Goal: Task Accomplishment & Management: Use online tool/utility

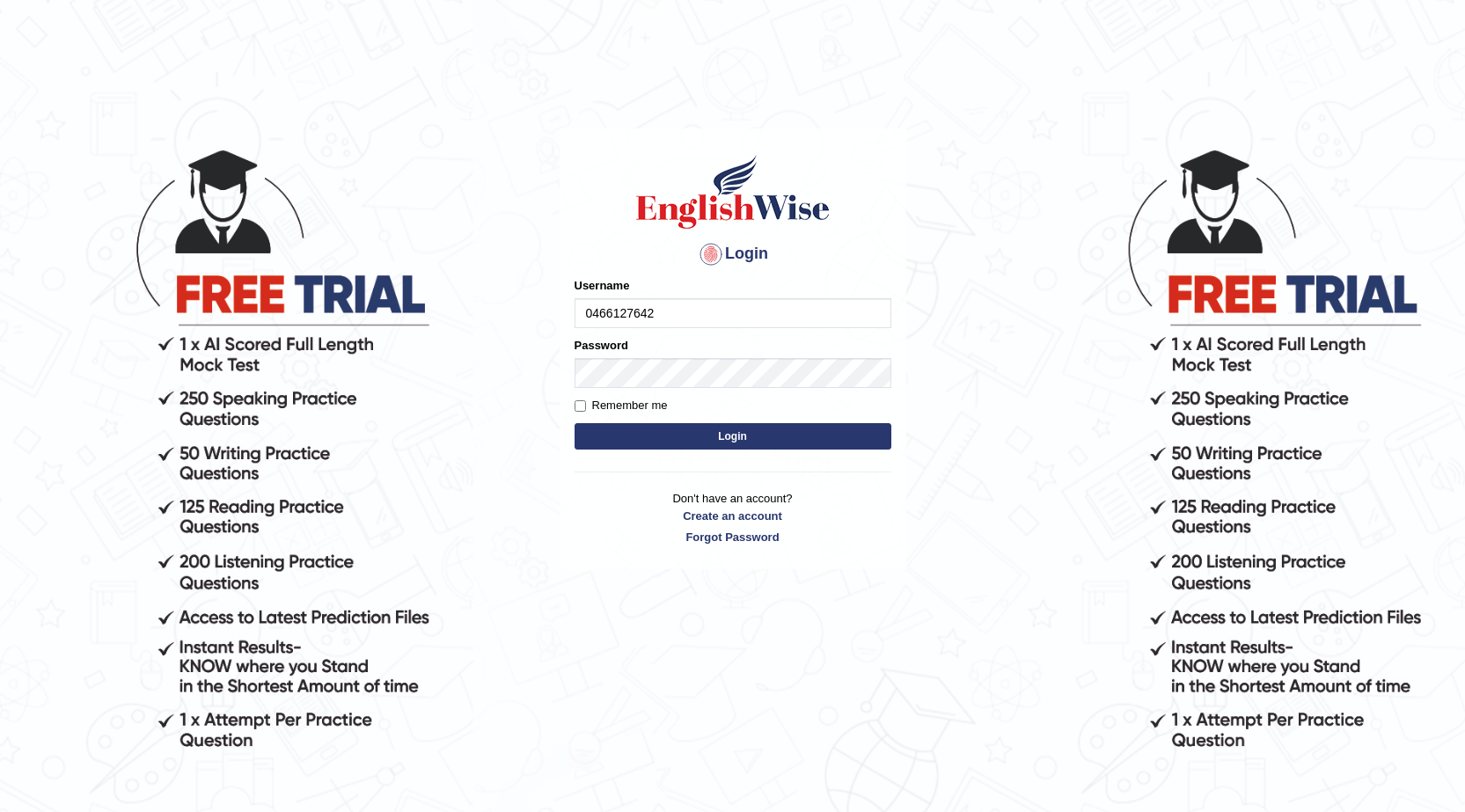
type input "0466127642"
click at [590, 443] on button "Login" at bounding box center [733, 436] width 317 height 27
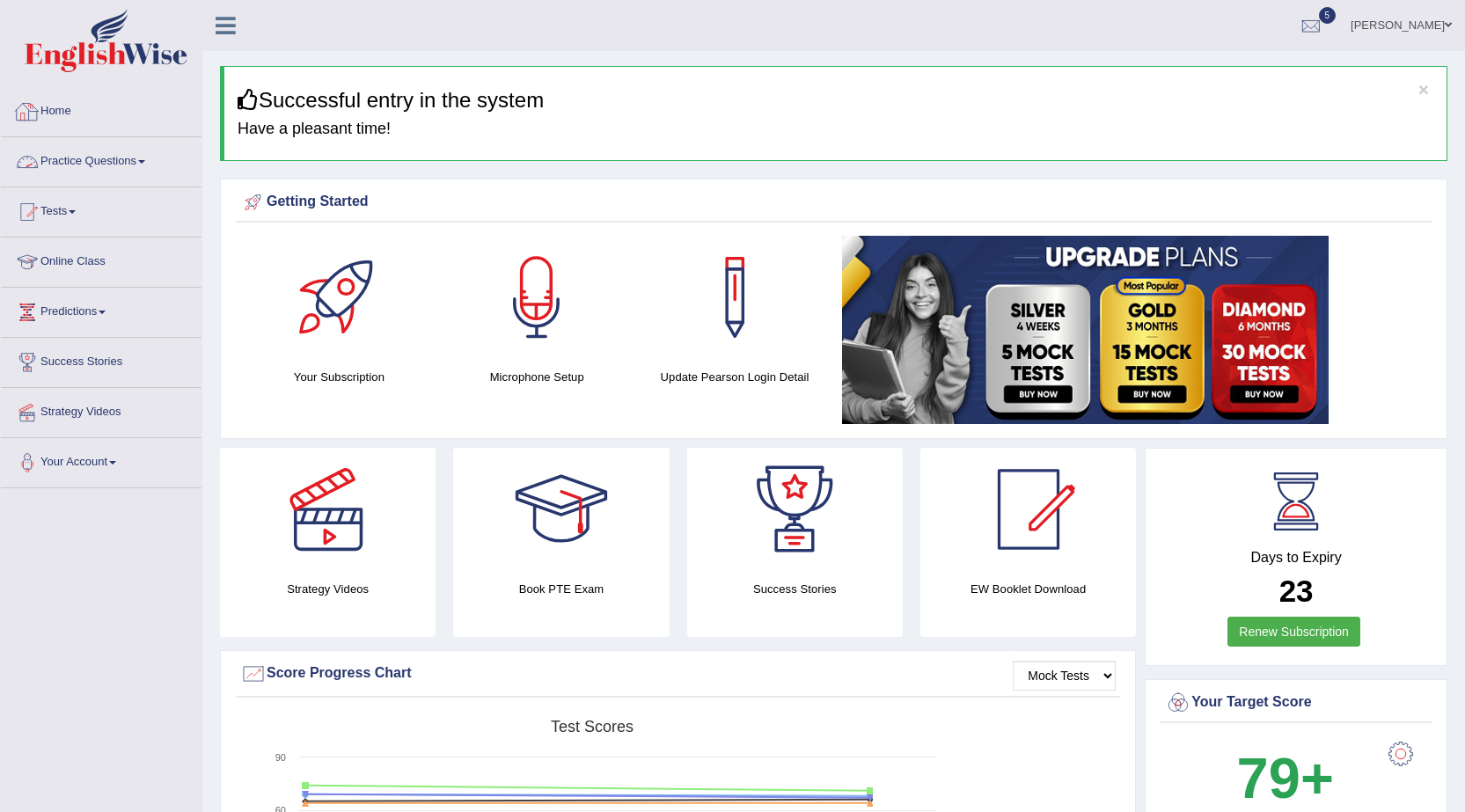
click at [126, 156] on link "Practice Questions" at bounding box center [101, 160] width 201 height 44
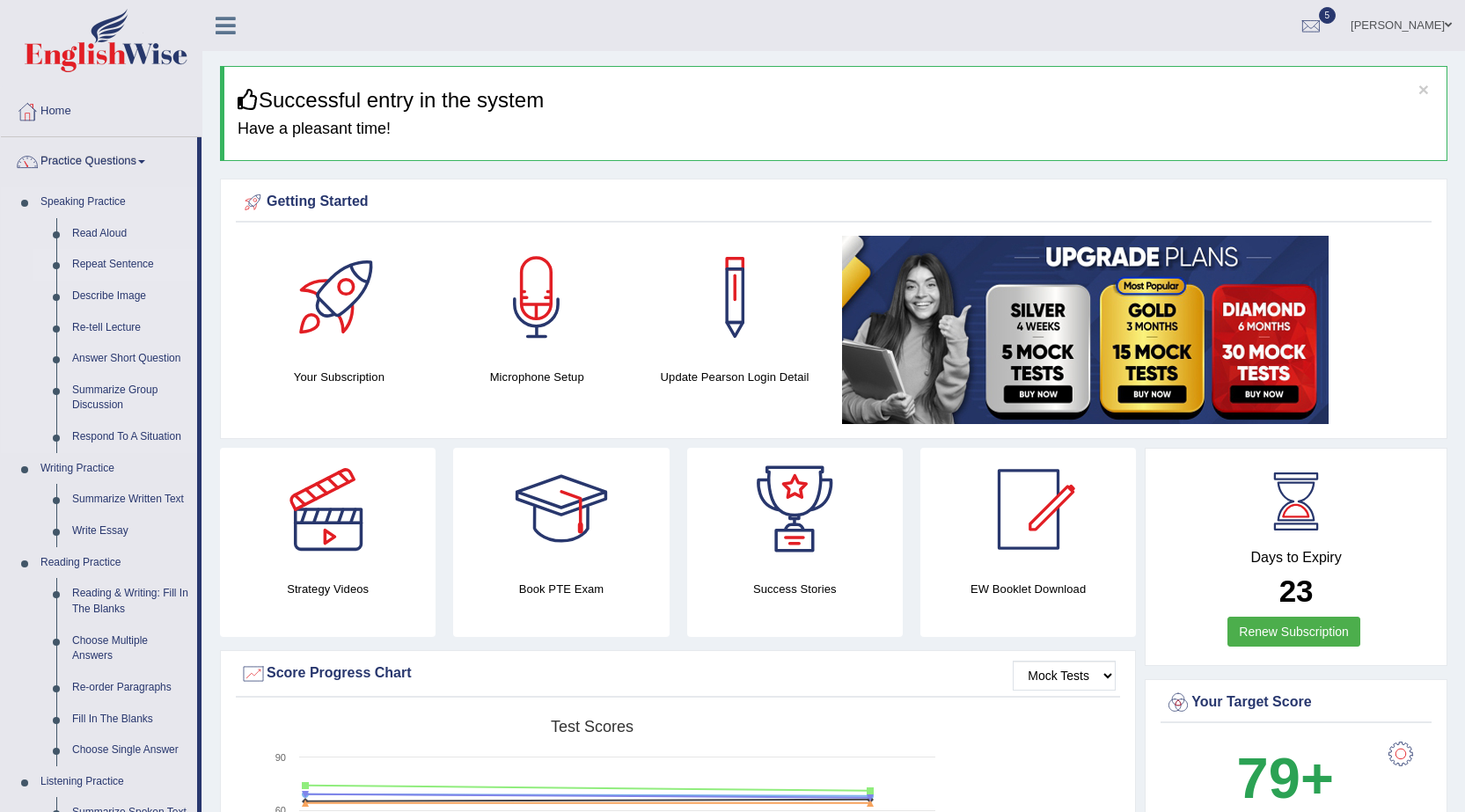
click at [109, 266] on link "Repeat Sentence" at bounding box center [130, 264] width 133 height 31
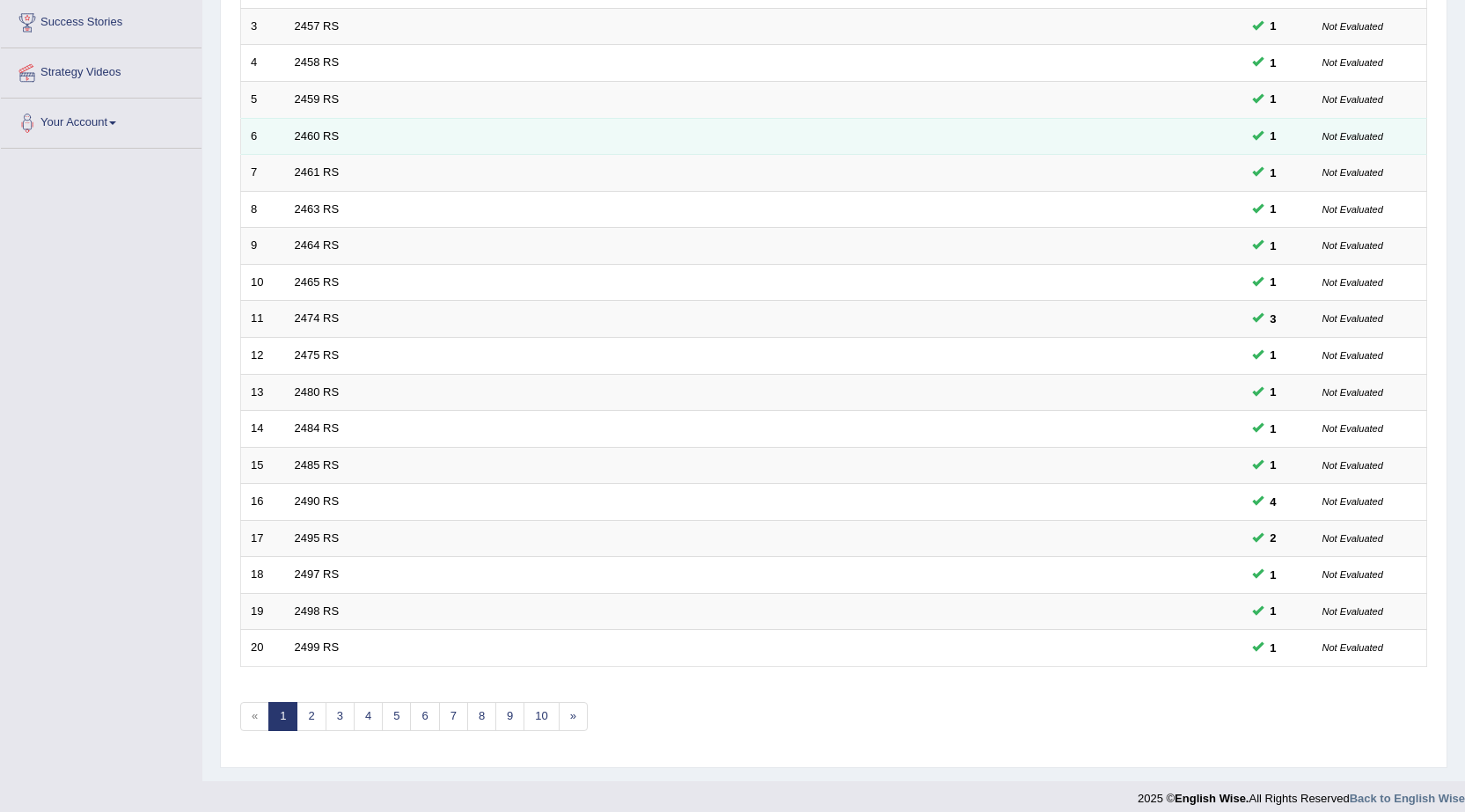
scroll to position [353, 0]
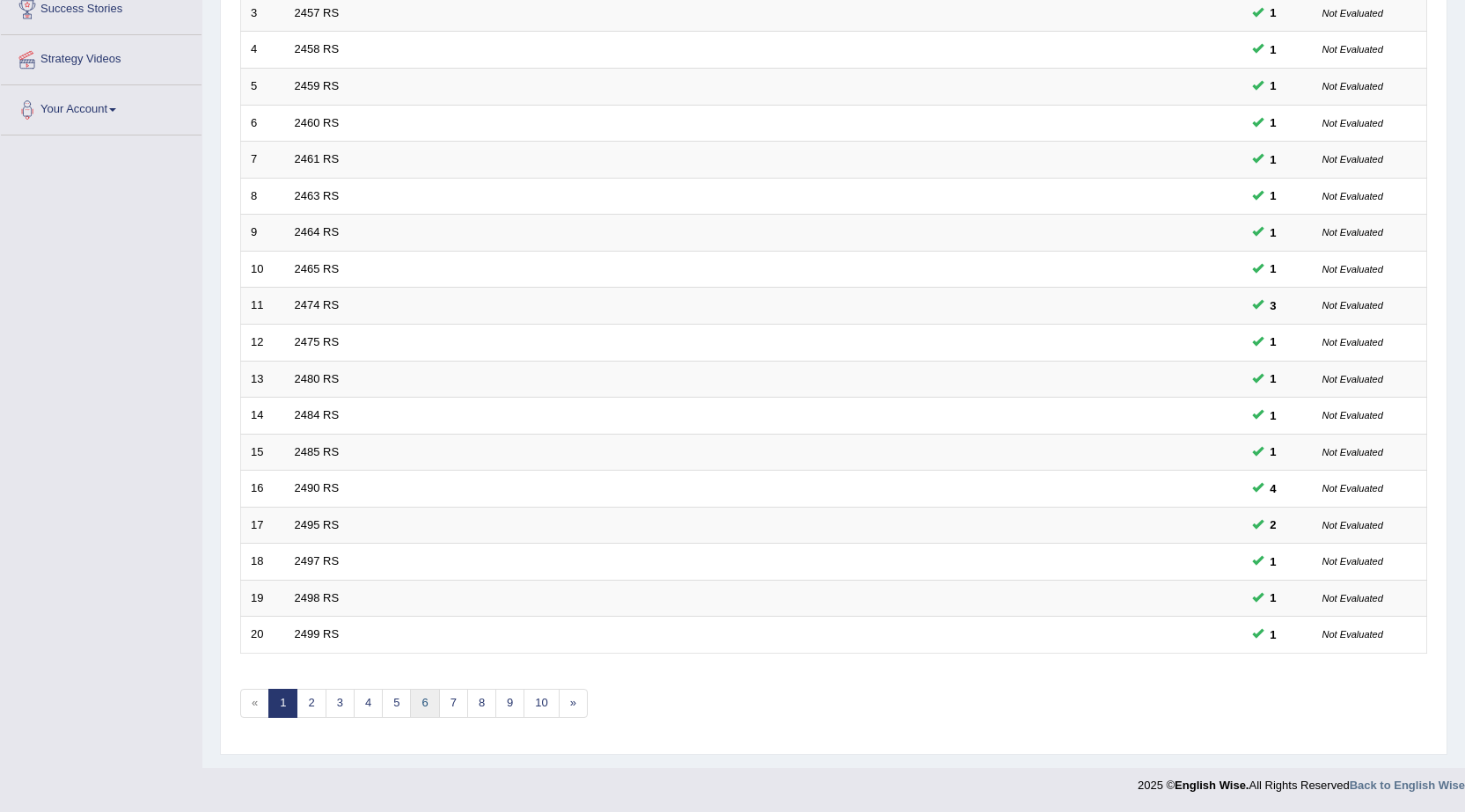
click at [427, 696] on link "6" at bounding box center [424, 702] width 29 height 29
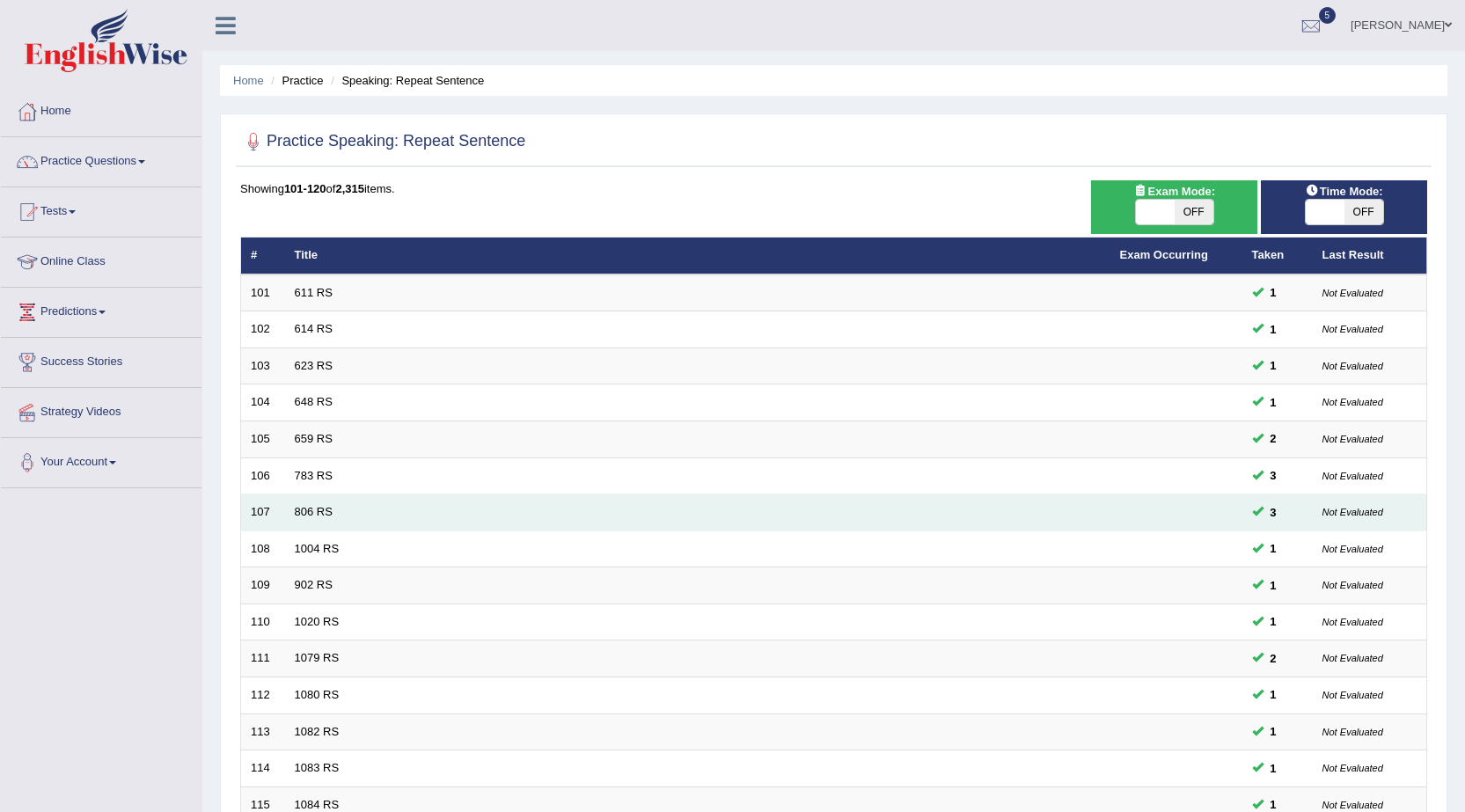
scroll to position [353, 0]
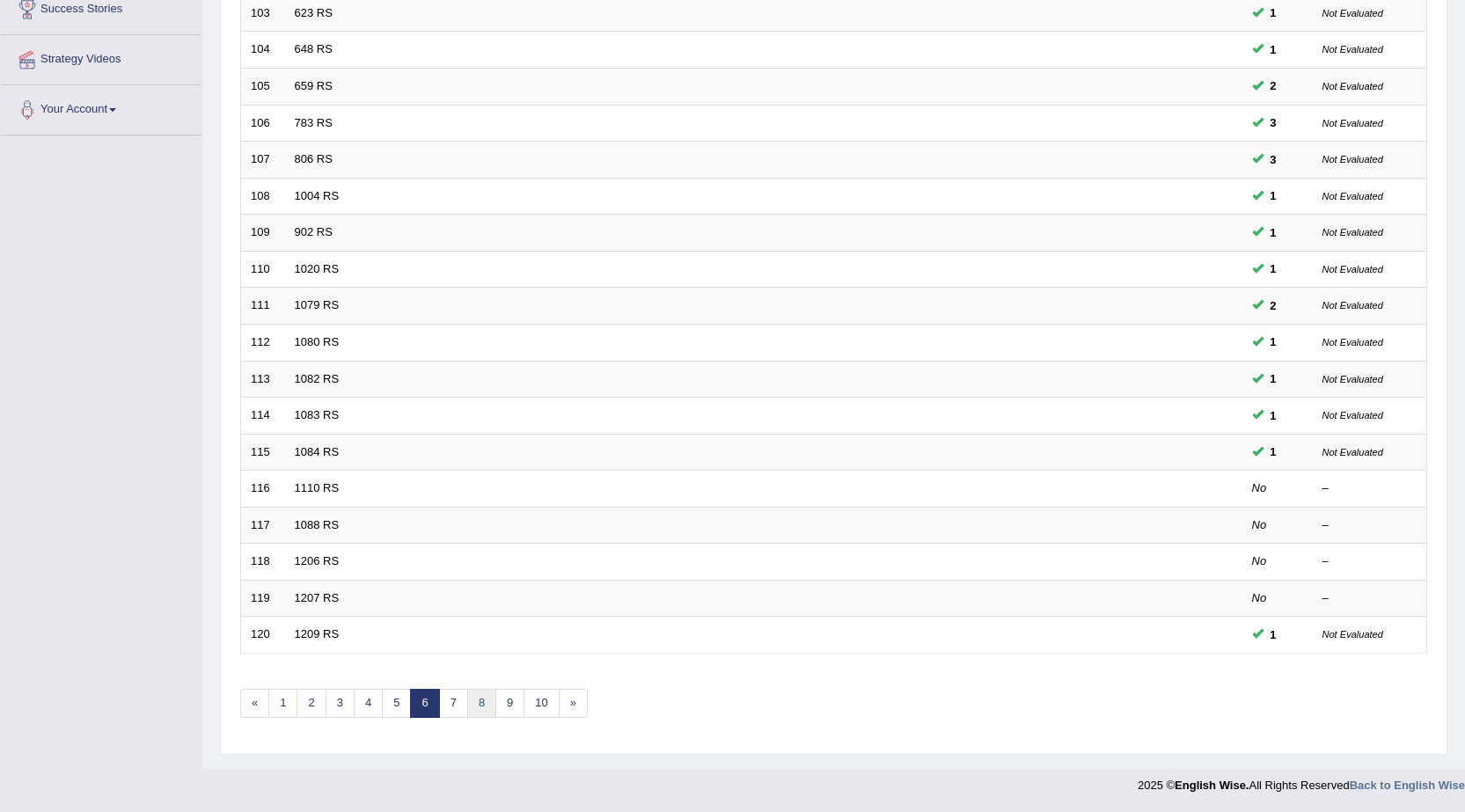
click at [482, 697] on link "8" at bounding box center [482, 702] width 29 height 29
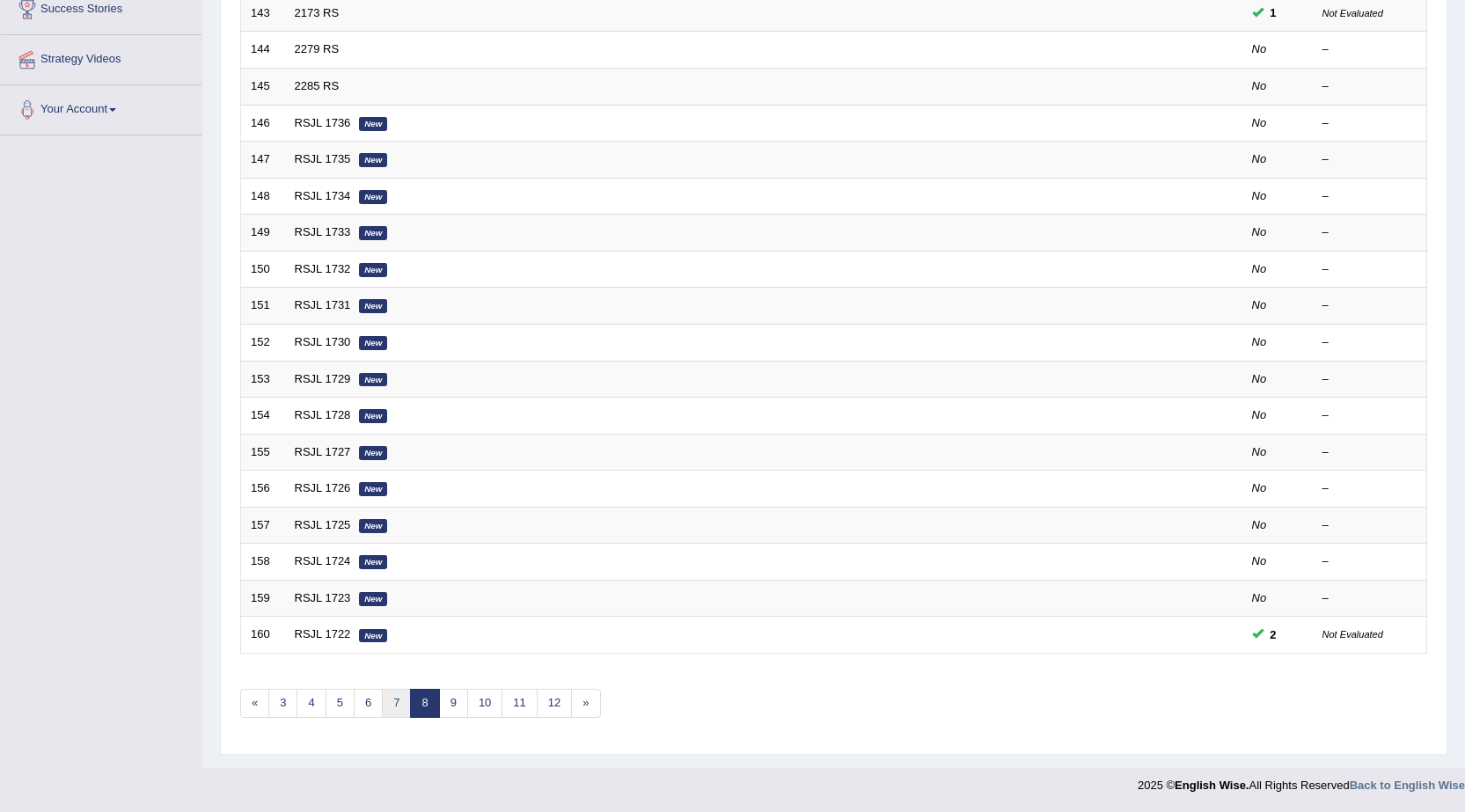
click at [386, 701] on link "7" at bounding box center [396, 702] width 29 height 29
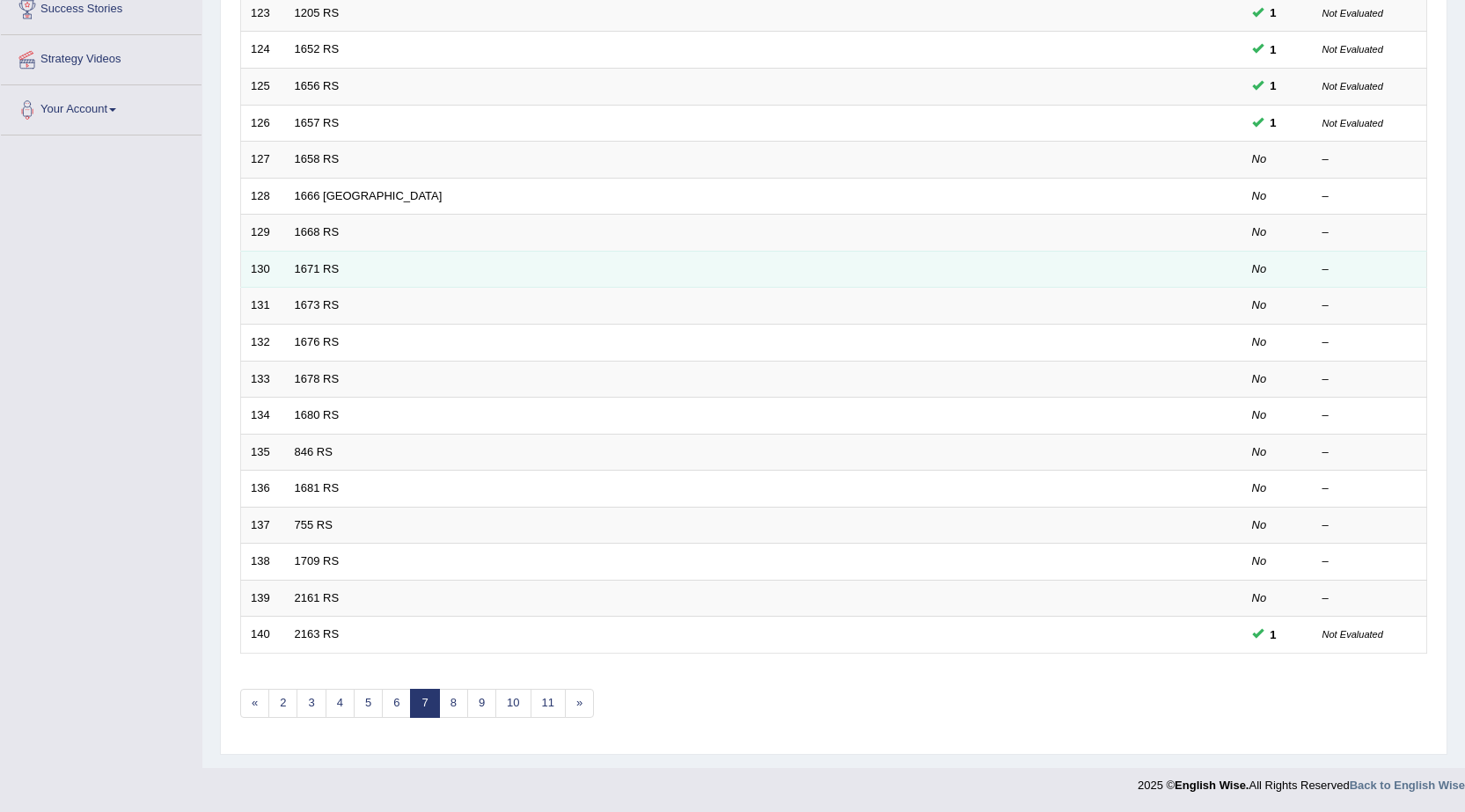
click at [305, 275] on td "1671 RS" at bounding box center [697, 269] width 825 height 37
click at [310, 273] on link "1671 RS" at bounding box center [317, 269] width 45 height 13
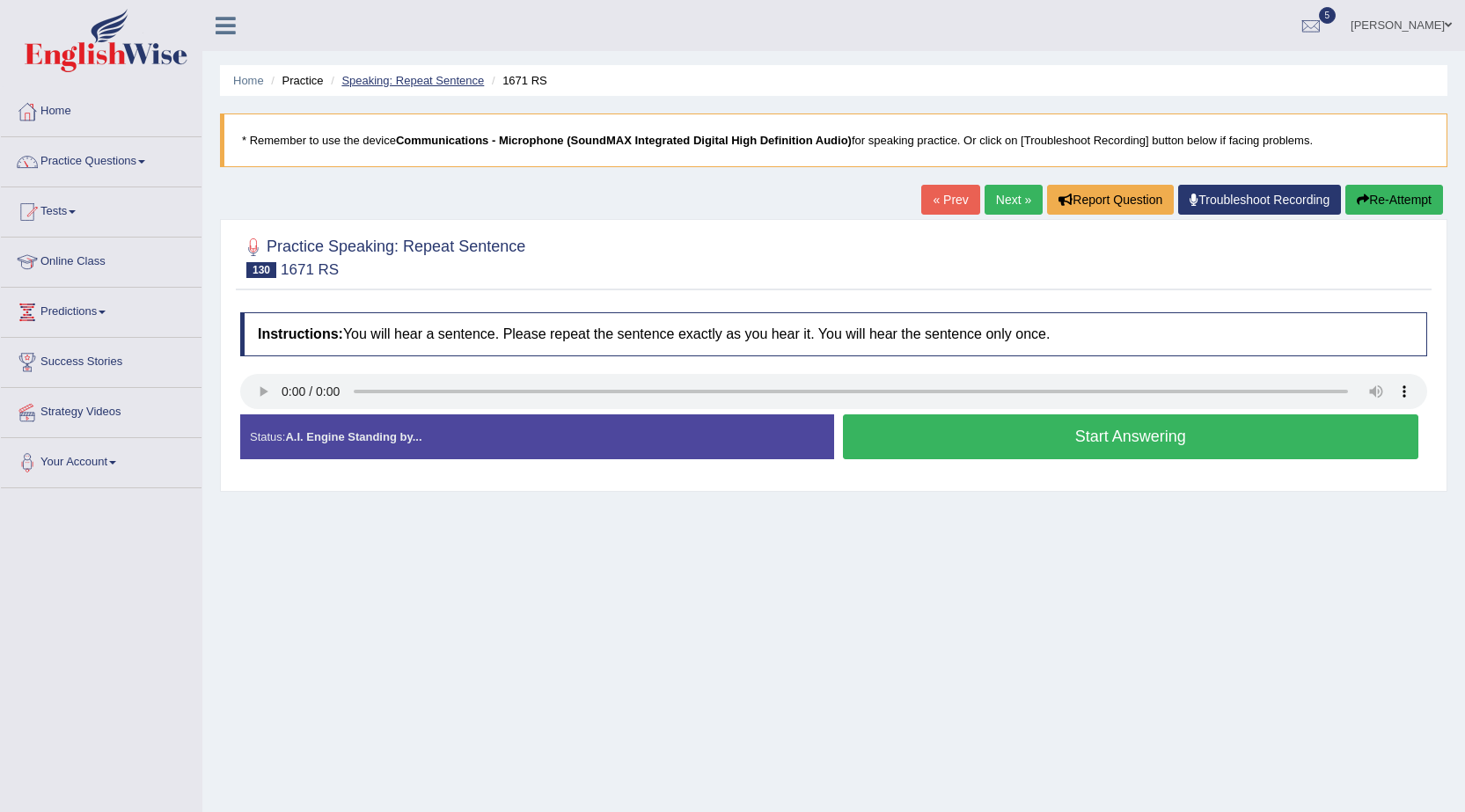
click at [415, 83] on link "Speaking: Repeat Sentence" at bounding box center [412, 80] width 142 height 13
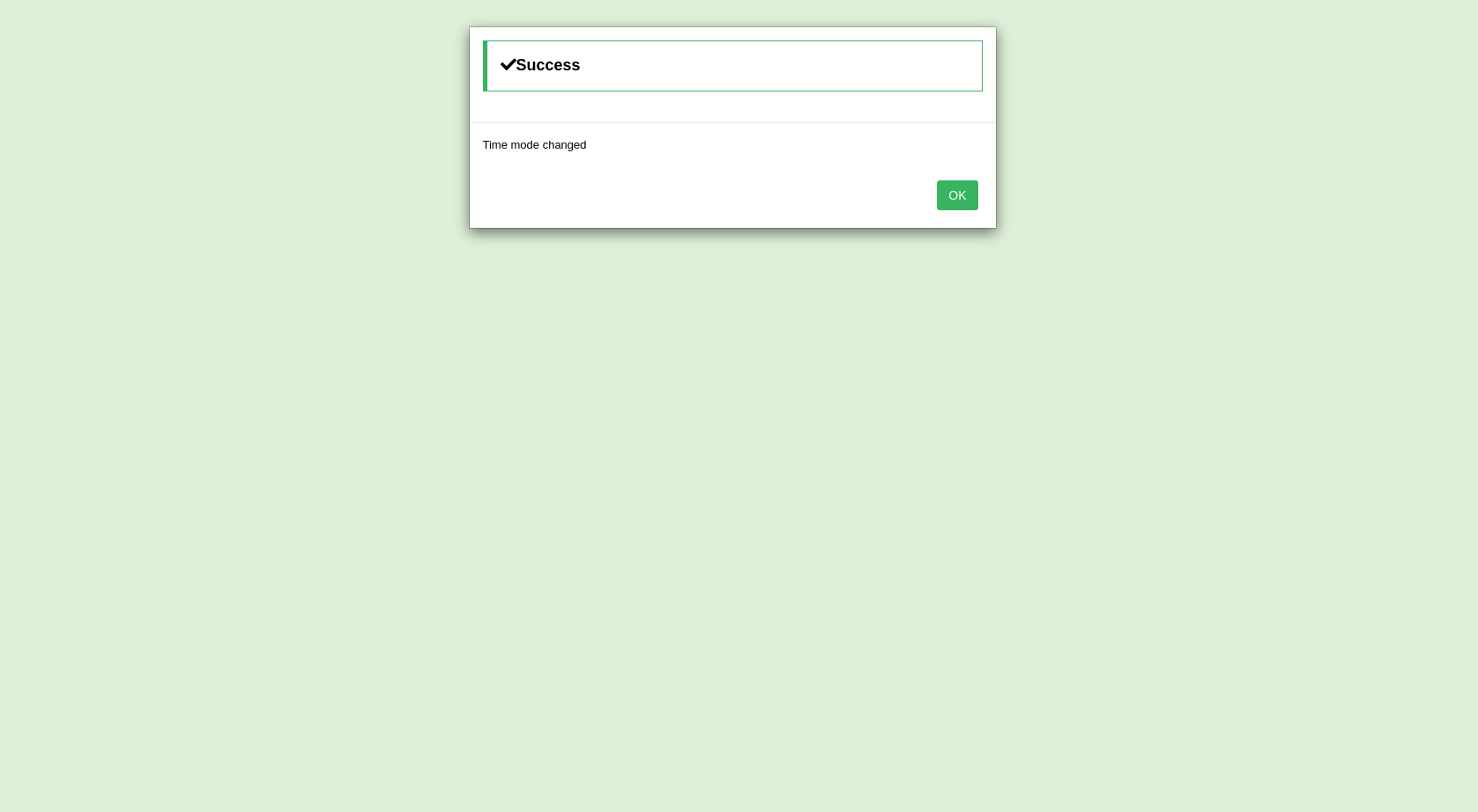
click at [968, 197] on button "OK" at bounding box center [958, 195] width 41 height 30
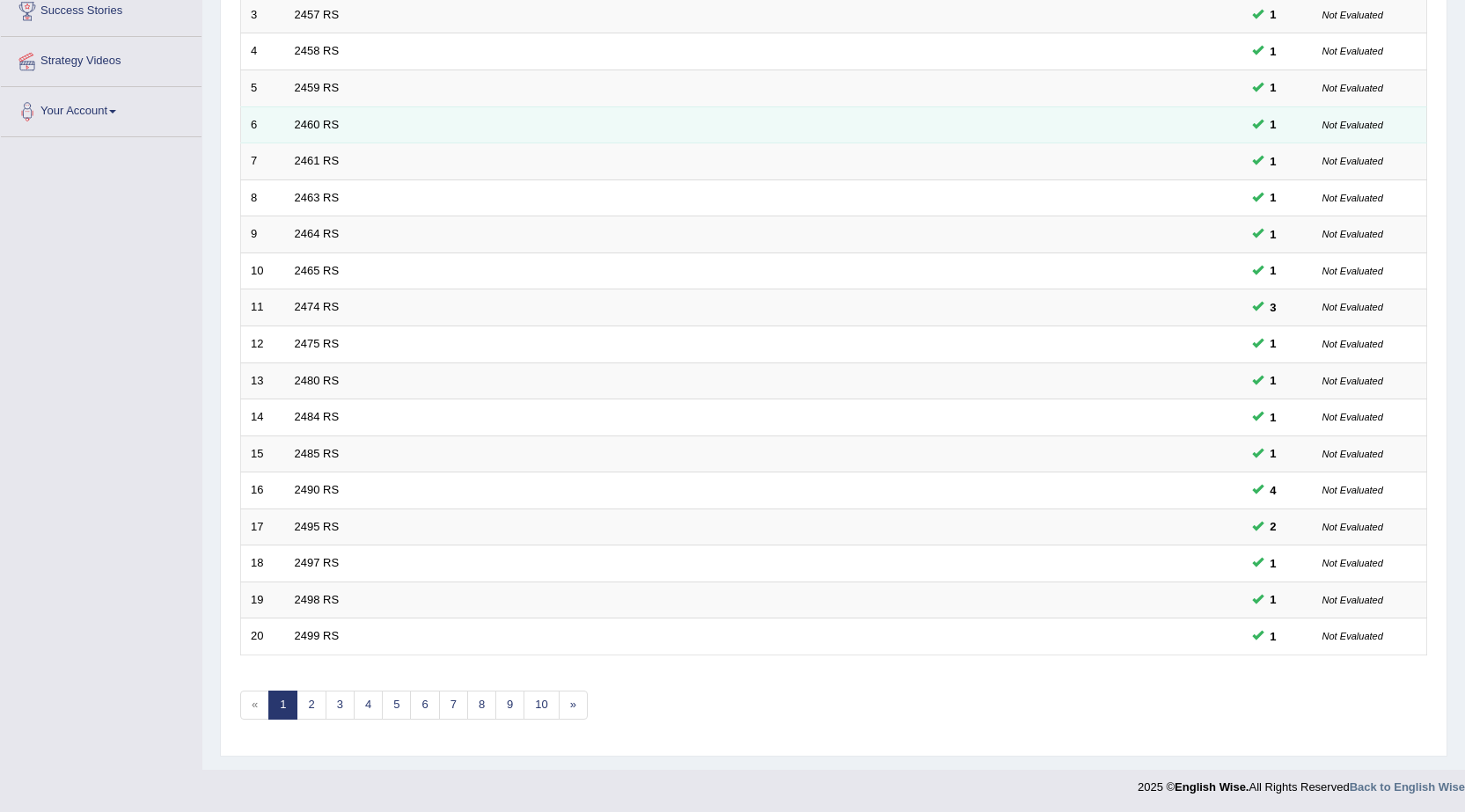
scroll to position [353, 0]
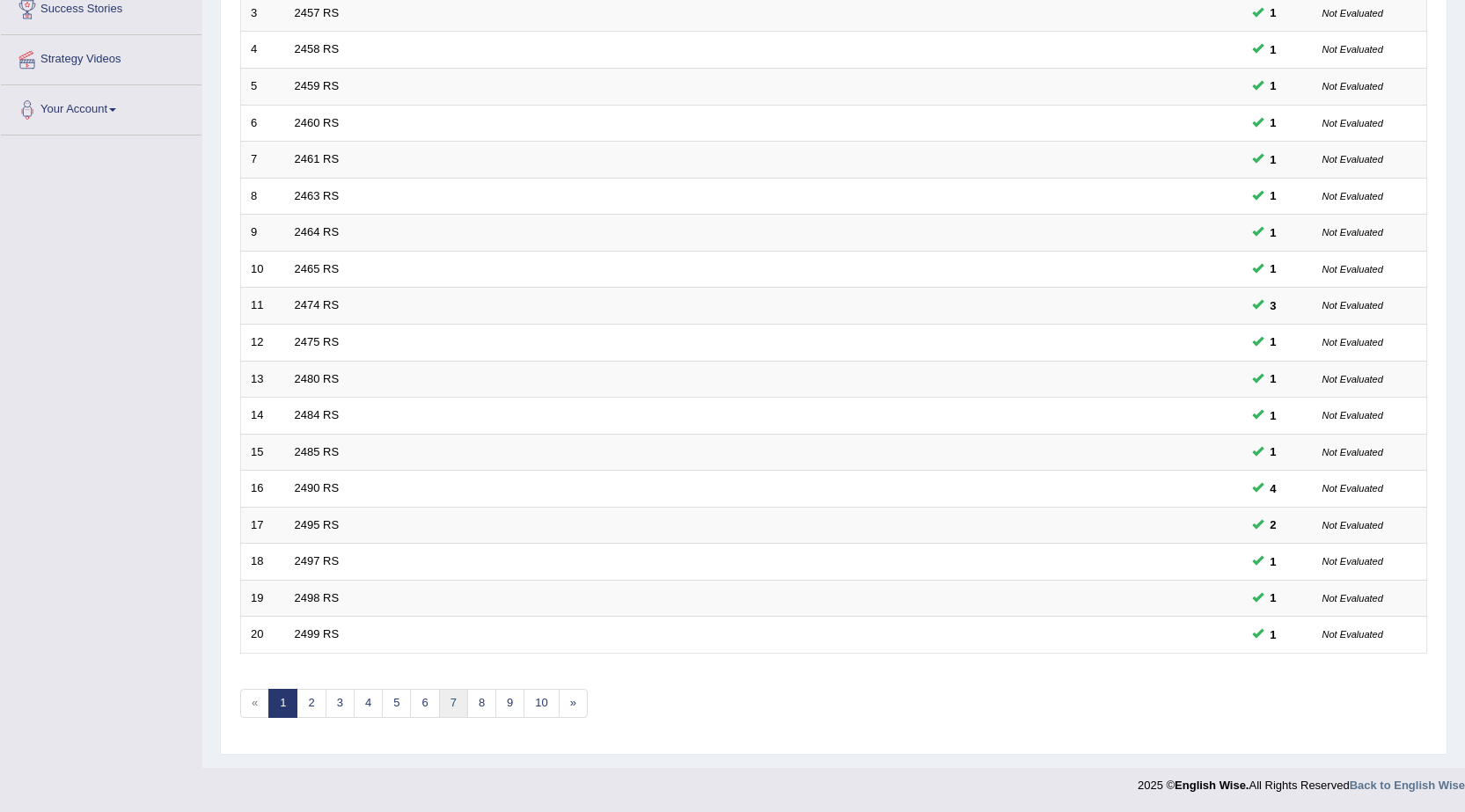
click at [456, 707] on link "7" at bounding box center [453, 702] width 29 height 29
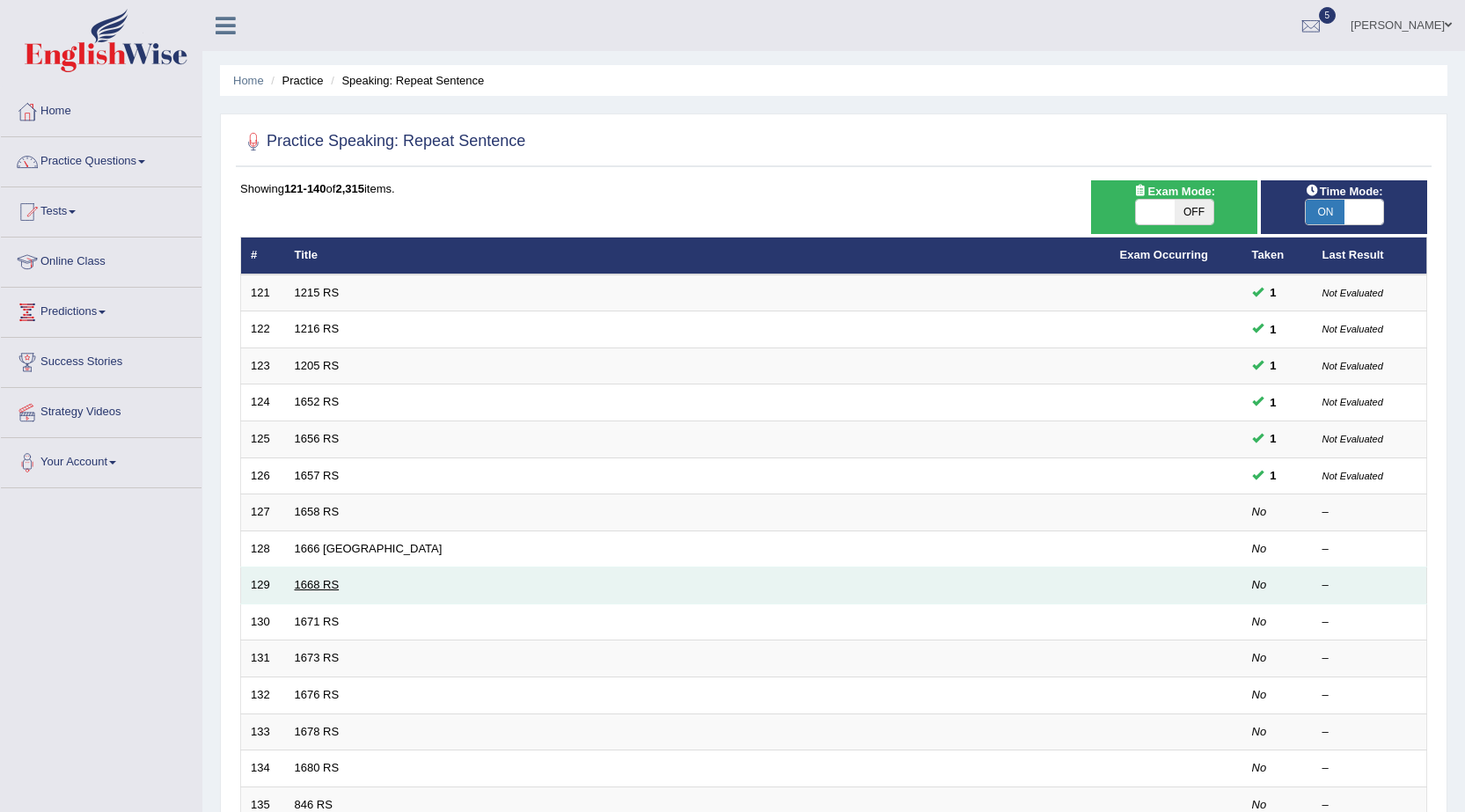
click at [323, 589] on link "1668 RS" at bounding box center [317, 584] width 45 height 13
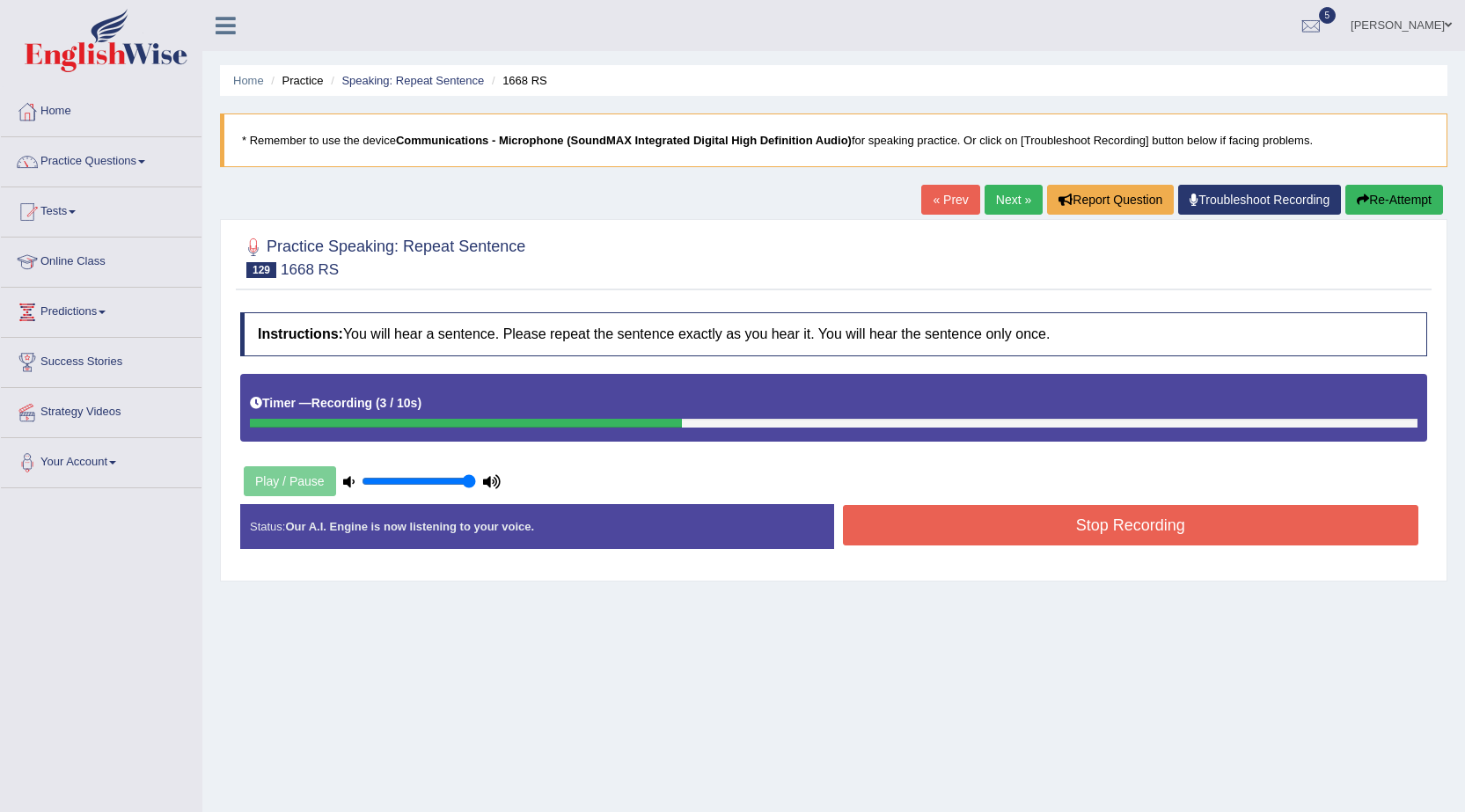
click at [990, 520] on button "Stop Recording" at bounding box center [1131, 525] width 577 height 41
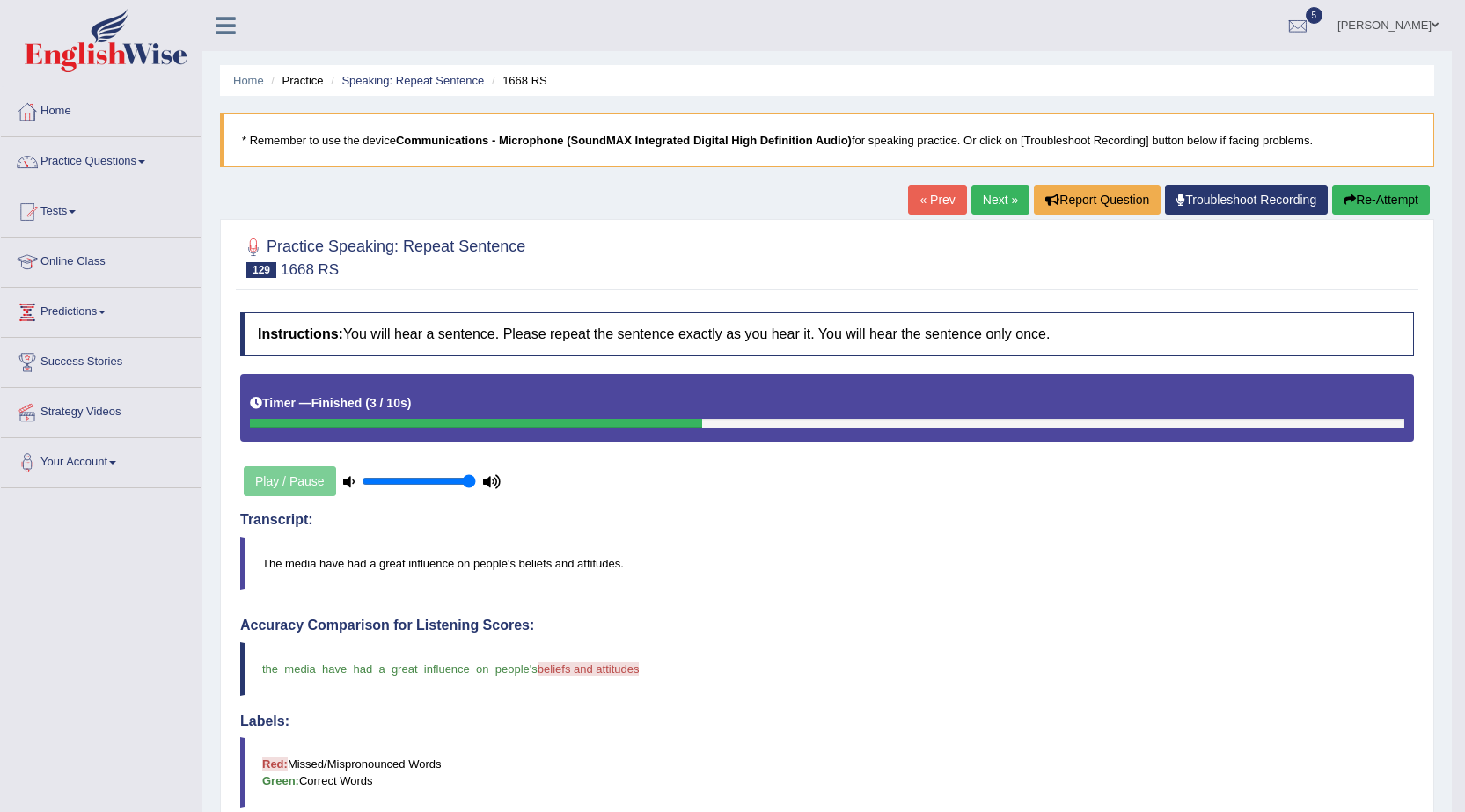
click at [993, 205] on link "Next »" at bounding box center [1000, 200] width 58 height 30
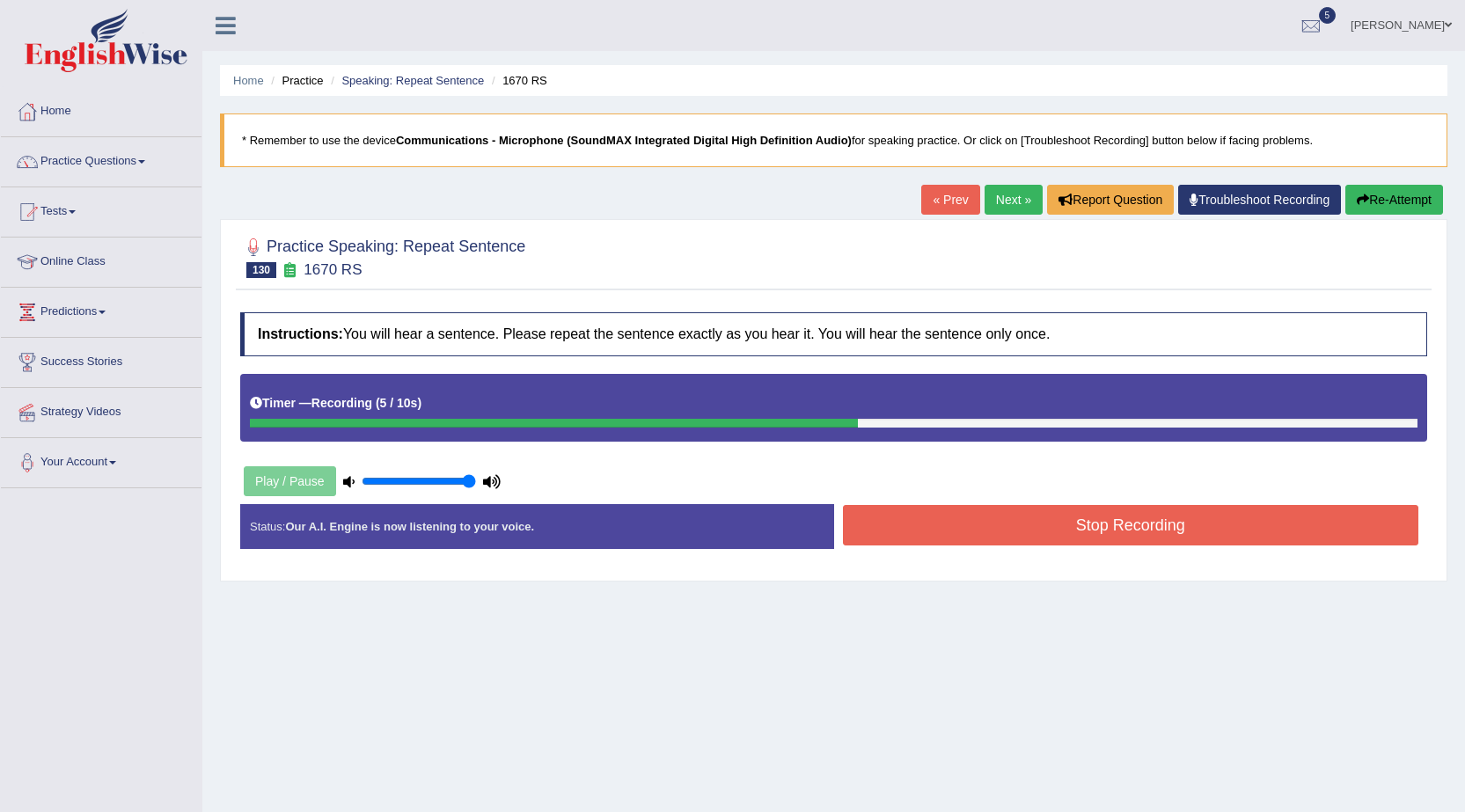
click at [1040, 532] on button "Stop Recording" at bounding box center [1131, 525] width 577 height 41
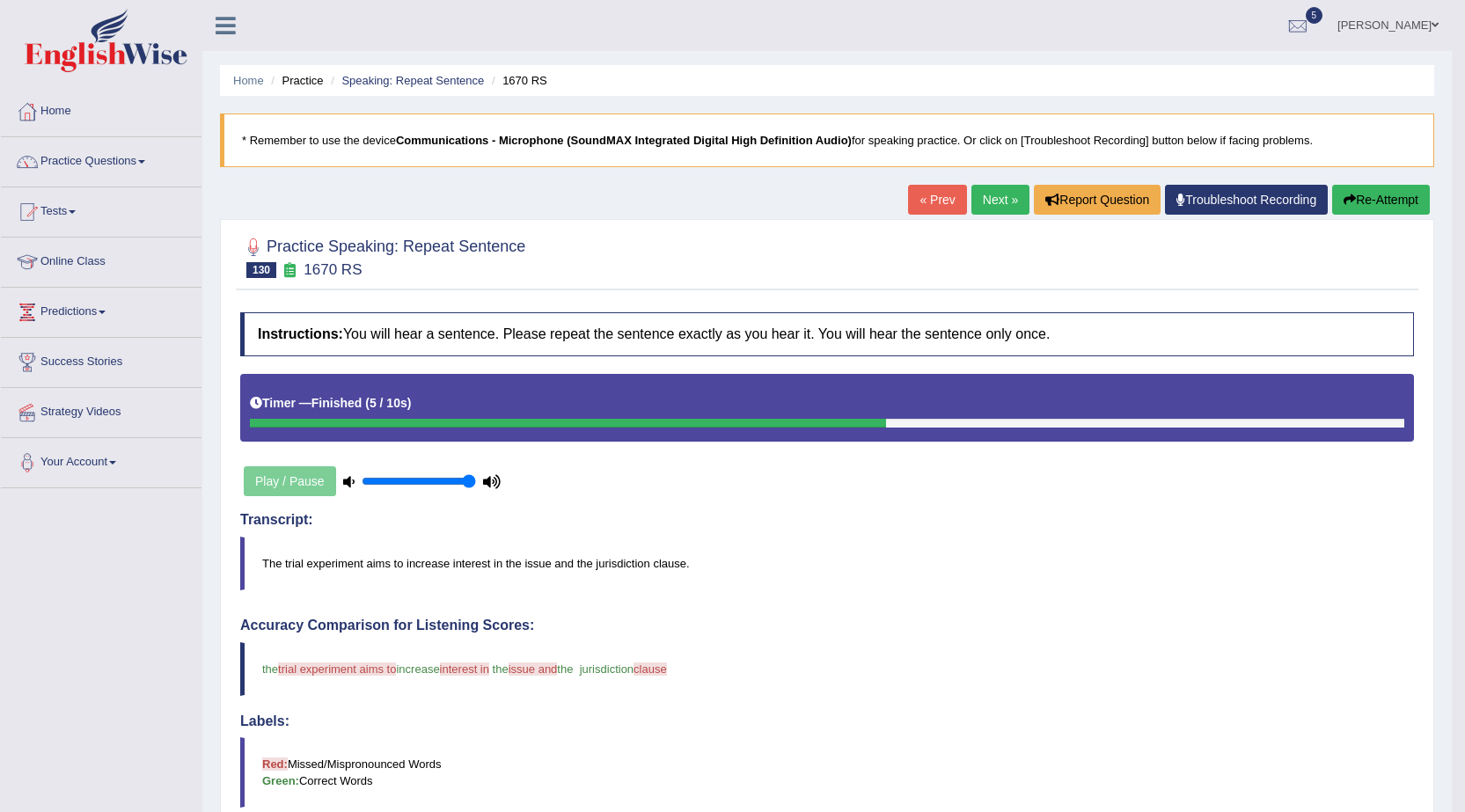
click at [990, 210] on link "Next »" at bounding box center [1000, 200] width 58 height 30
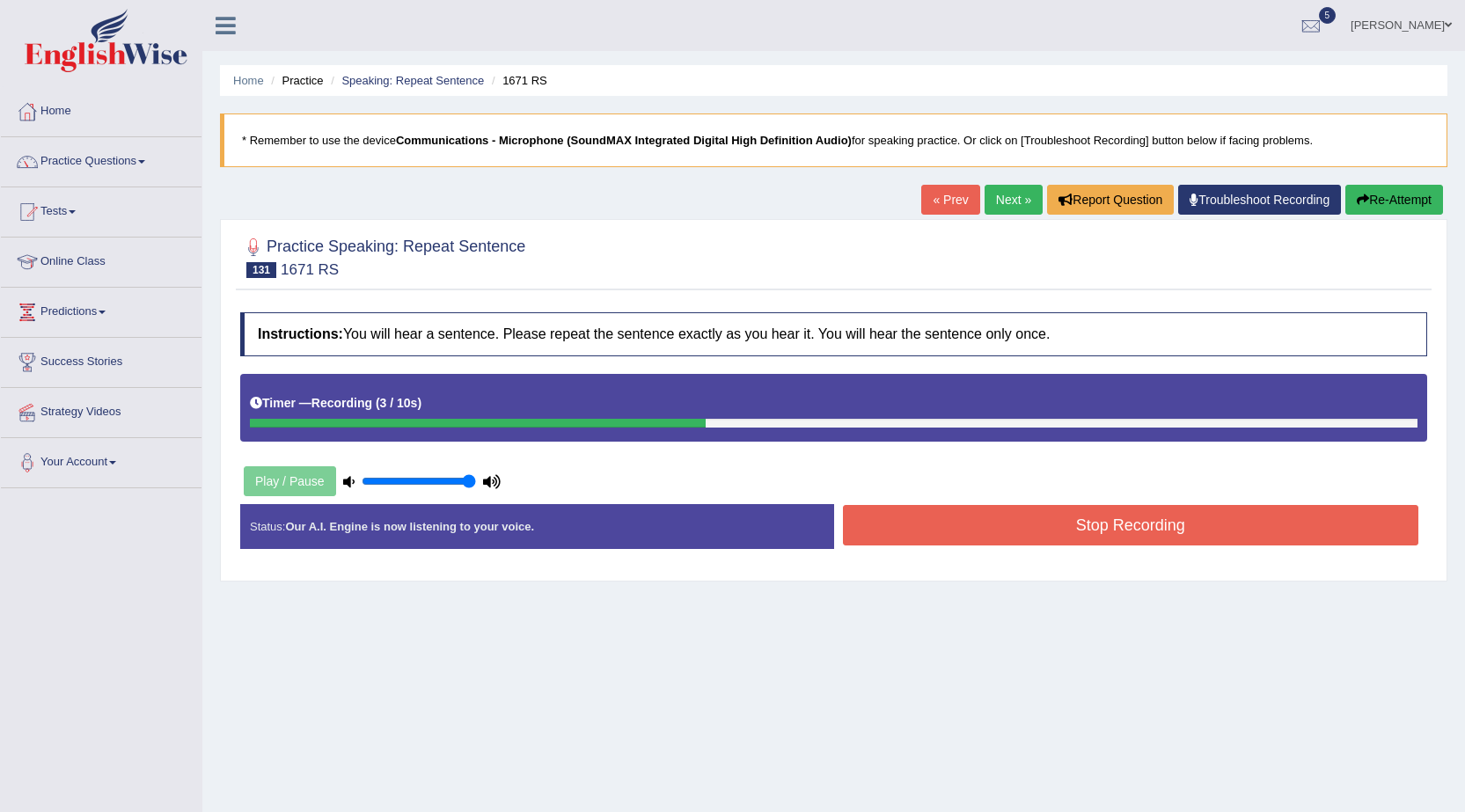
click at [981, 527] on button "Stop Recording" at bounding box center [1131, 525] width 577 height 41
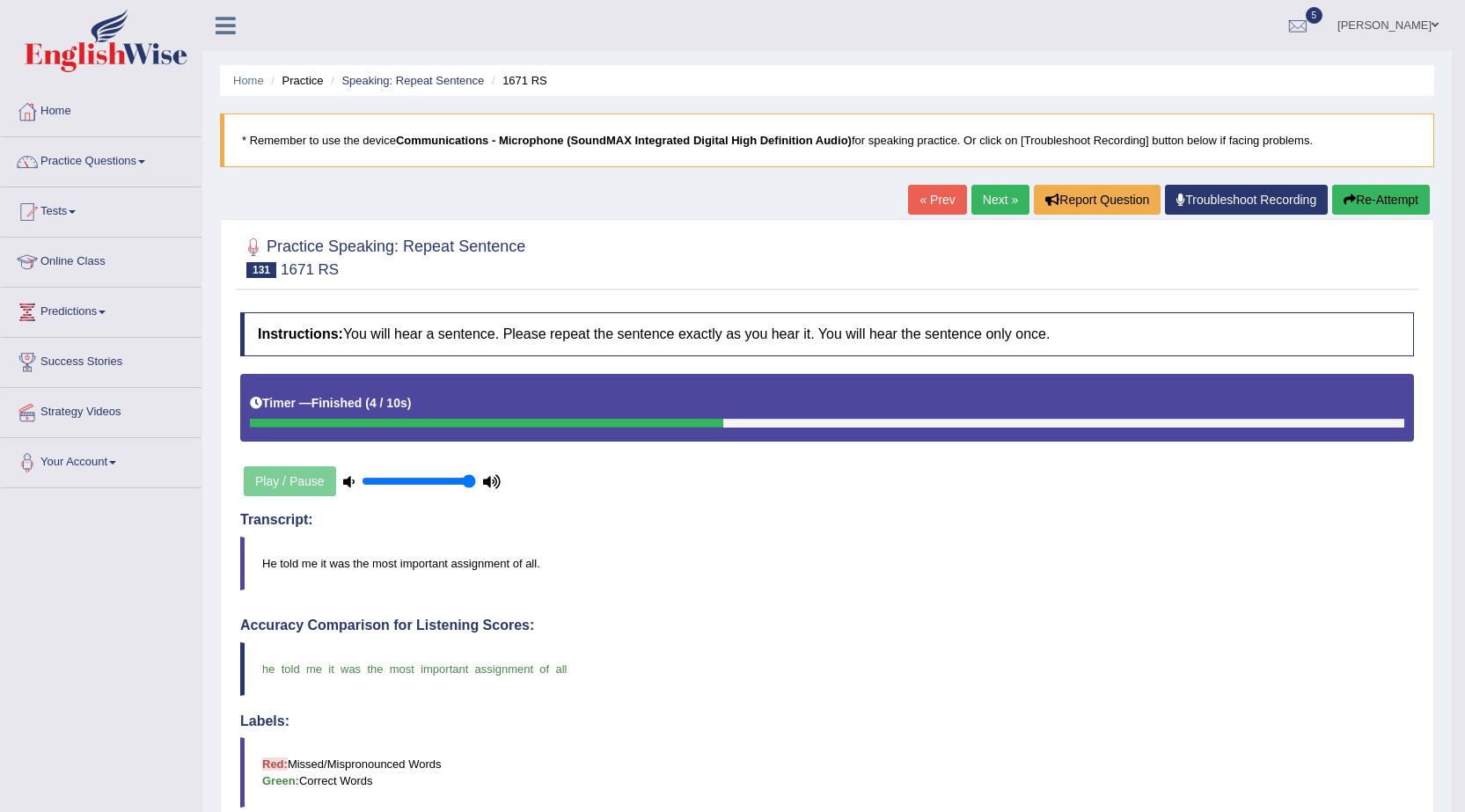
click at [930, 200] on link "« Prev" at bounding box center [937, 200] width 58 height 30
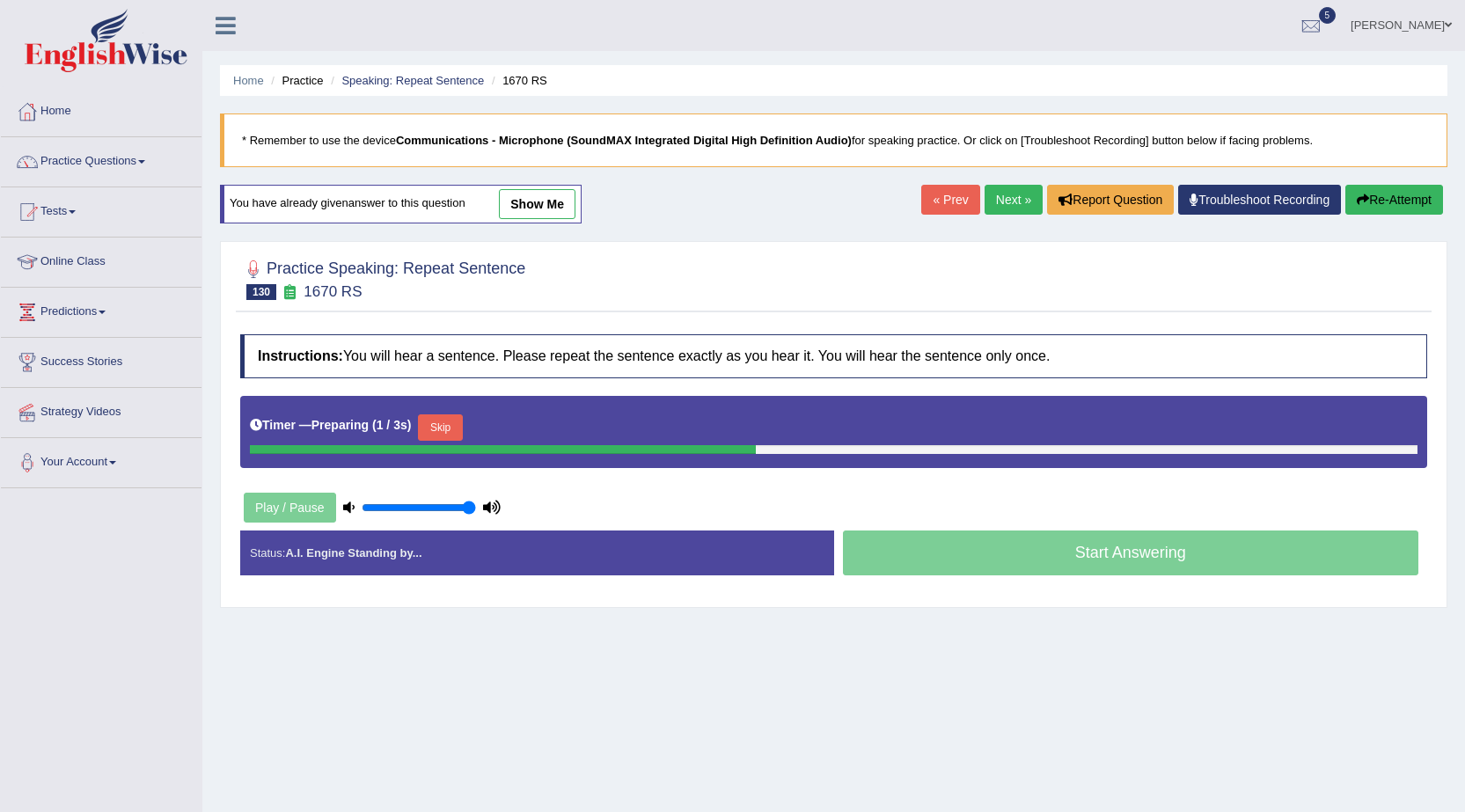
click at [536, 214] on link "show me" at bounding box center [537, 204] width 77 height 30
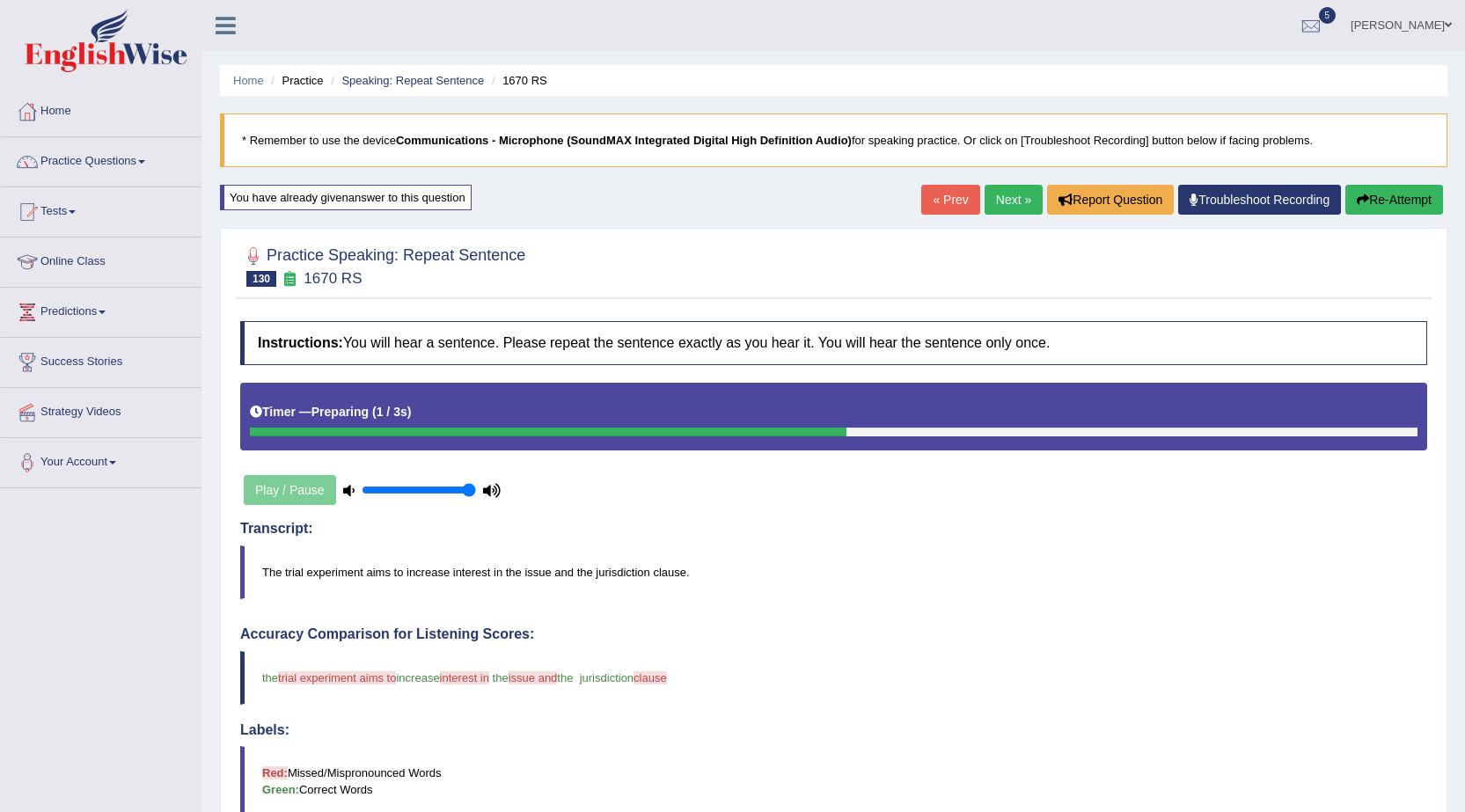
click at [1018, 206] on link "Next »" at bounding box center [1013, 200] width 58 height 30
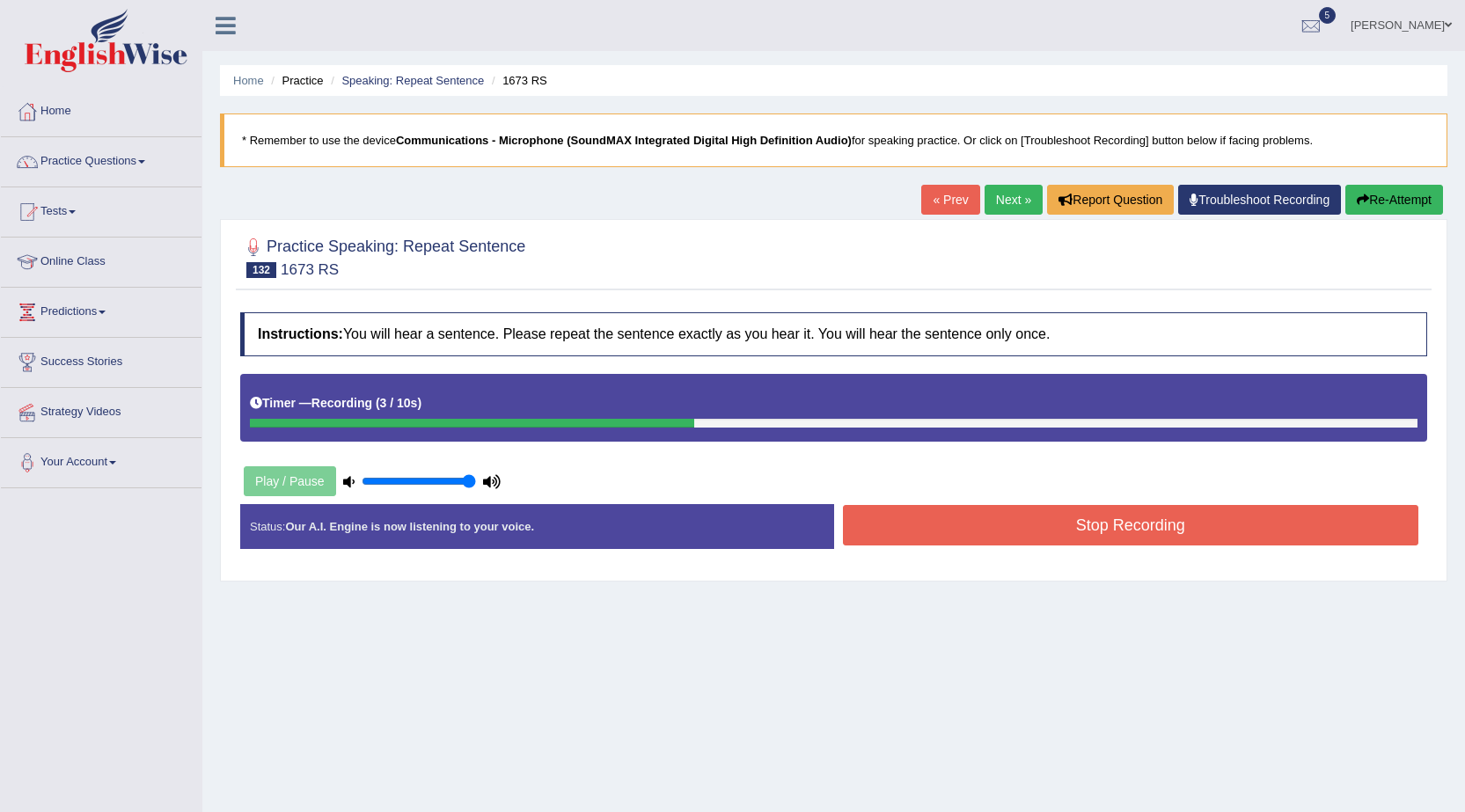
click at [886, 509] on button "Stop Recording" at bounding box center [1131, 525] width 577 height 41
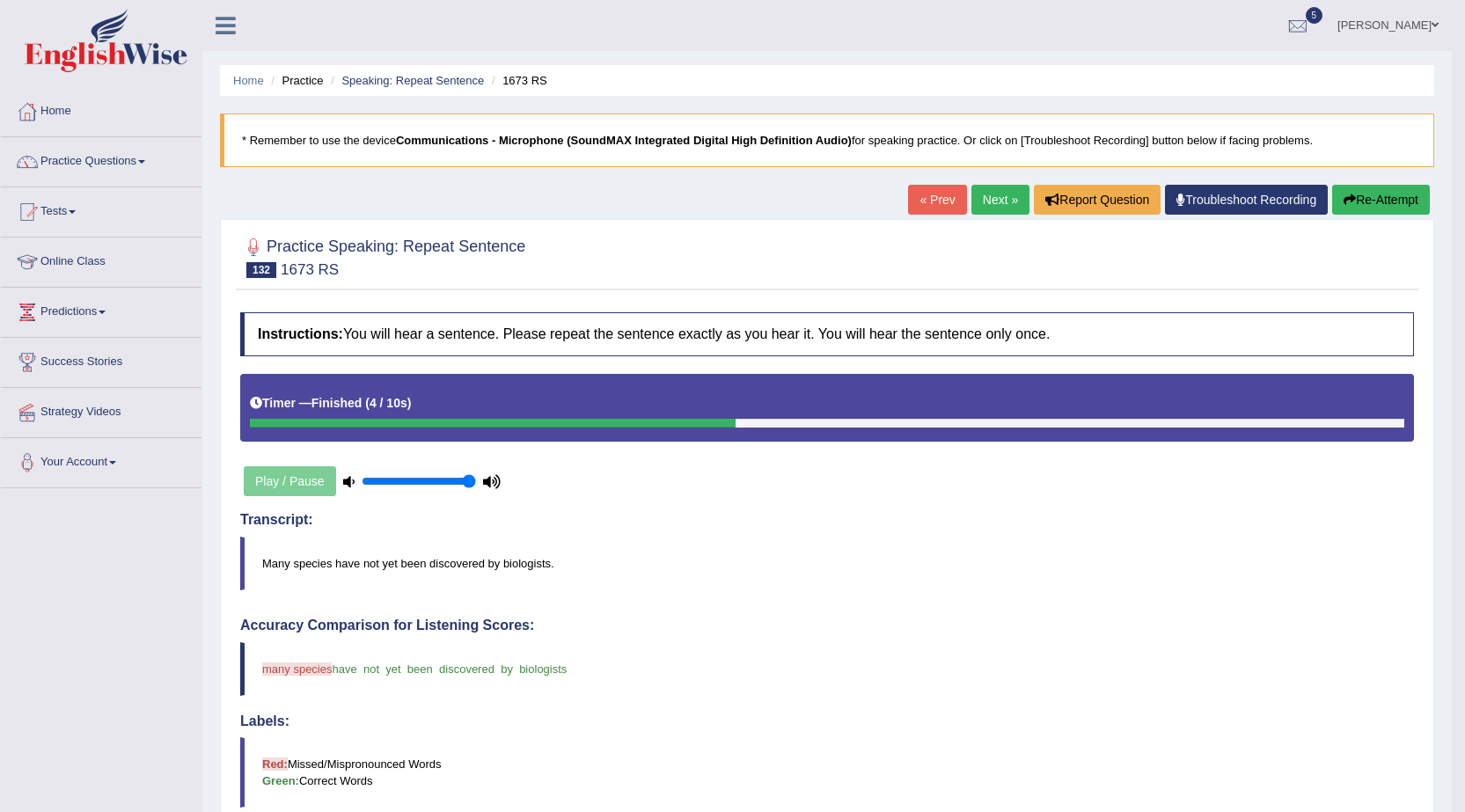
click at [991, 197] on link "Next »" at bounding box center [1000, 200] width 58 height 30
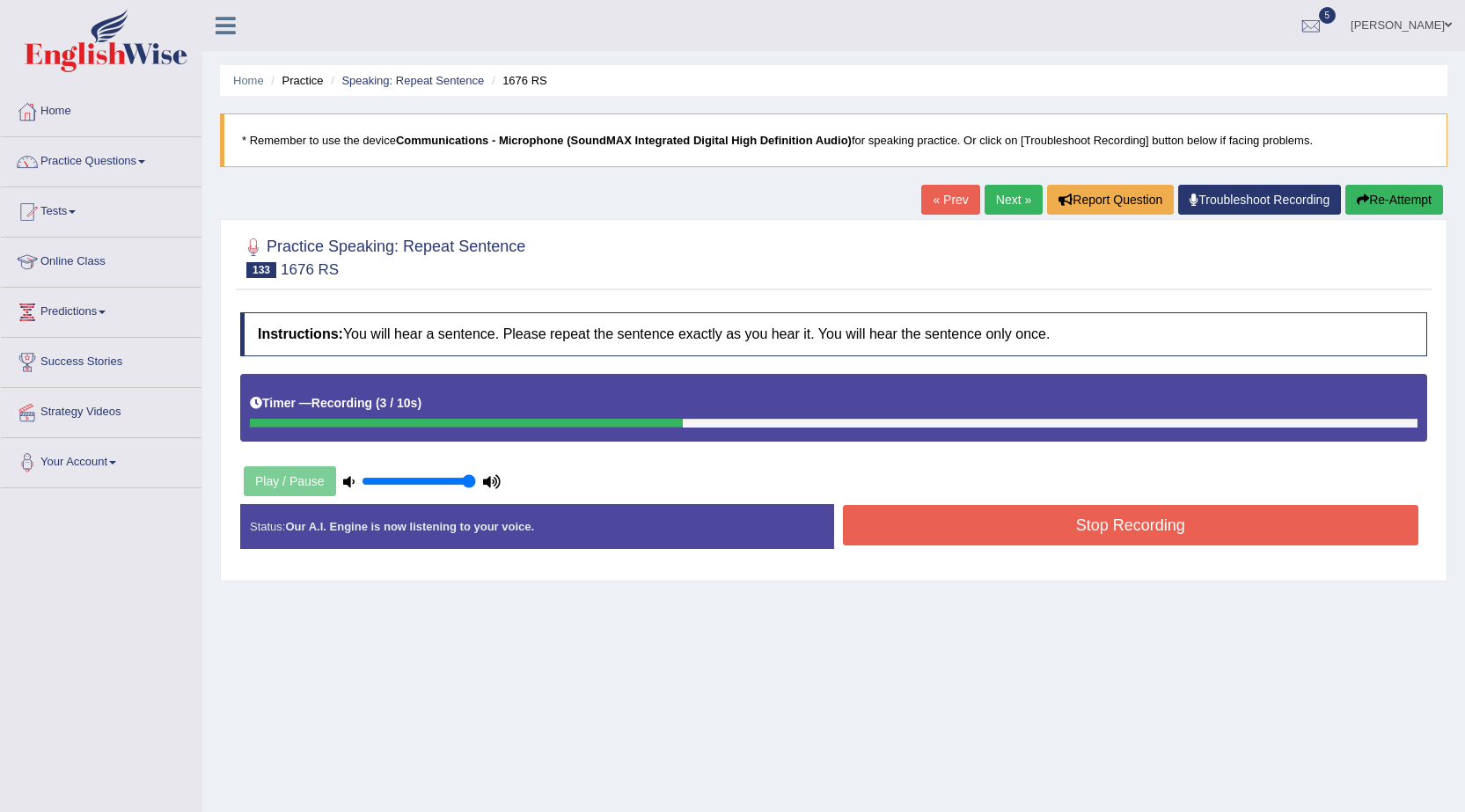
click at [1147, 522] on button "Stop Recording" at bounding box center [1131, 525] width 577 height 41
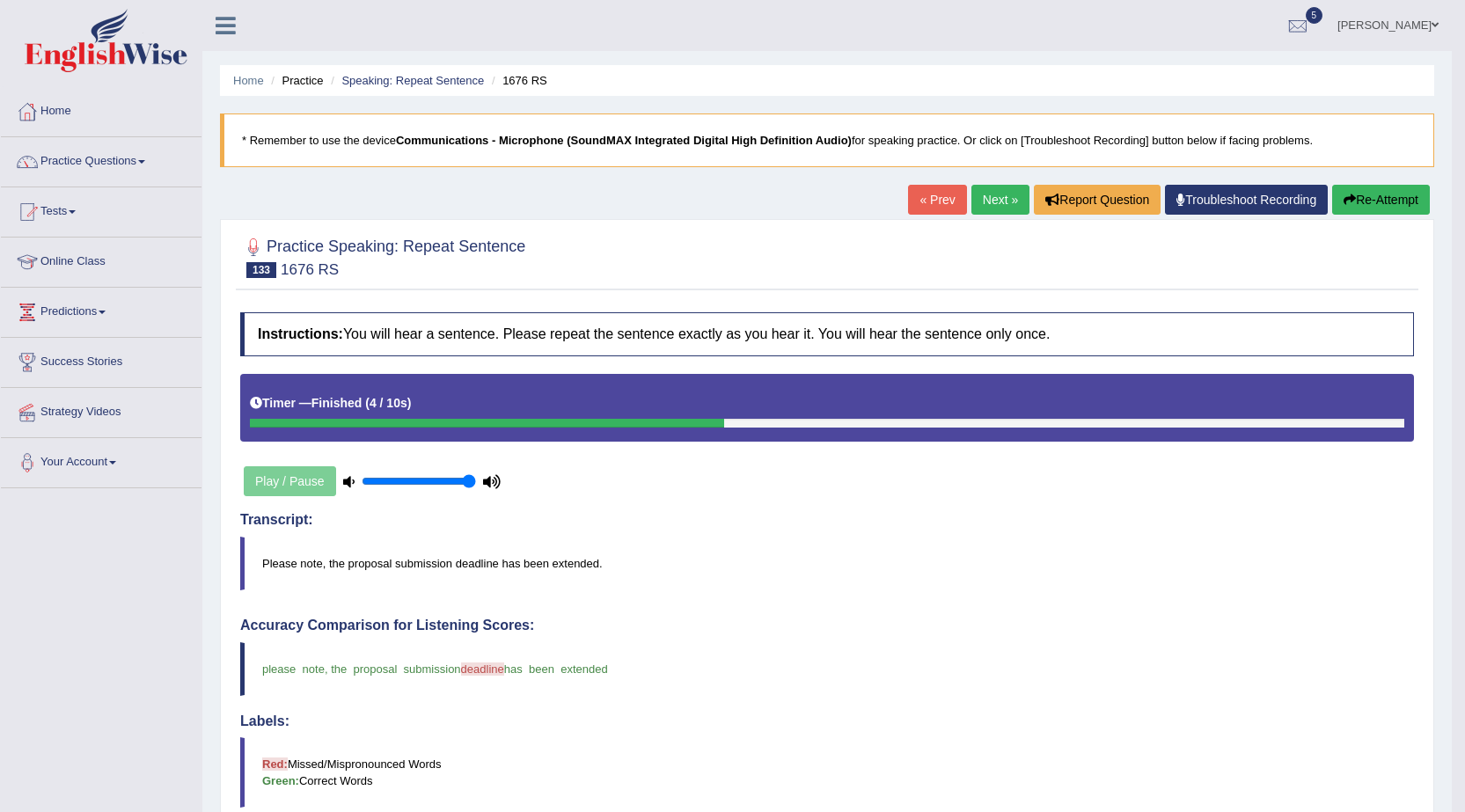
click at [983, 523] on h4 "Transcript:" at bounding box center [827, 519] width 1174 height 16
click at [1000, 195] on link "Next »" at bounding box center [1000, 200] width 58 height 30
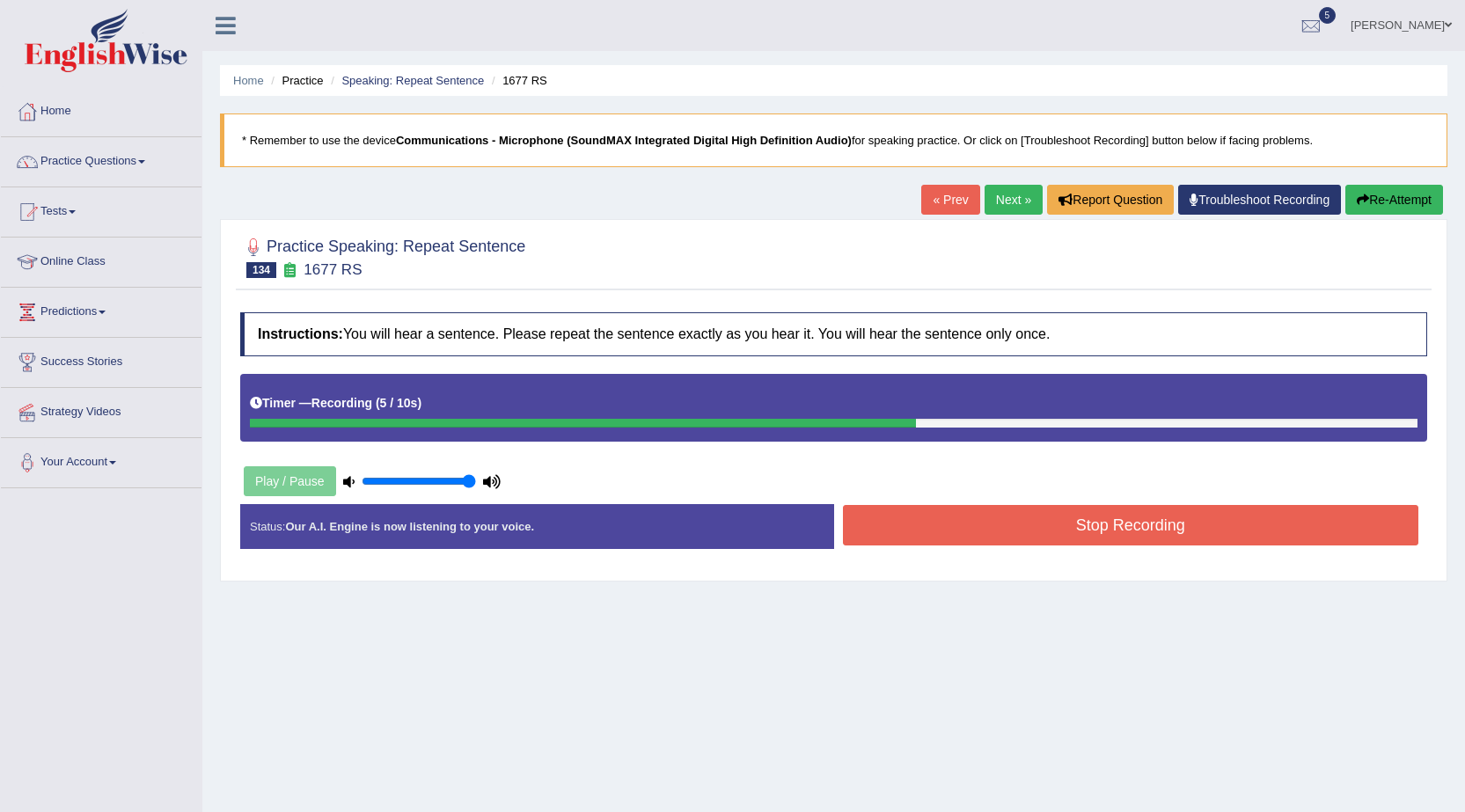
click at [996, 530] on button "Stop Recording" at bounding box center [1131, 525] width 577 height 41
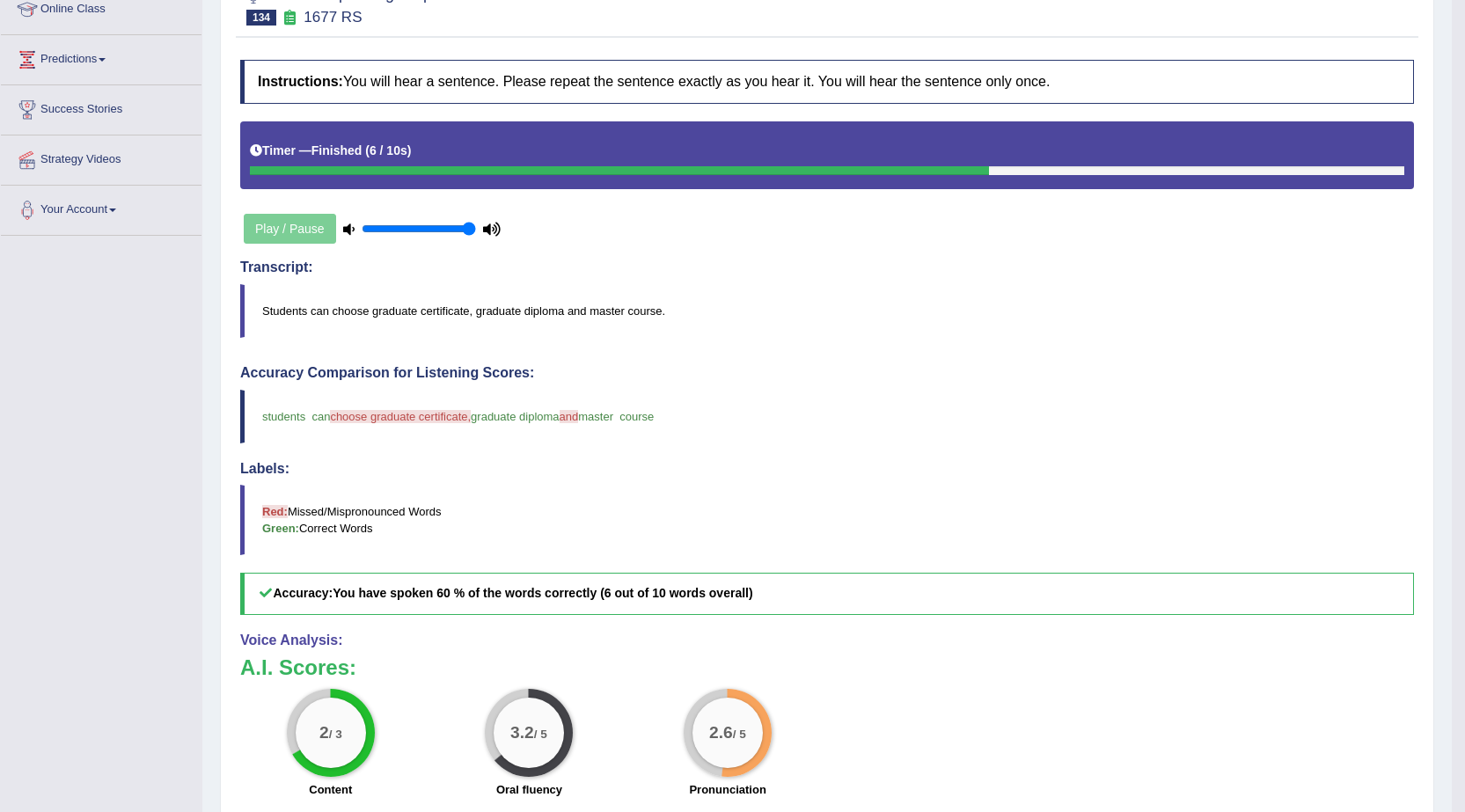
scroll to position [450, 0]
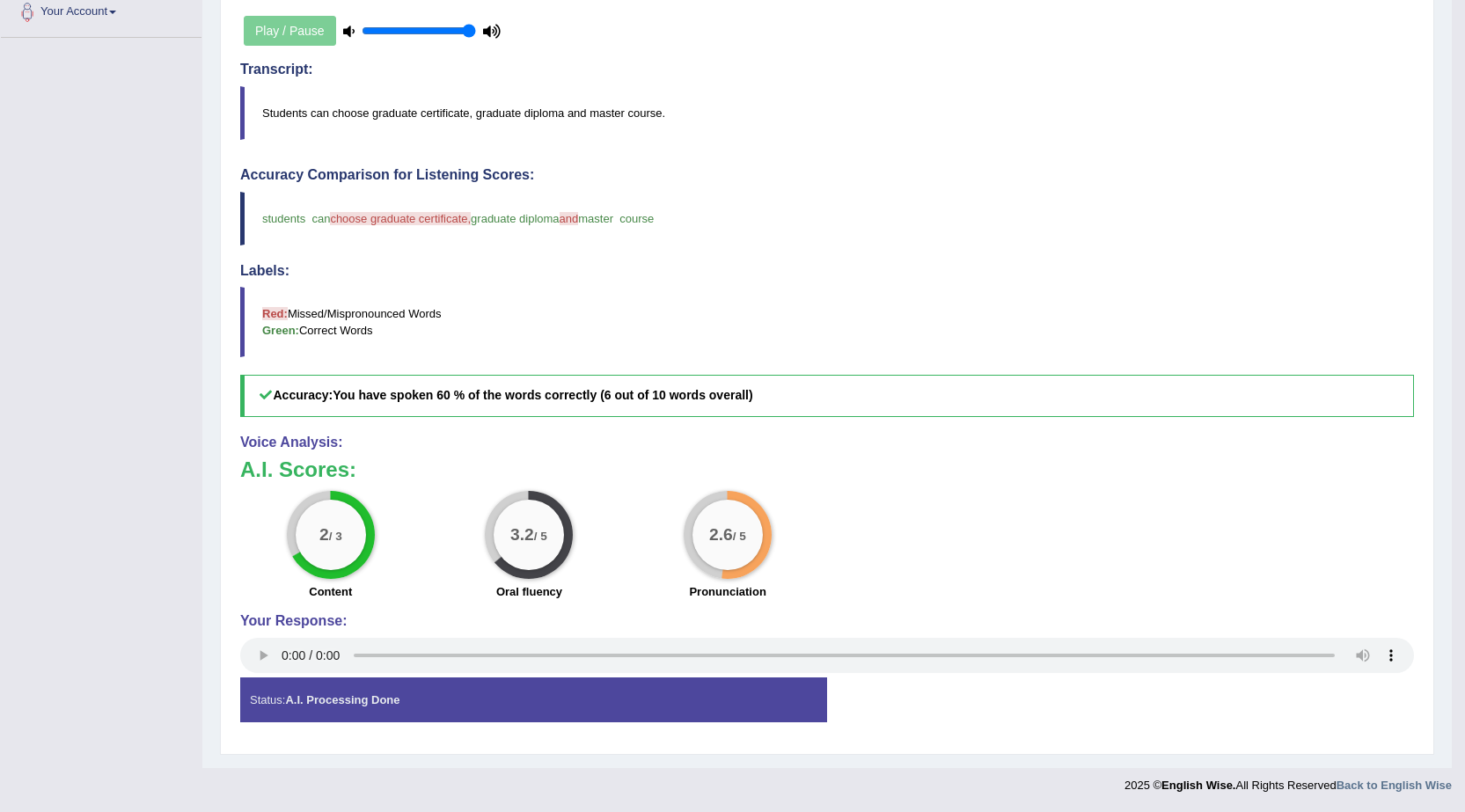
click at [1055, 285] on div "Labels: Red: Missed/Mispronounced Words Green: Correct Words" at bounding box center [827, 310] width 1174 height 95
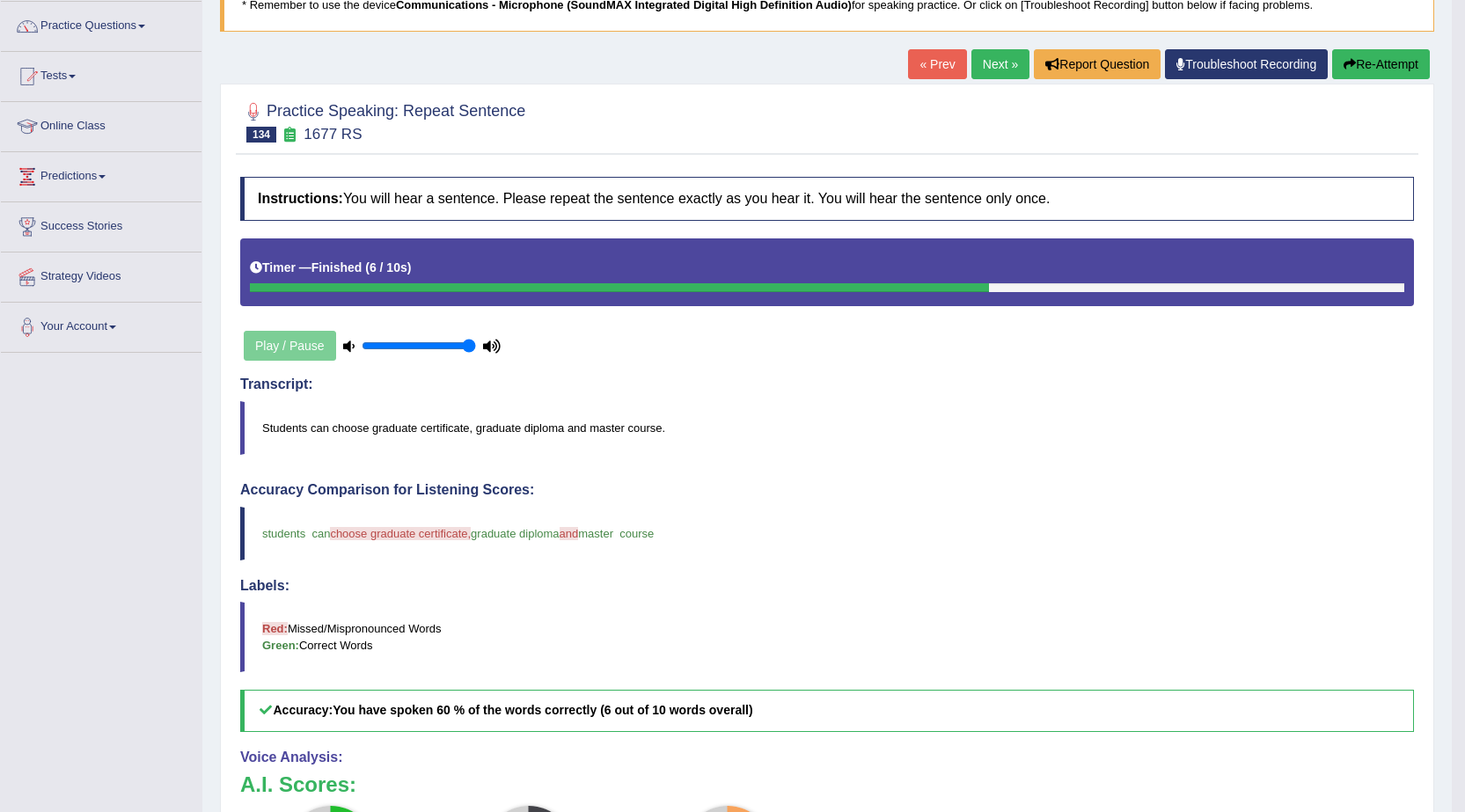
scroll to position [99, 0]
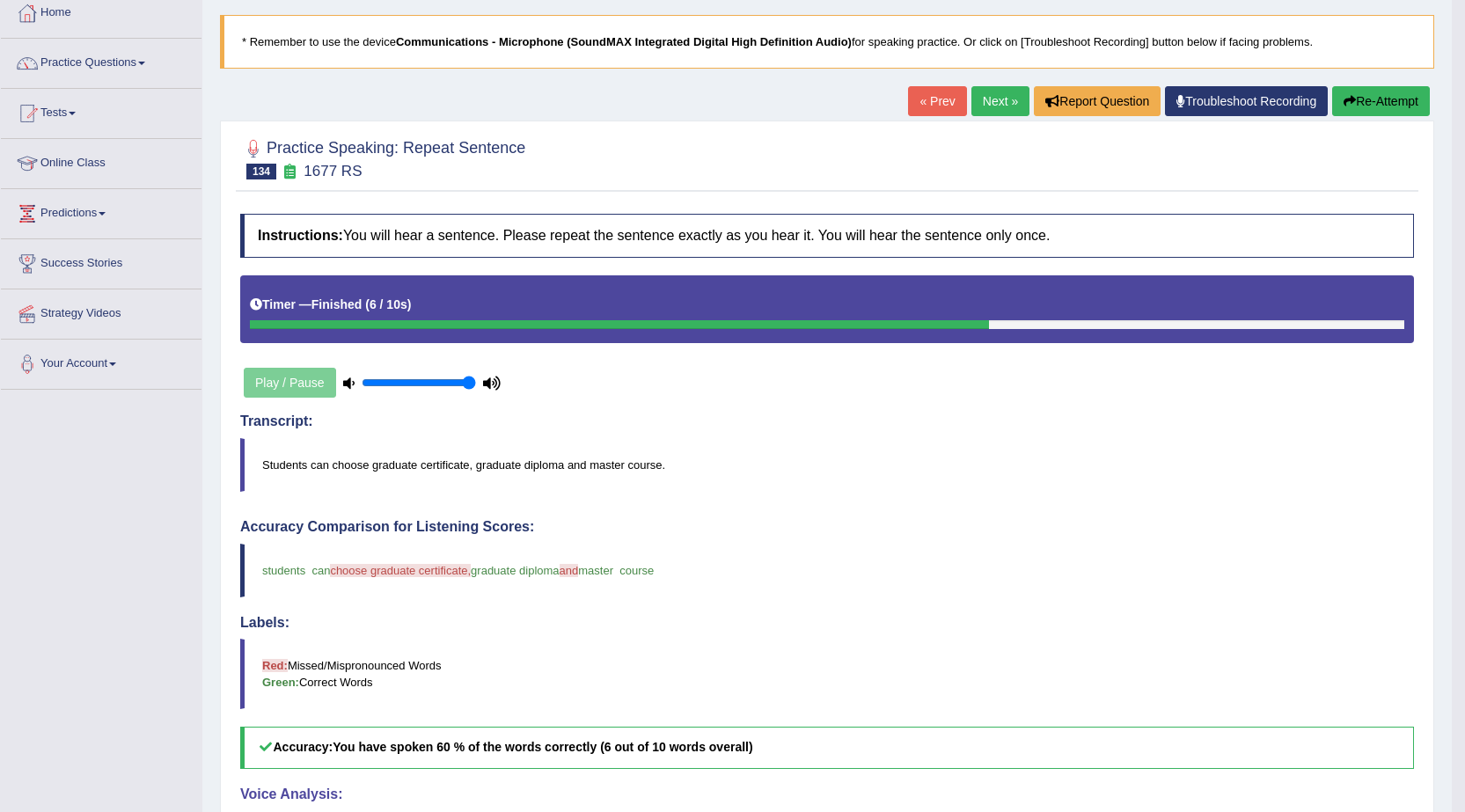
click at [982, 108] on link "Next »" at bounding box center [1000, 101] width 58 height 30
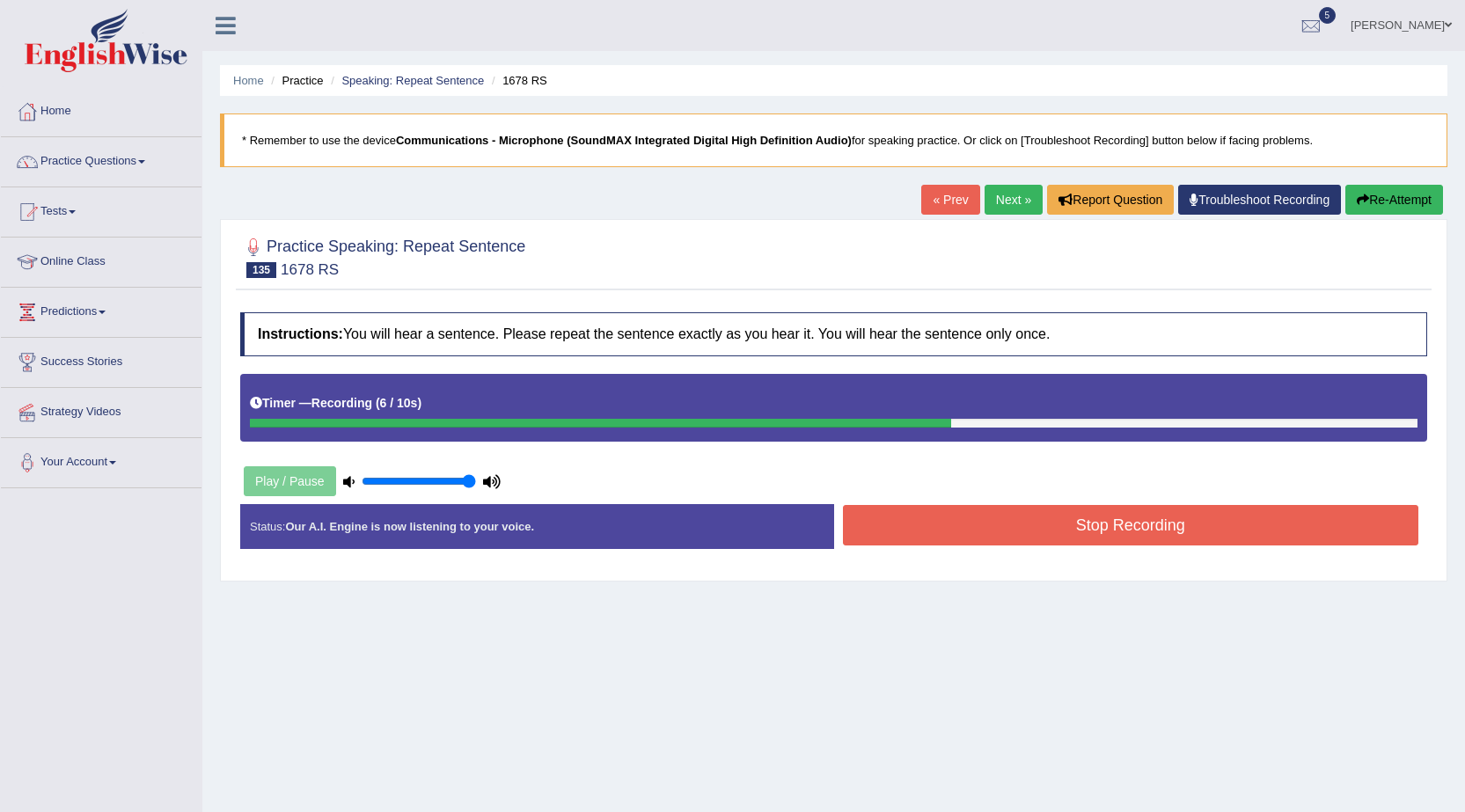
click at [962, 524] on button "Stop Recording" at bounding box center [1131, 525] width 577 height 41
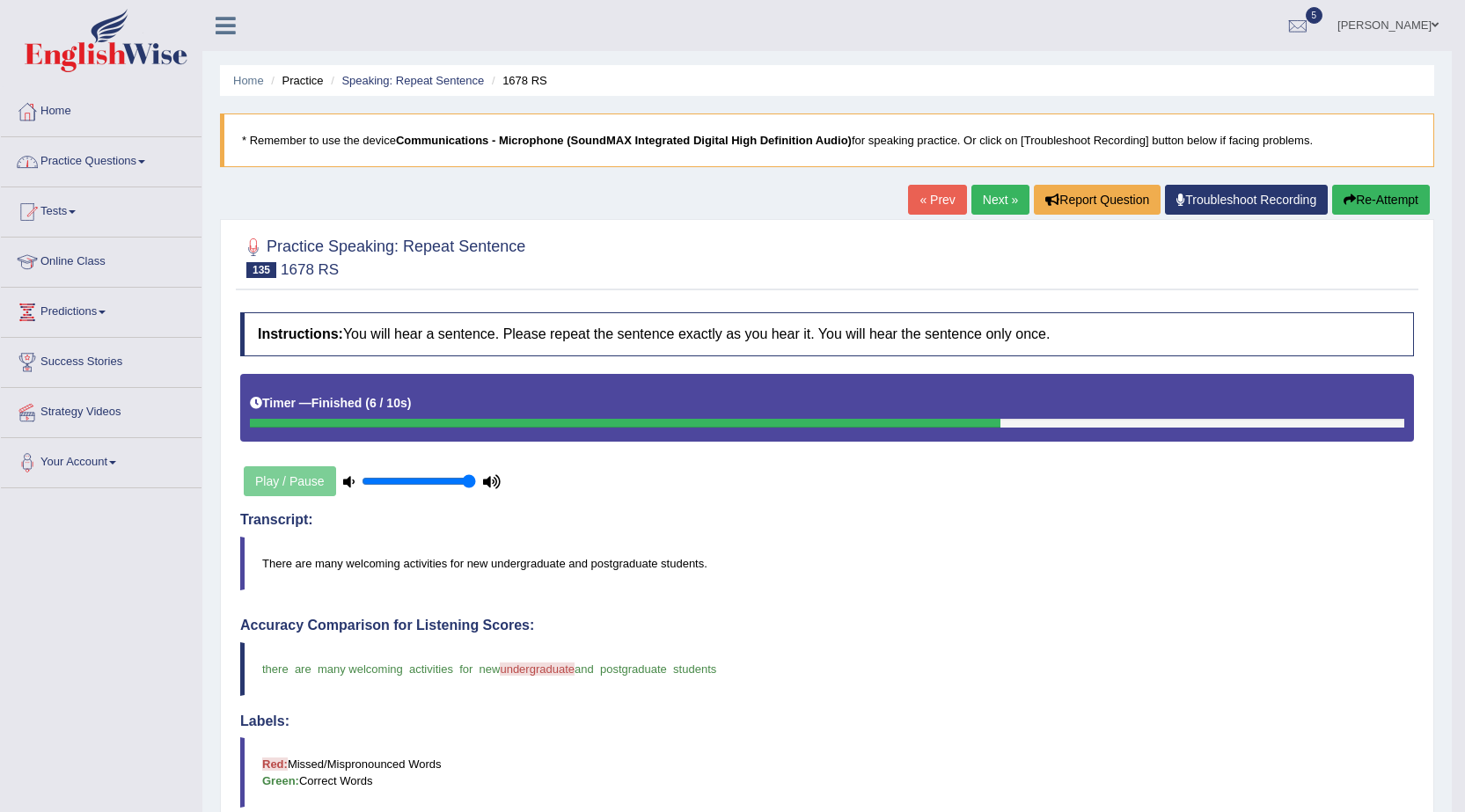
click at [994, 203] on link "Next »" at bounding box center [1000, 200] width 58 height 30
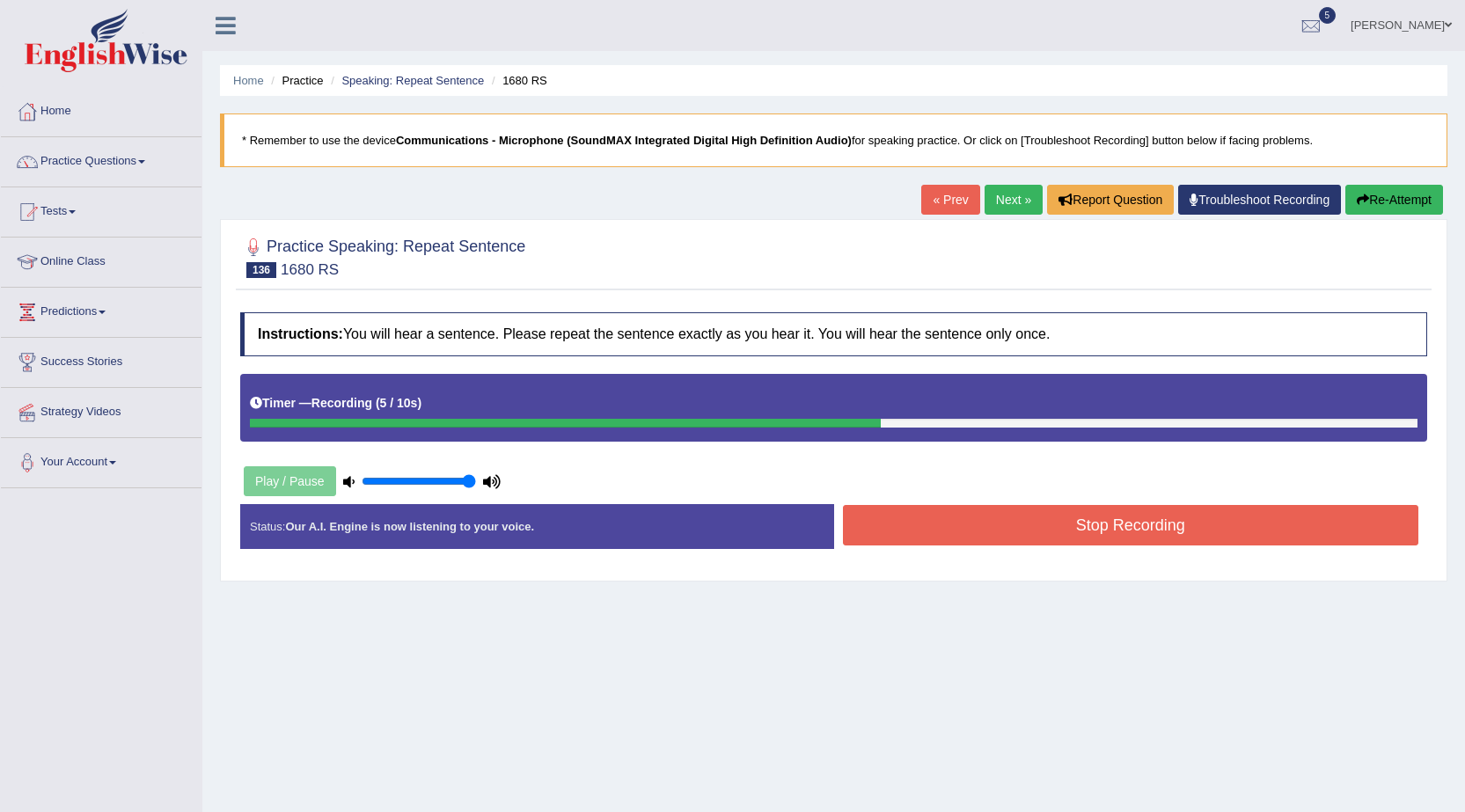
click at [938, 515] on button "Stop Recording" at bounding box center [1131, 525] width 577 height 41
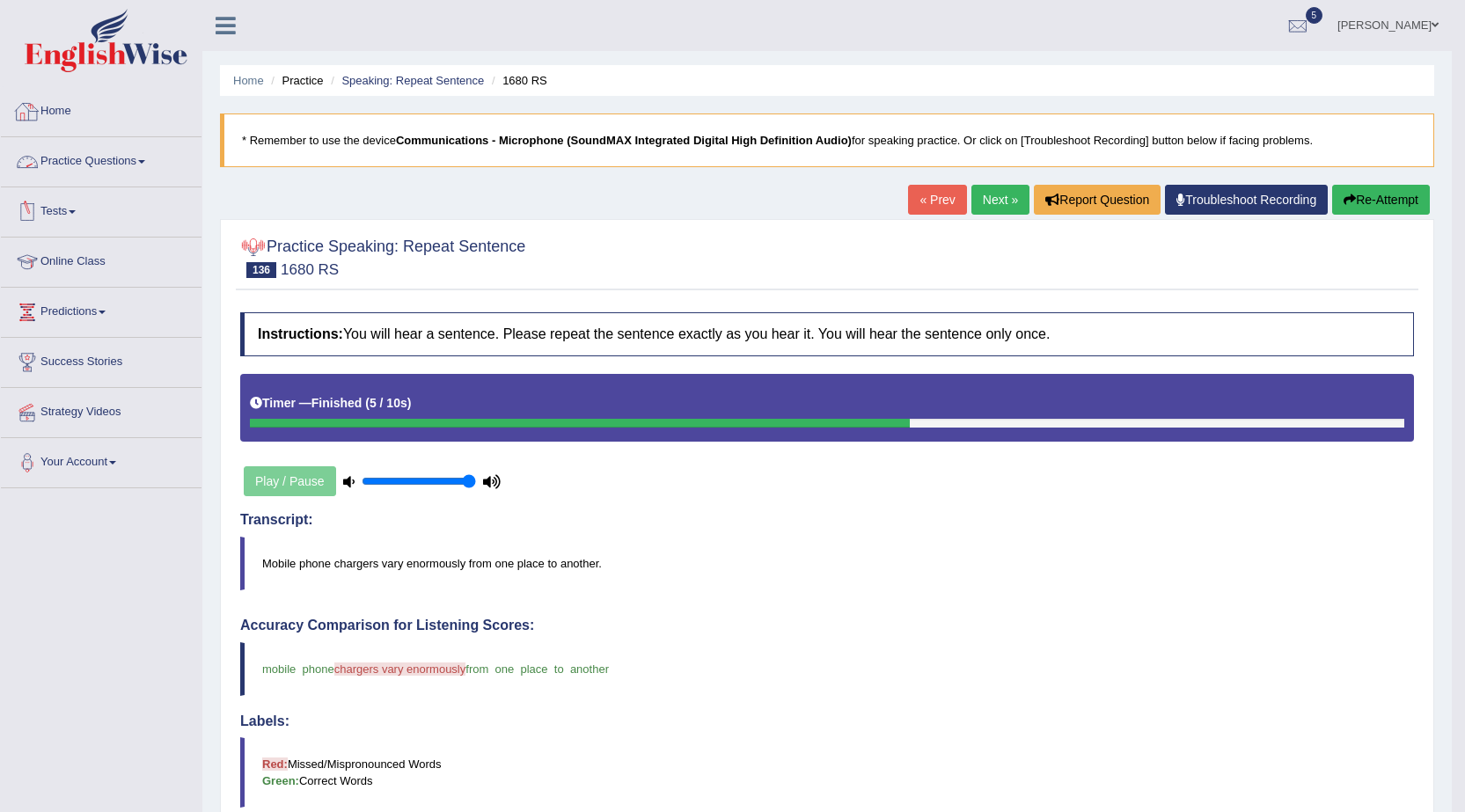
click at [50, 155] on link "Practice Questions" at bounding box center [101, 160] width 201 height 44
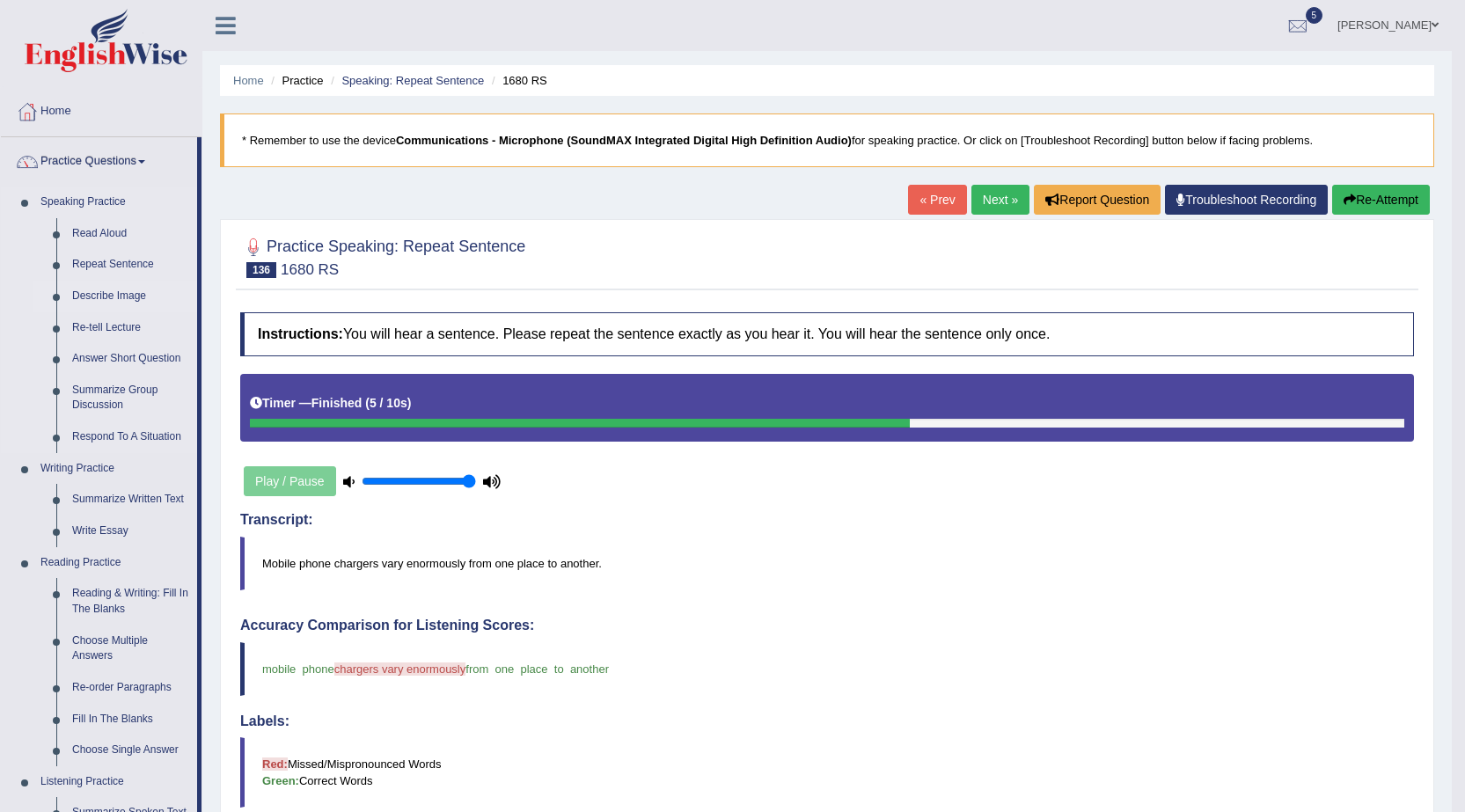
click at [124, 293] on link "Describe Image" at bounding box center [130, 297] width 133 height 31
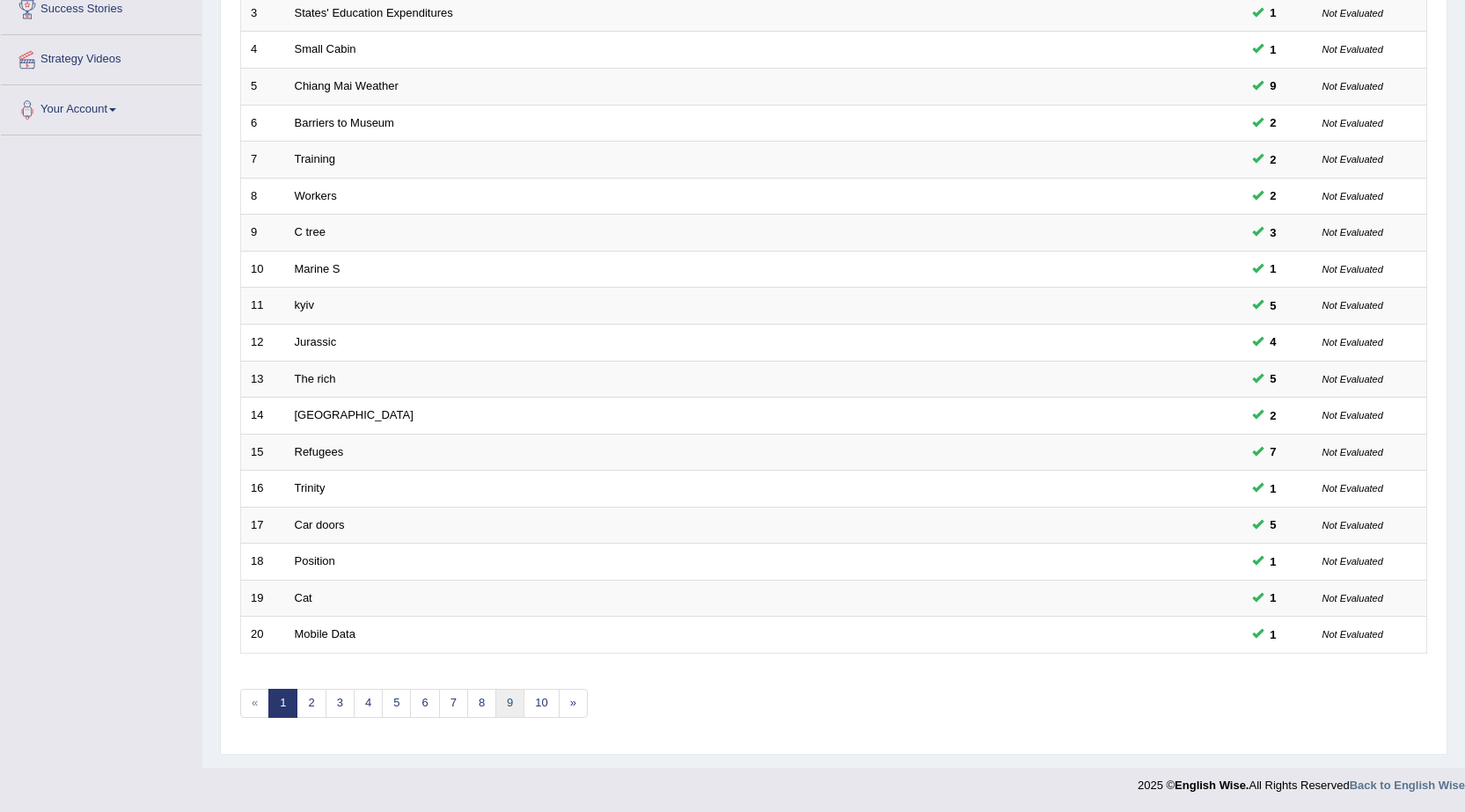
scroll to position [353, 0]
click at [497, 699] on link "9" at bounding box center [509, 702] width 29 height 29
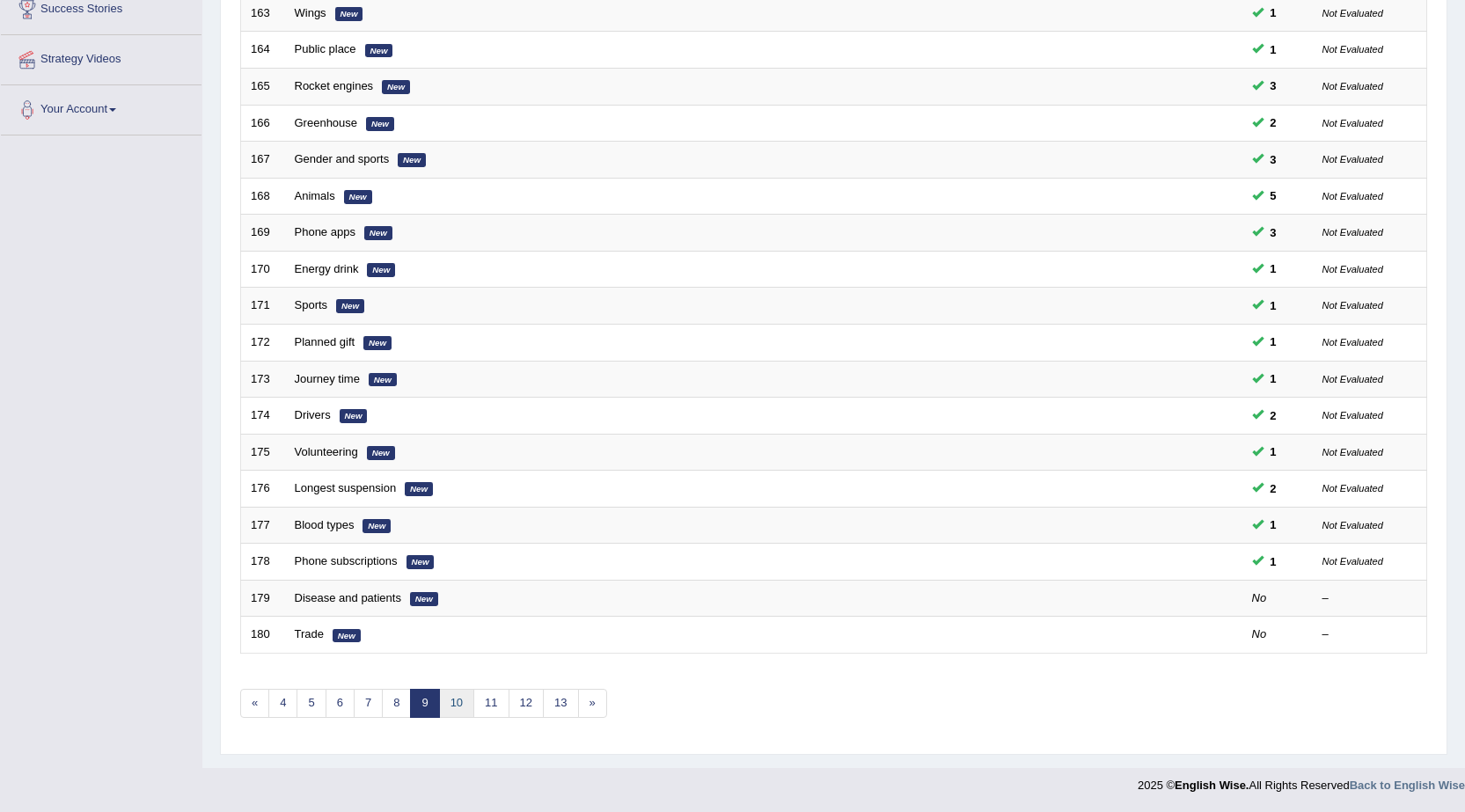
click at [464, 707] on link "10" at bounding box center [457, 702] width 35 height 29
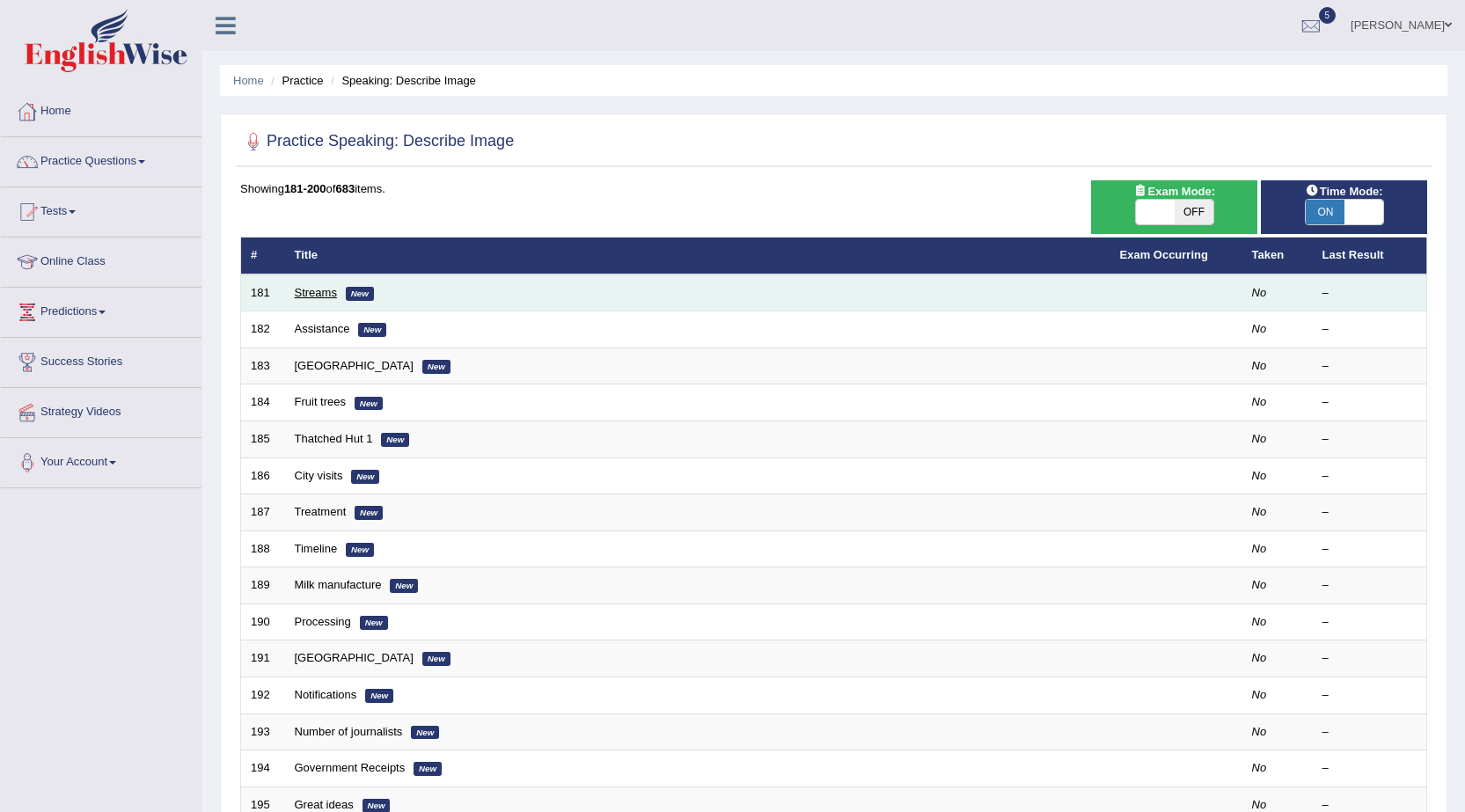
click at [314, 293] on link "Streams" at bounding box center [316, 292] width 43 height 13
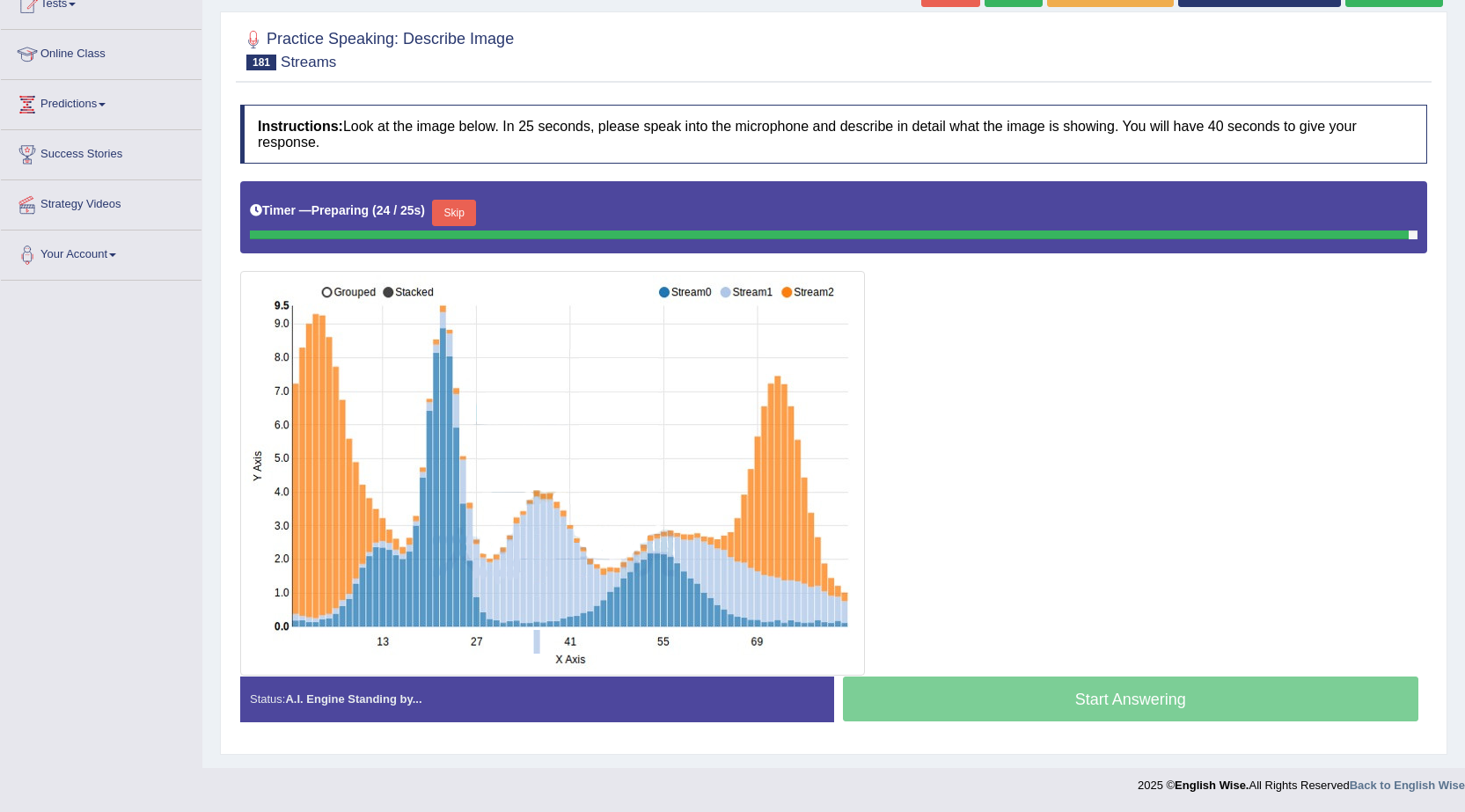
scroll to position [203, 0]
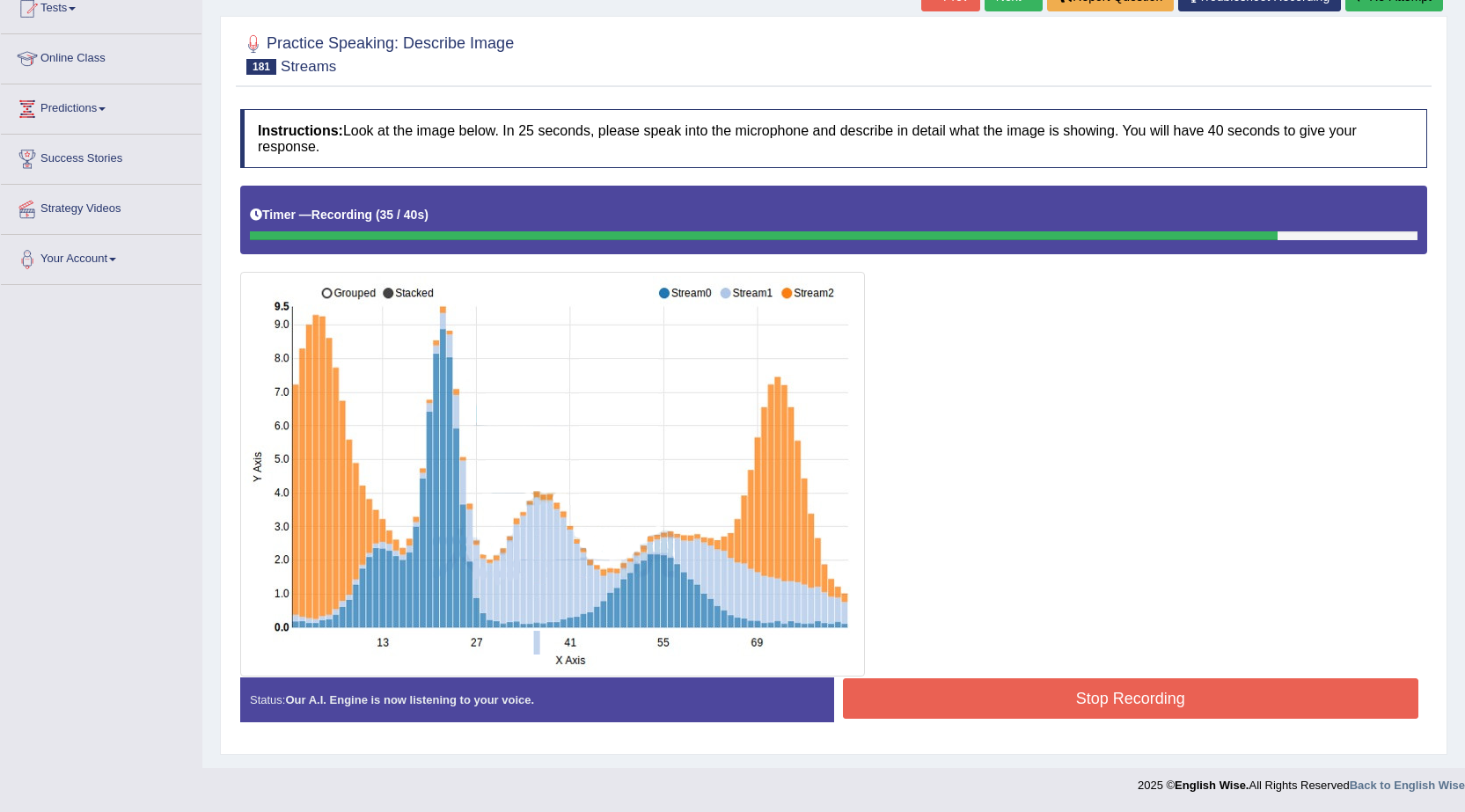
click at [973, 709] on button "Stop Recording" at bounding box center [1131, 698] width 577 height 41
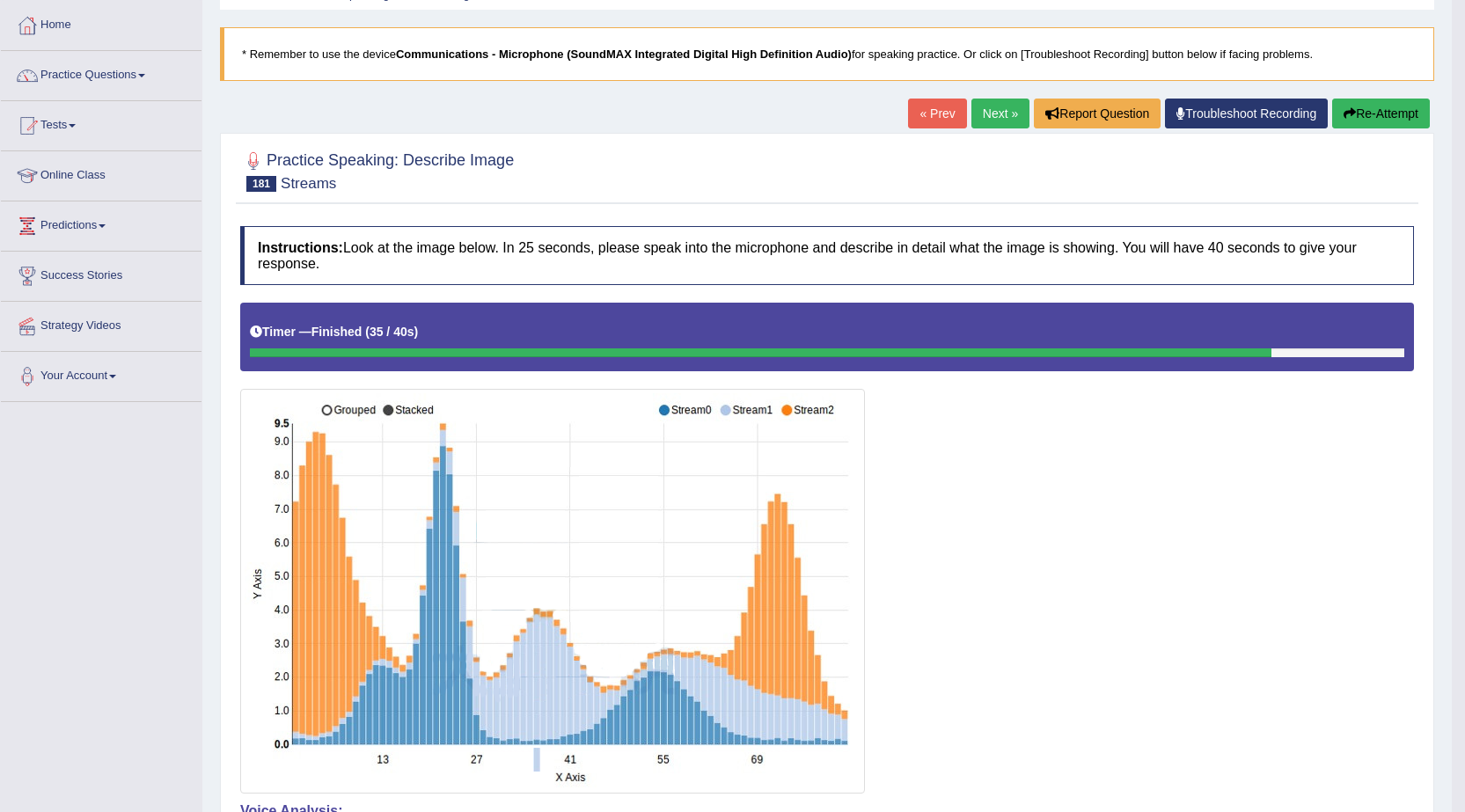
scroll to position [0, 0]
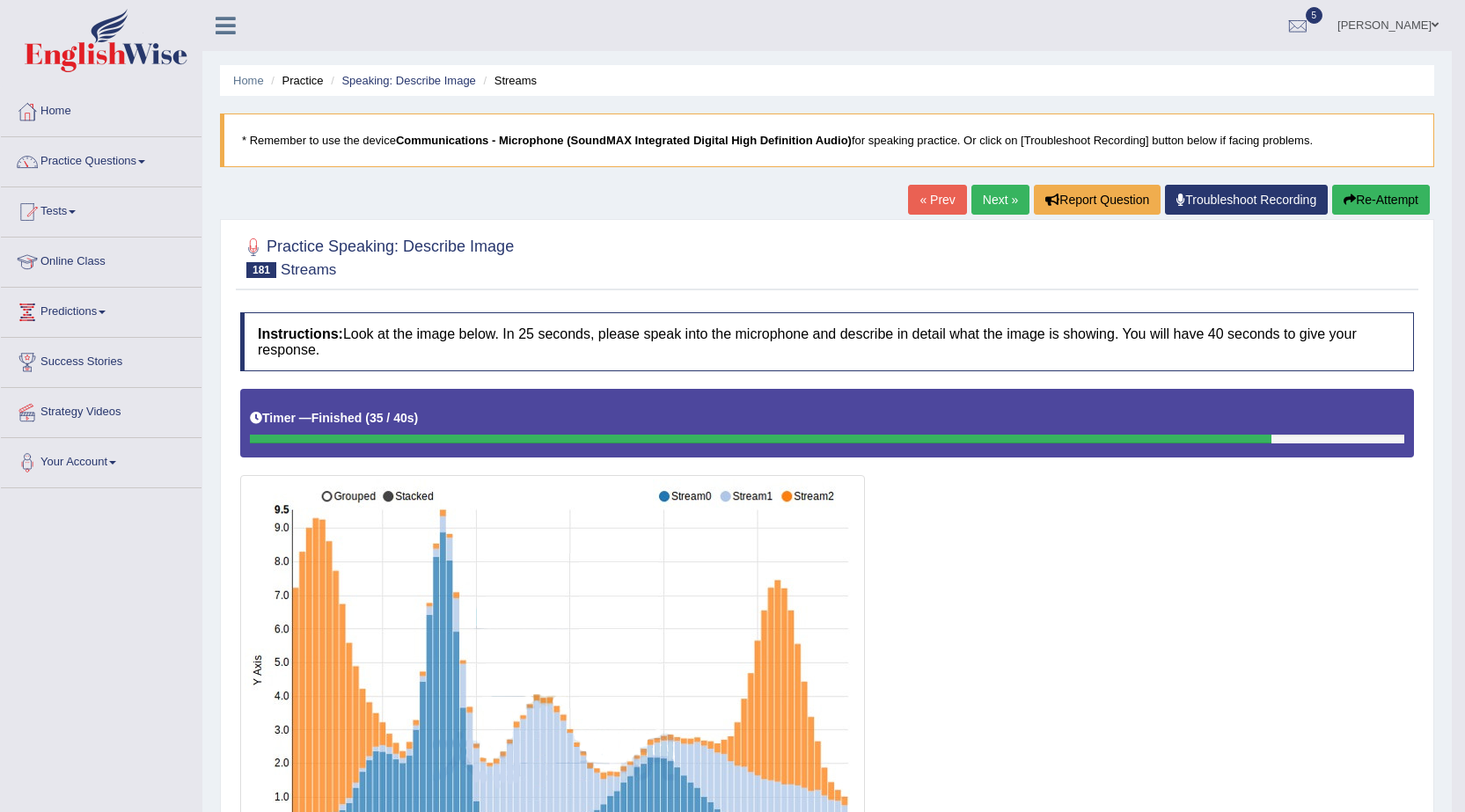
click at [996, 207] on link "Next »" at bounding box center [1000, 200] width 58 height 30
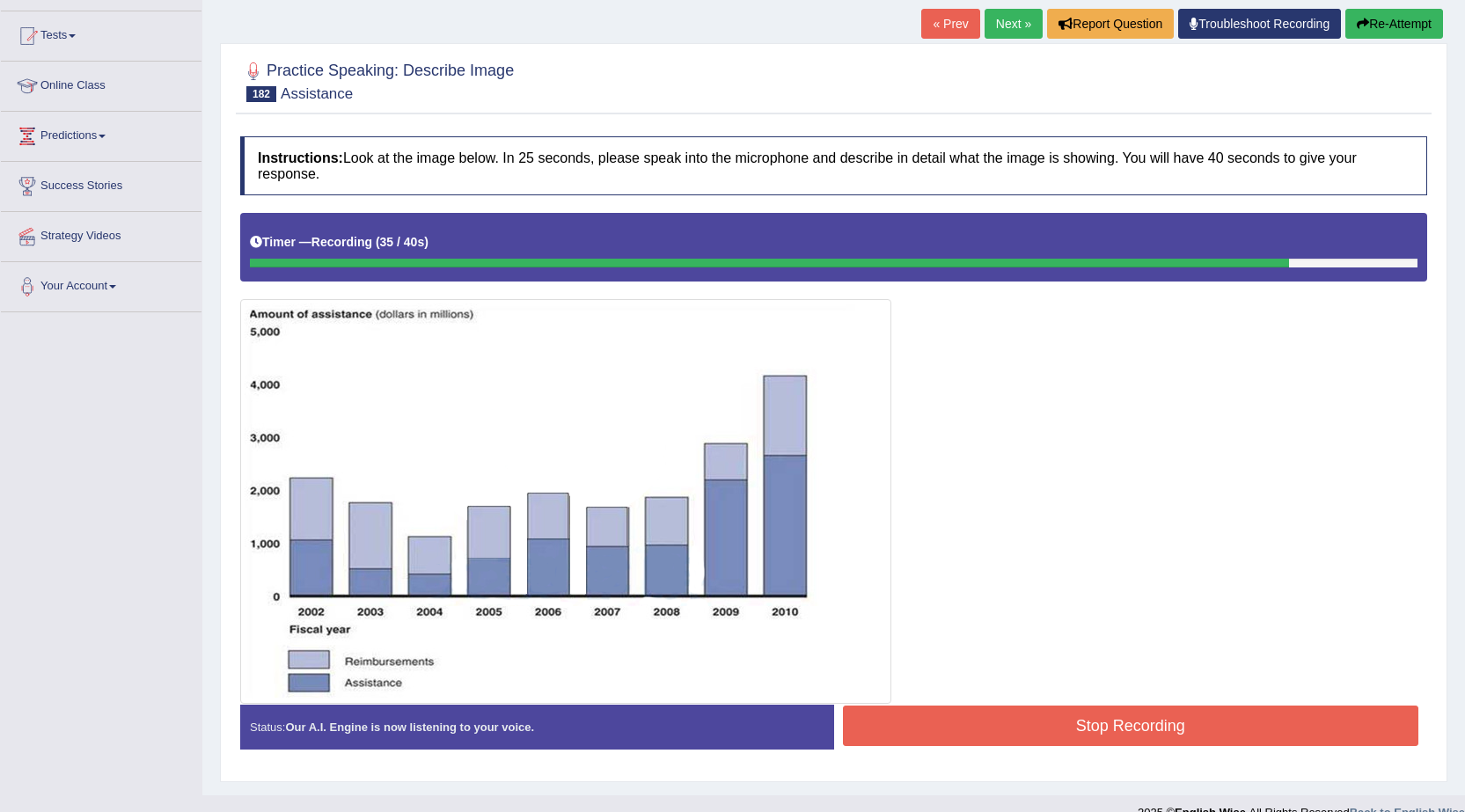
click at [1003, 741] on button "Stop Recording" at bounding box center [1131, 726] width 577 height 41
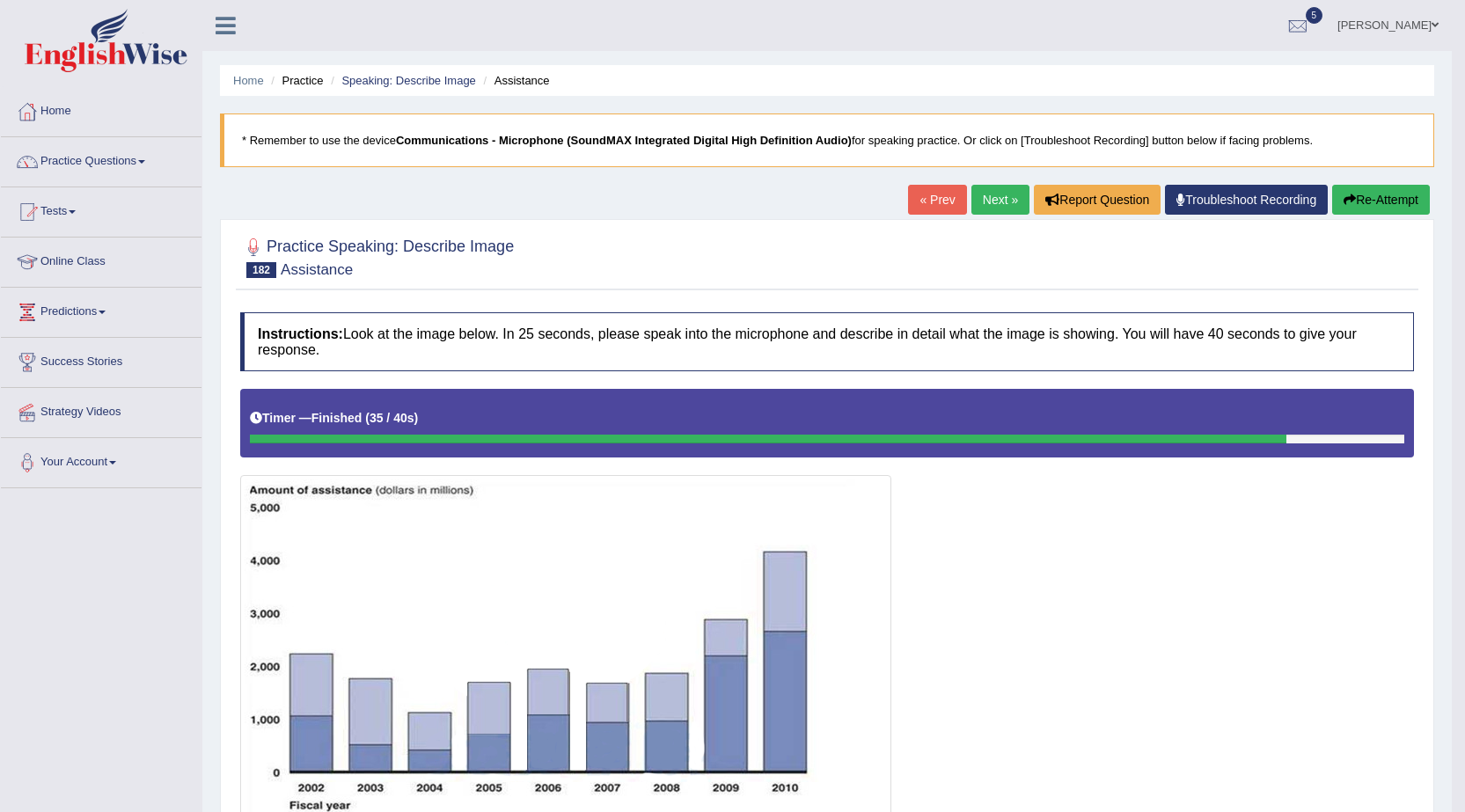
click at [995, 198] on link "Next »" at bounding box center [1000, 200] width 58 height 30
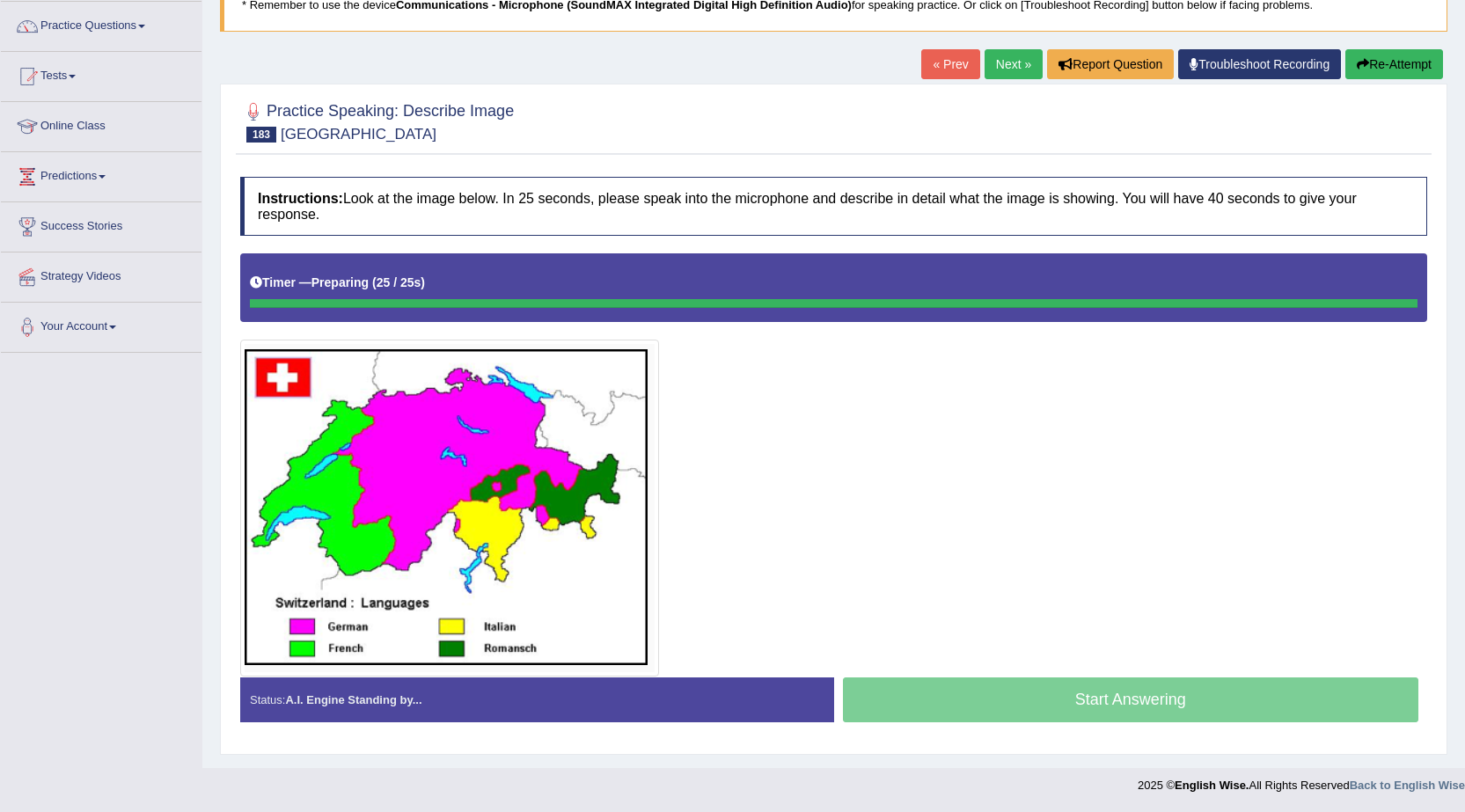
scroll to position [136, 0]
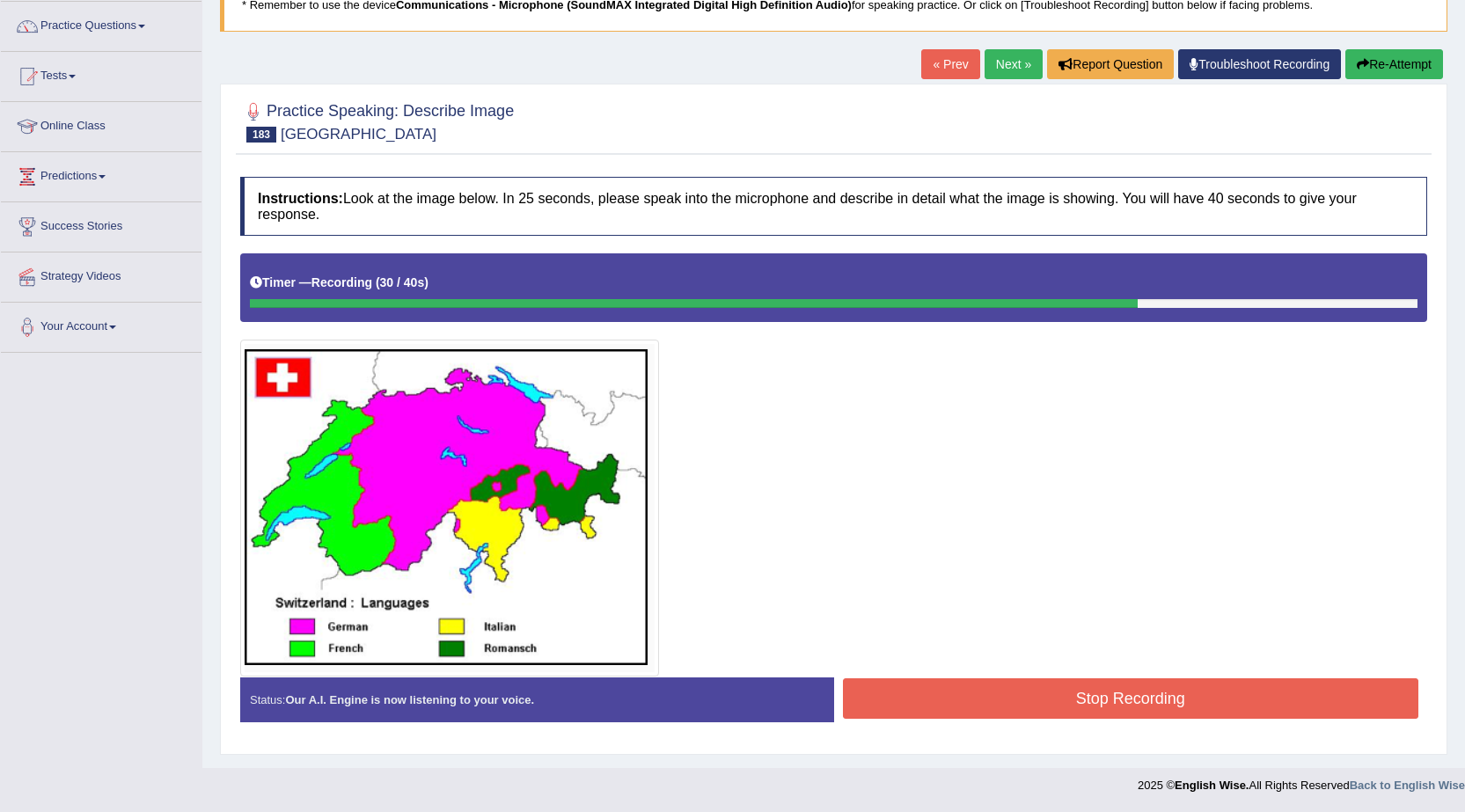
click at [1064, 707] on button "Stop Recording" at bounding box center [1131, 698] width 577 height 41
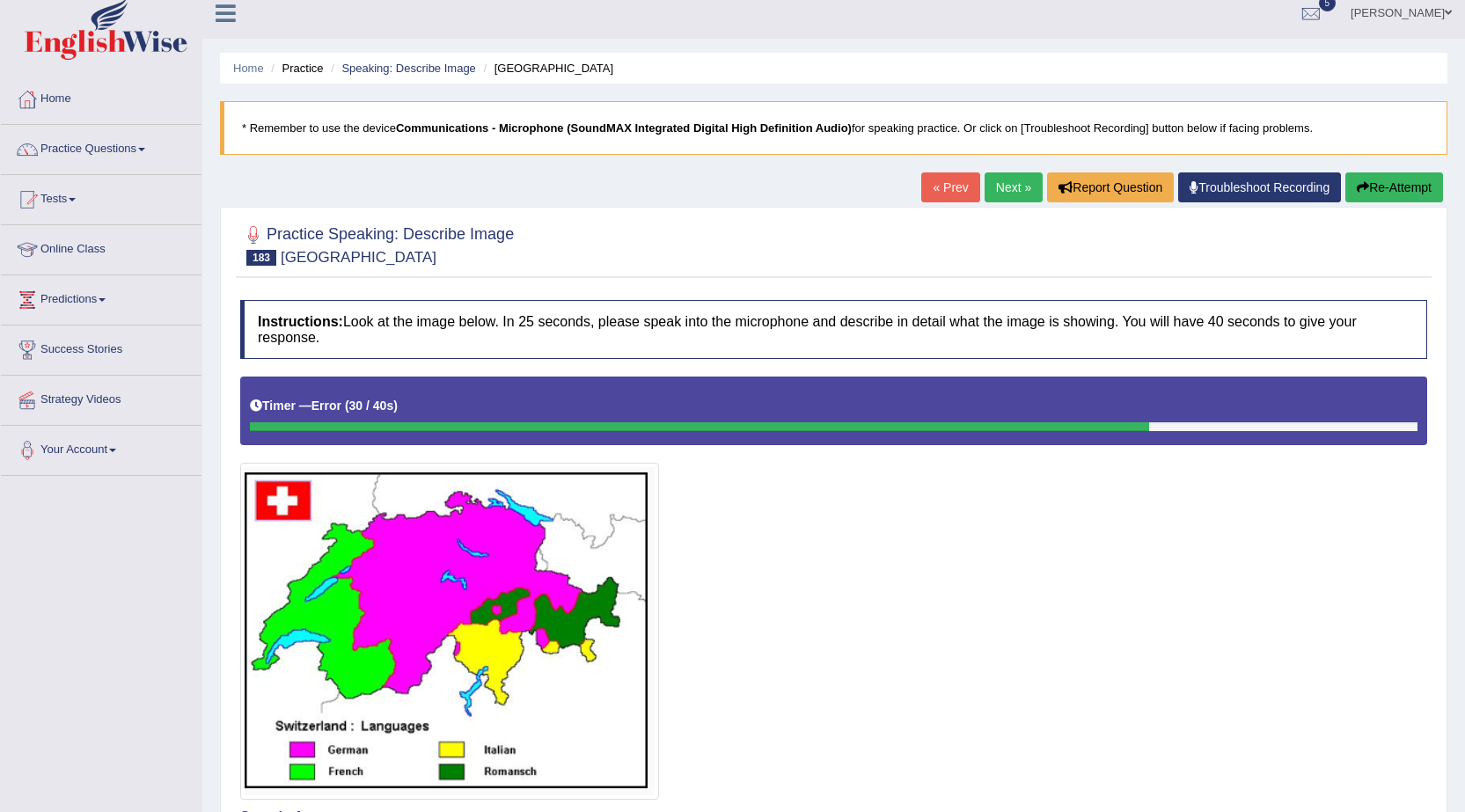
scroll to position [0, 0]
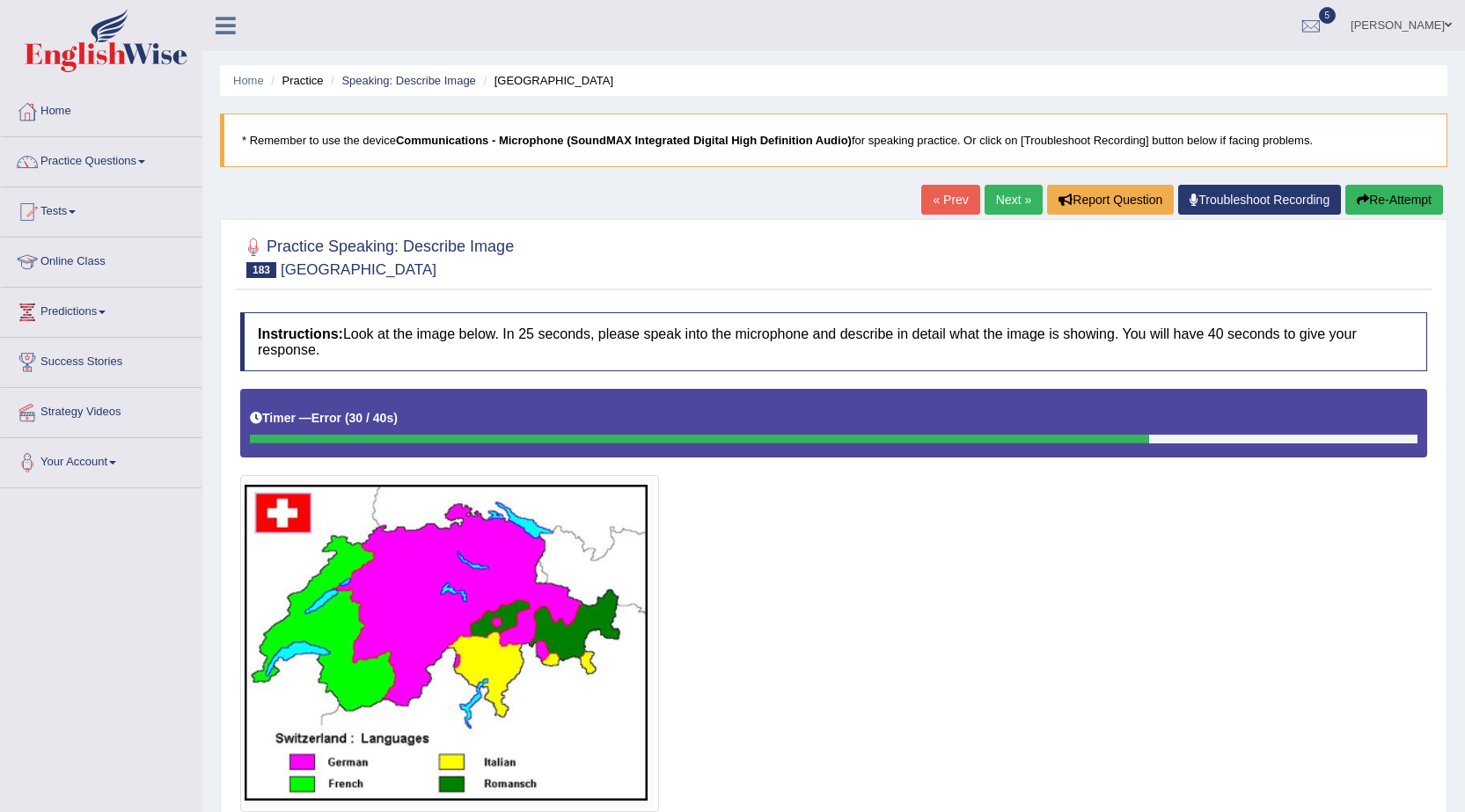
click at [986, 203] on link "Next »" at bounding box center [1013, 200] width 58 height 30
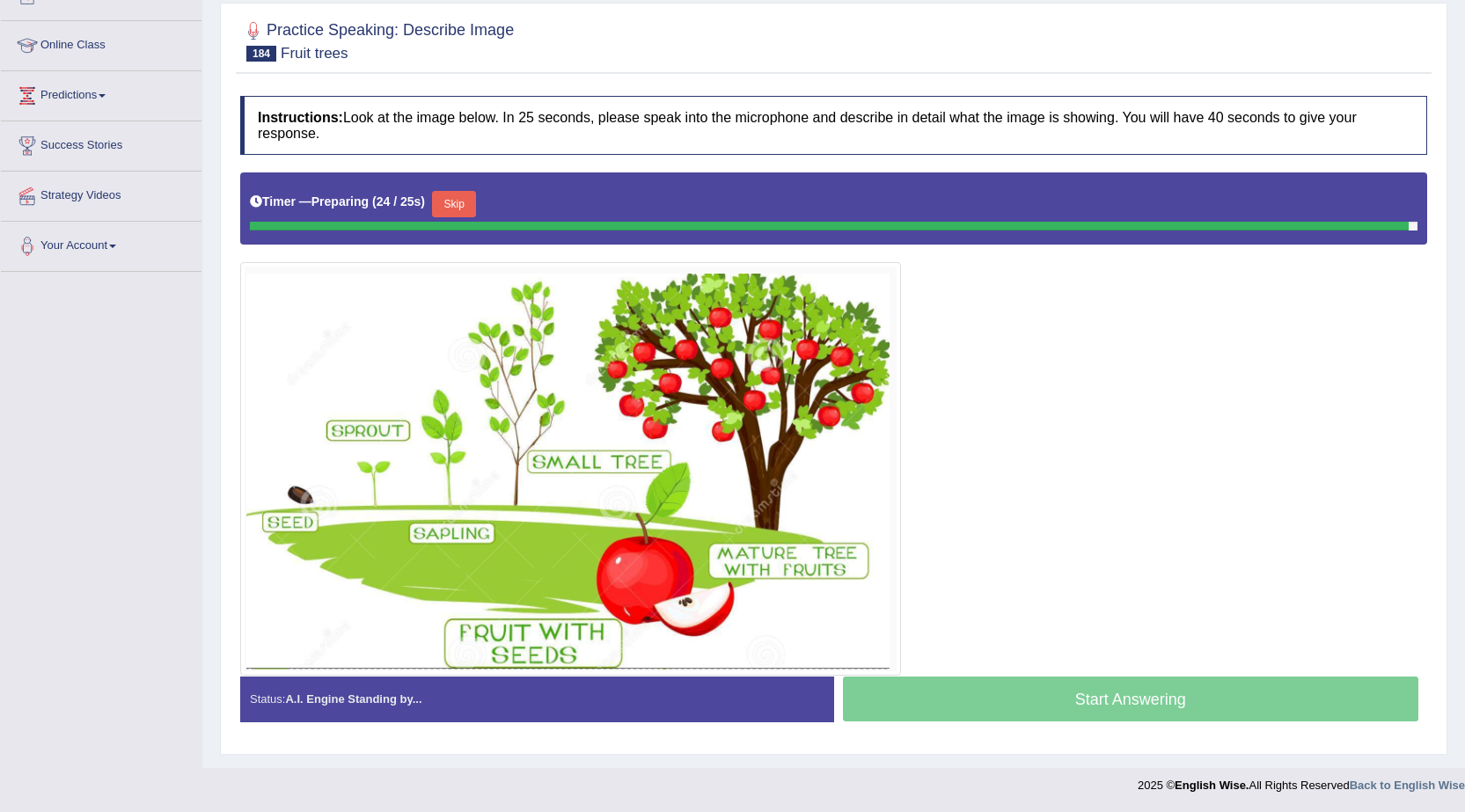
scroll to position [212, 0]
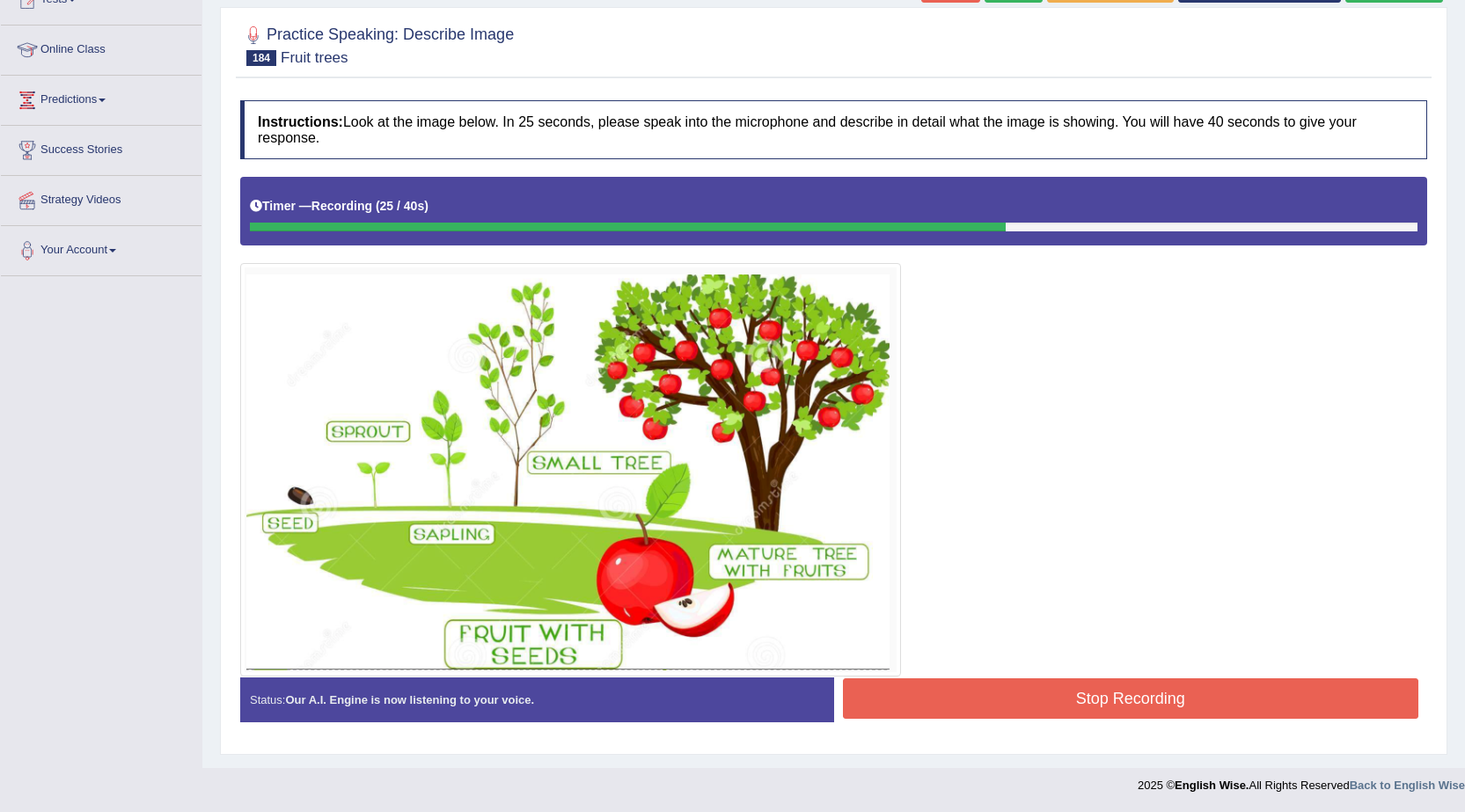
click at [983, 690] on button "Stop Recording" at bounding box center [1131, 698] width 577 height 41
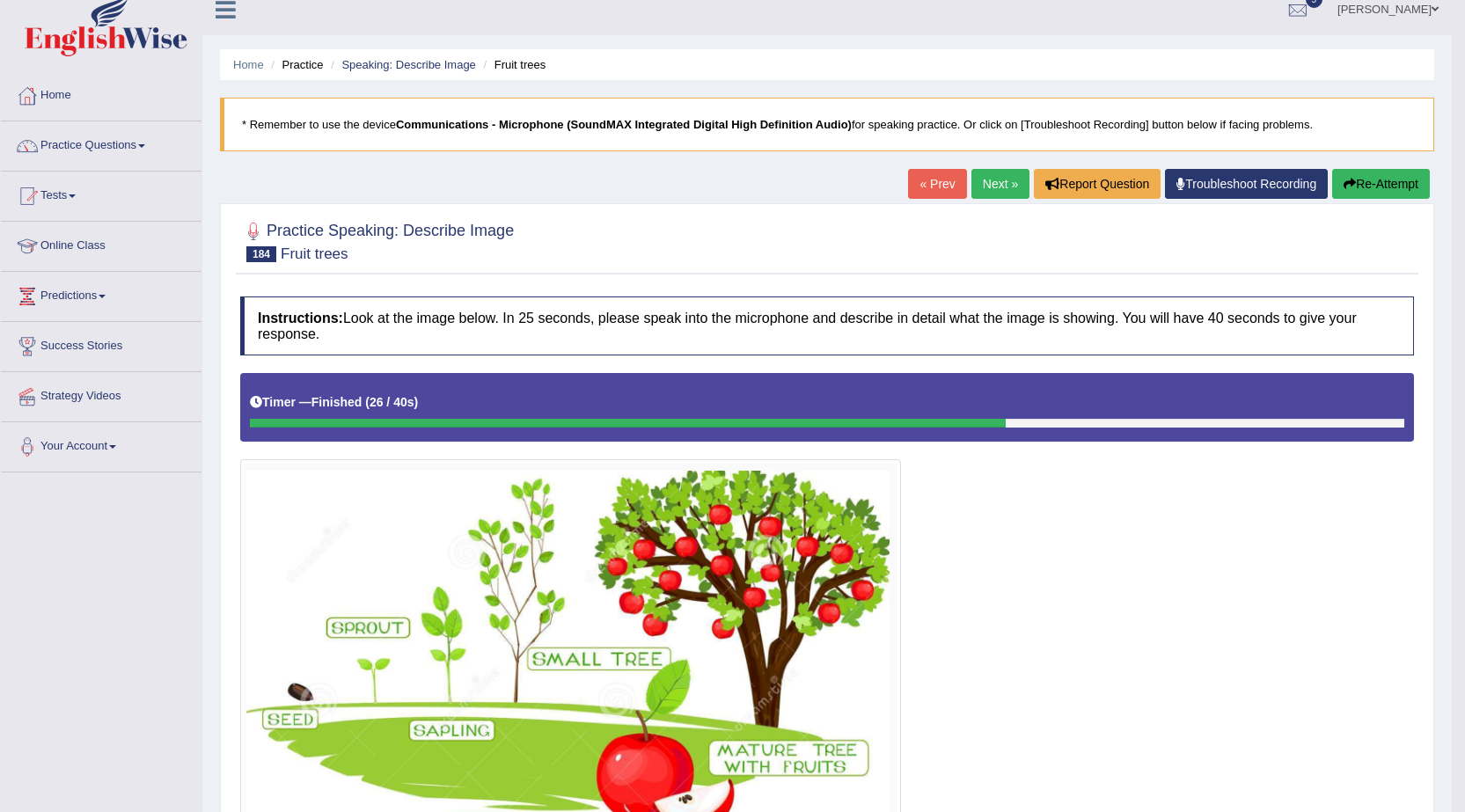
scroll to position [0, 0]
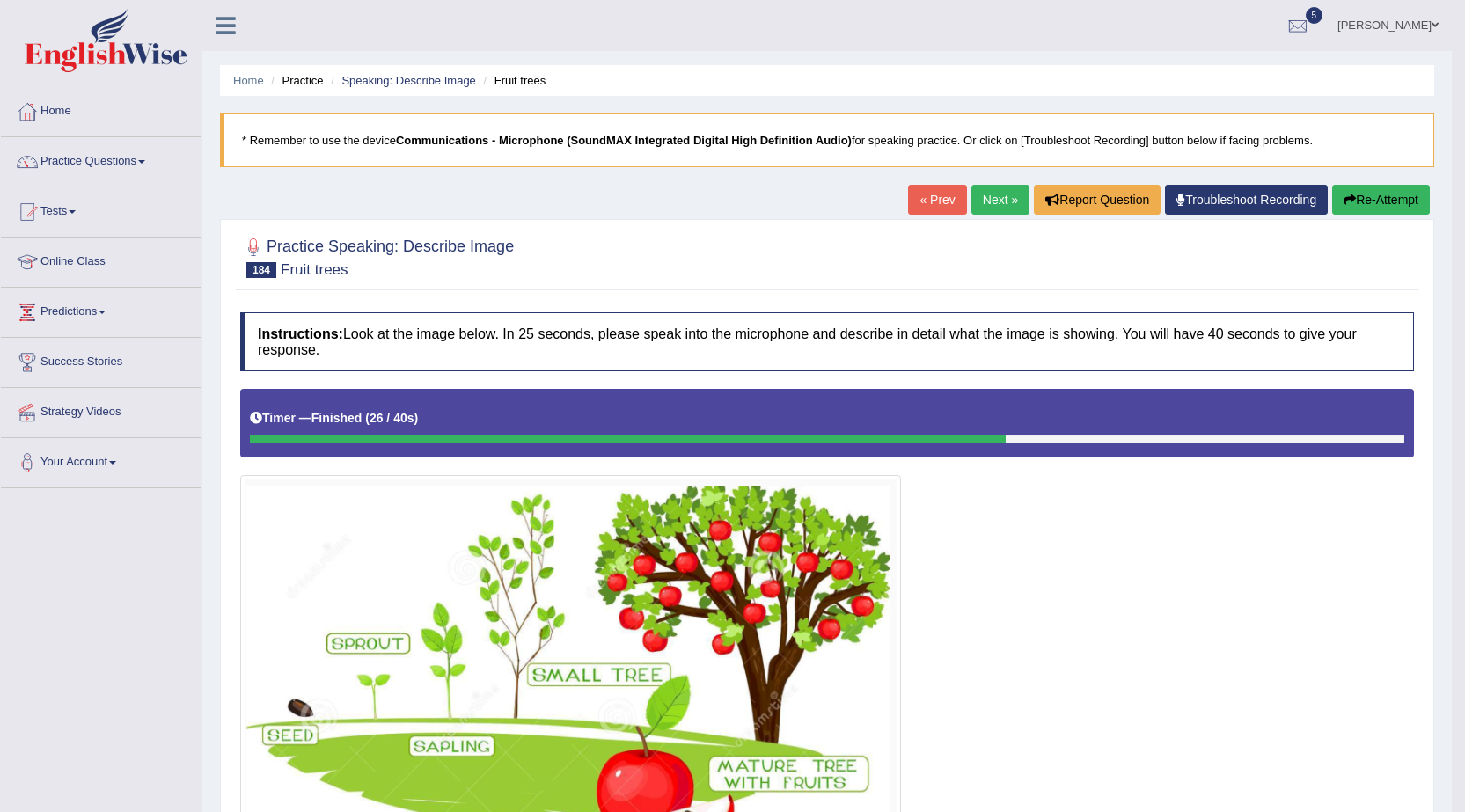
click at [1398, 21] on link "Zoe Cheng" at bounding box center [1388, 23] width 128 height 46
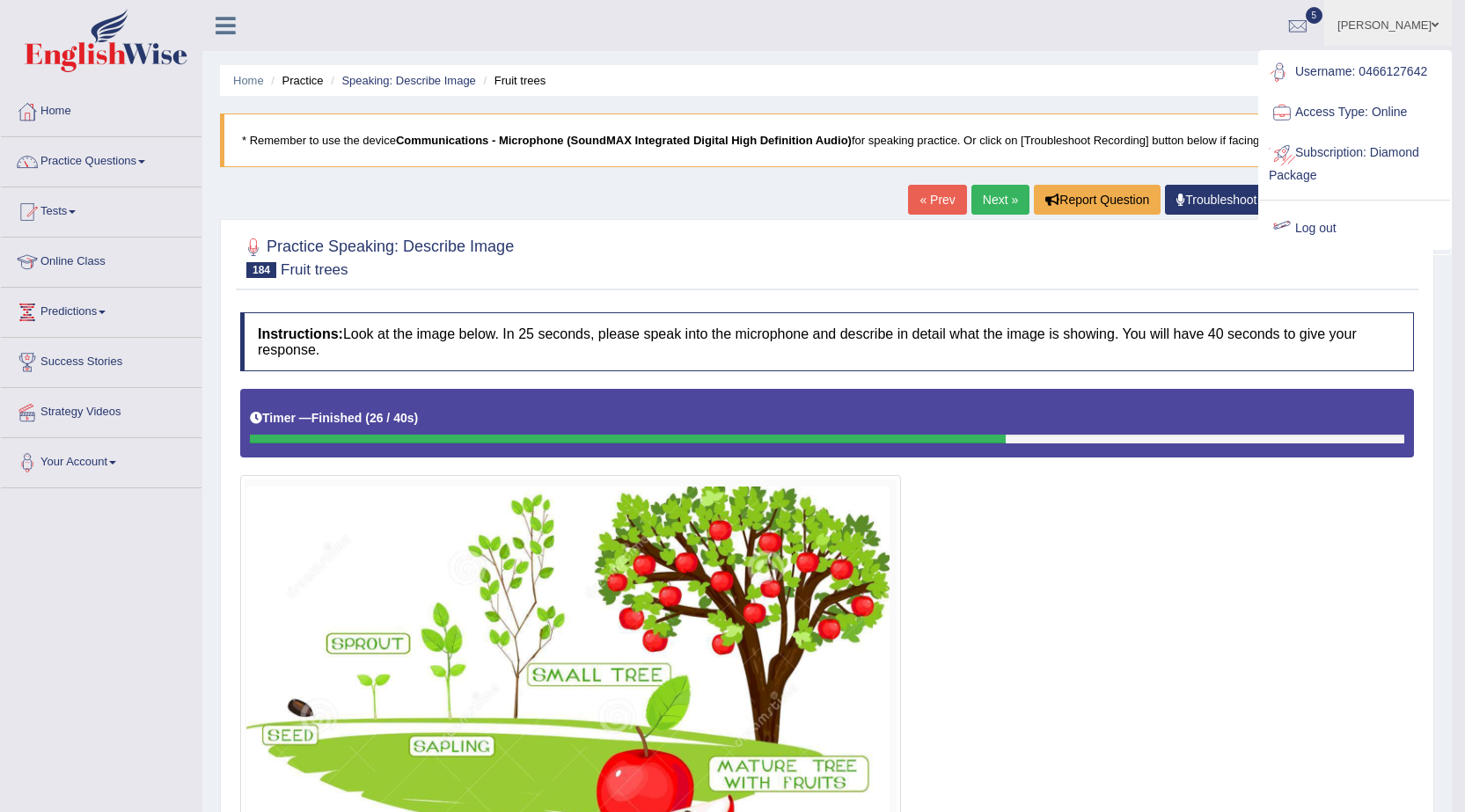
click at [1325, 236] on link "Log out" at bounding box center [1355, 229] width 190 height 41
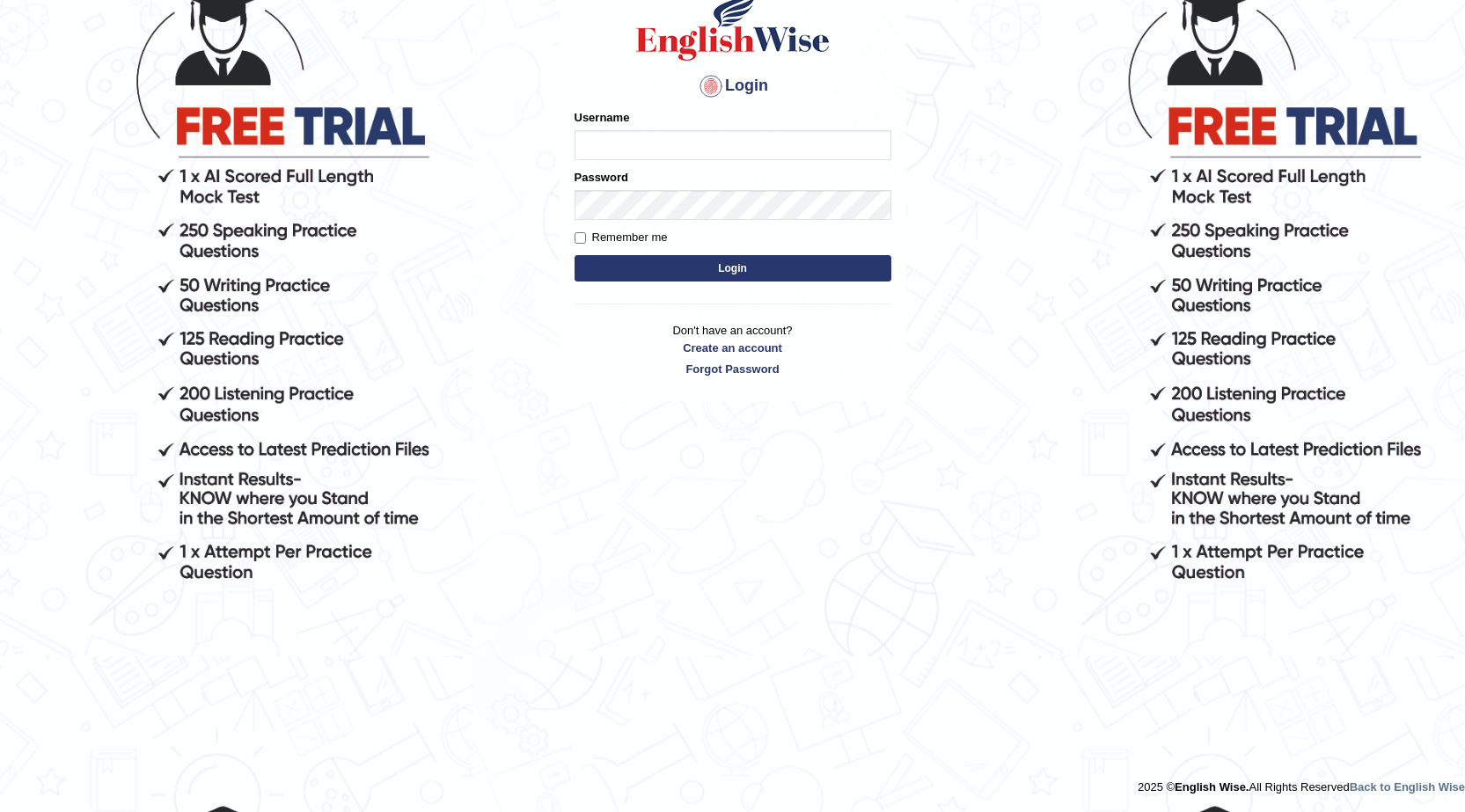
click at [598, 458] on div "Login Please fix the following errors: Username Password Remember me Login Don'…" at bounding box center [733, 310] width 352 height 812
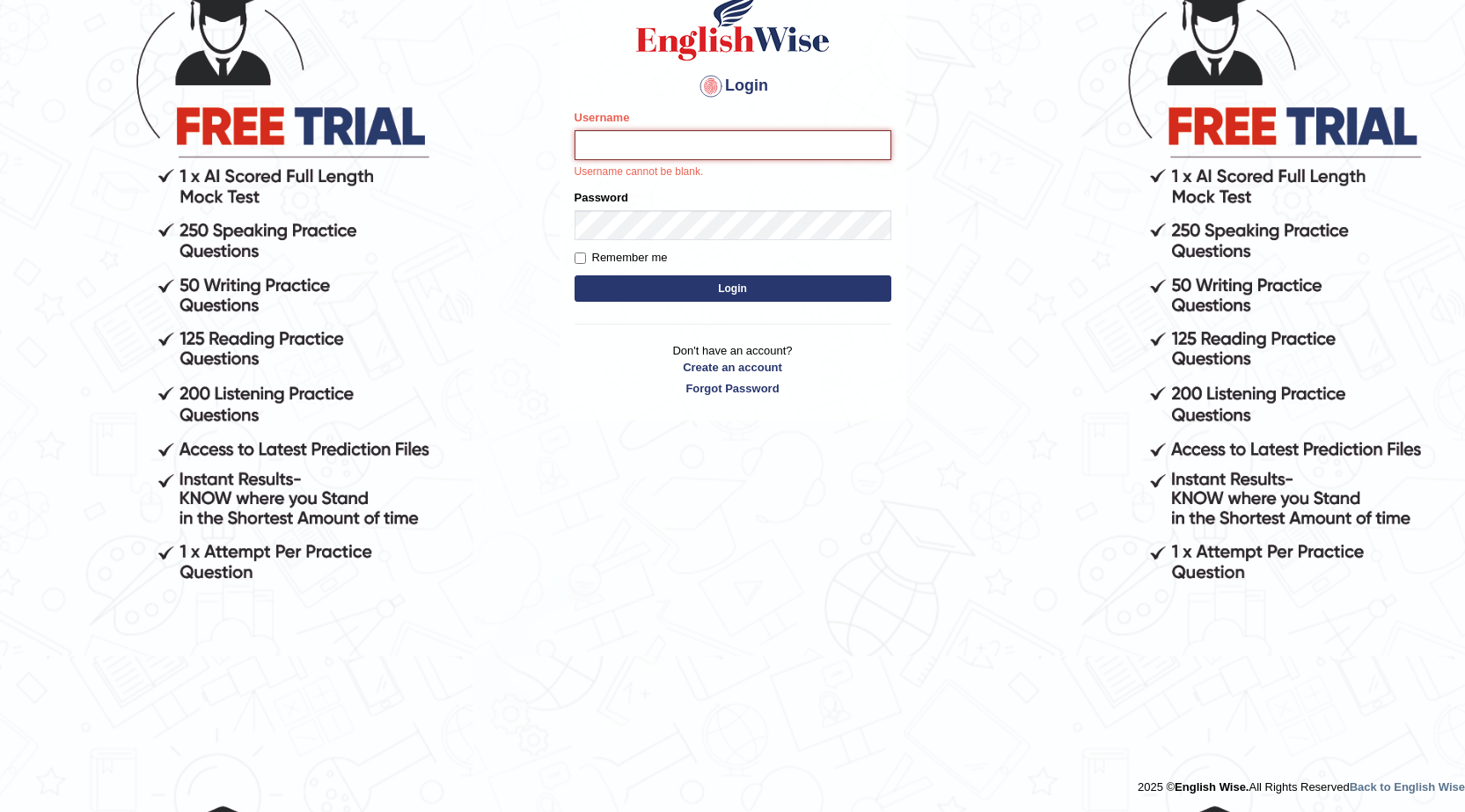
click at [766, 149] on input "Username" at bounding box center [733, 145] width 317 height 30
type input "0401809009"
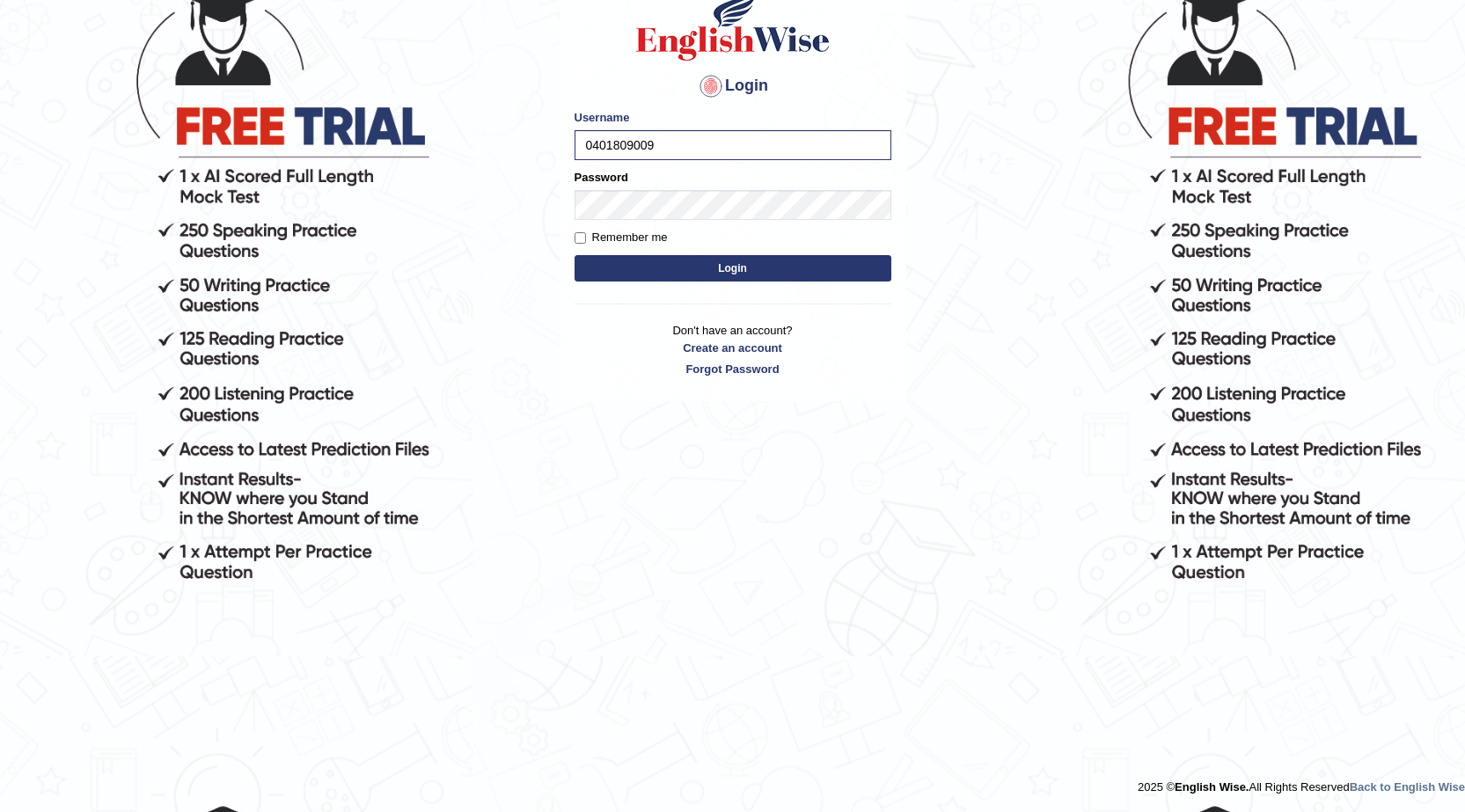
click at [663, 283] on form "Please fix the following errors: Username 0401809009 Password Remember me Login" at bounding box center [733, 197] width 317 height 176
click at [666, 263] on button "Login" at bounding box center [733, 268] width 317 height 27
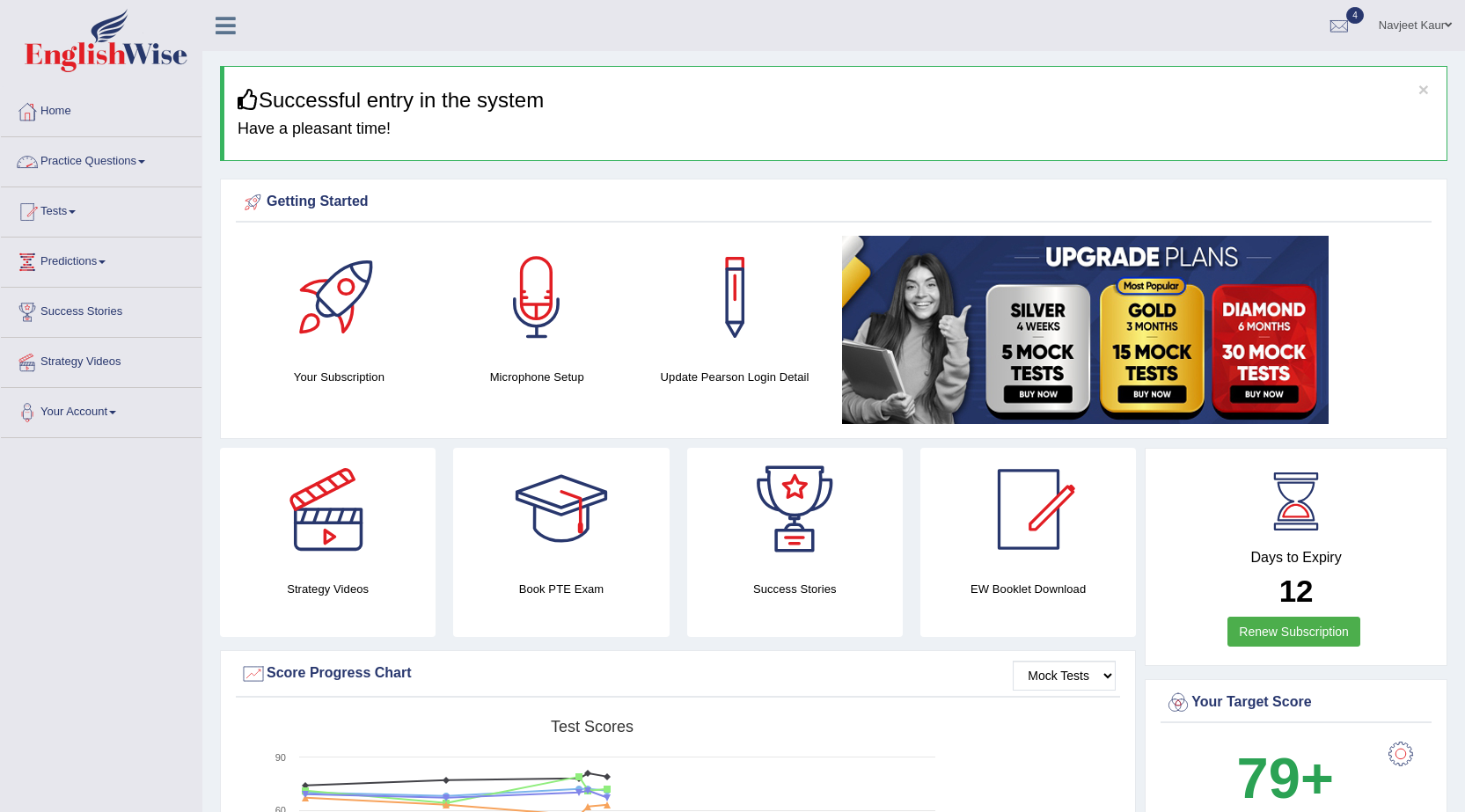
click at [116, 172] on link "Practice Questions" at bounding box center [101, 160] width 201 height 44
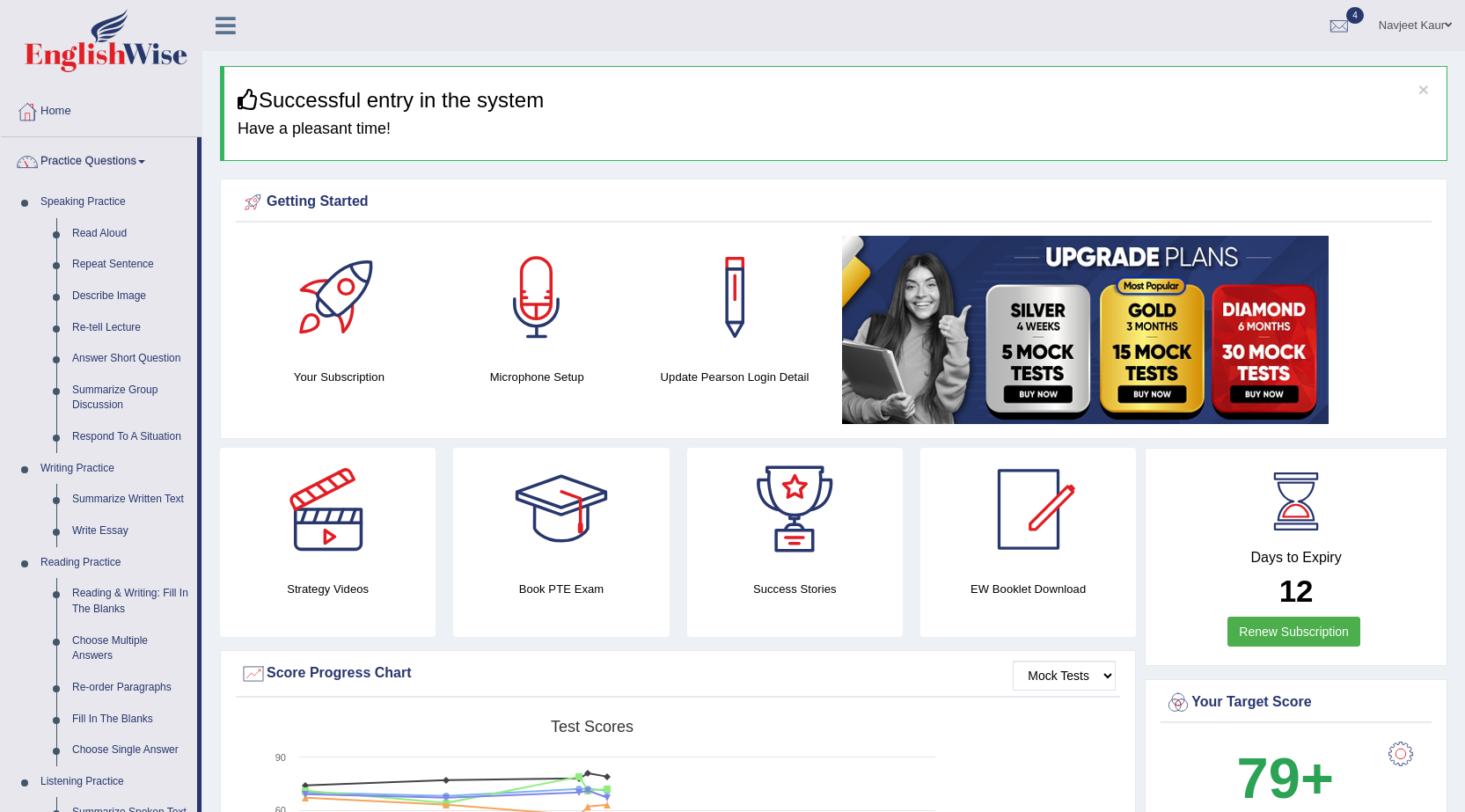
click at [117, 164] on link "Practice Questions" at bounding box center [99, 160] width 196 height 44
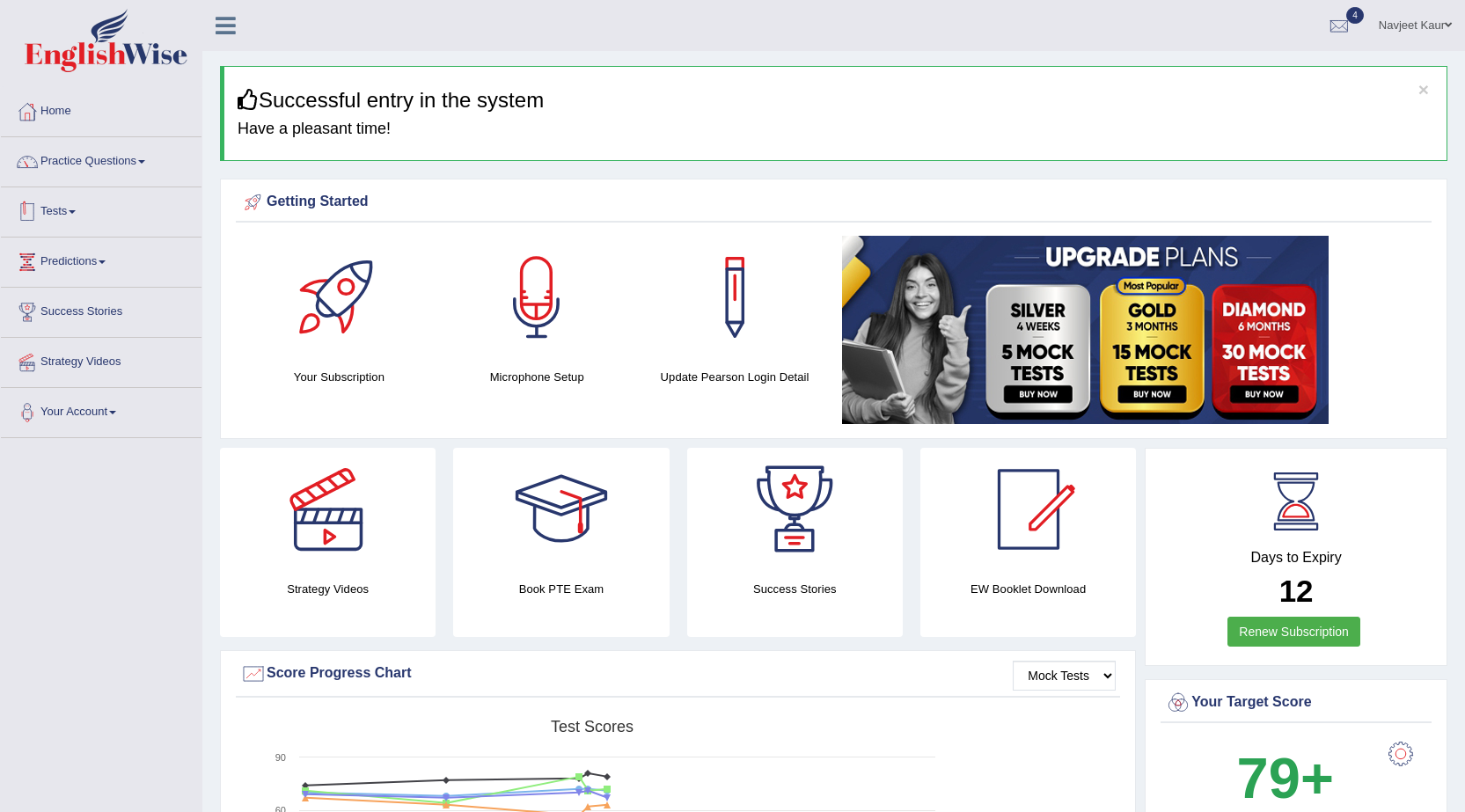
click at [86, 219] on link "Tests" at bounding box center [101, 210] width 201 height 44
click at [118, 248] on link "Take Practice Sectional Test" at bounding box center [115, 252] width 165 height 31
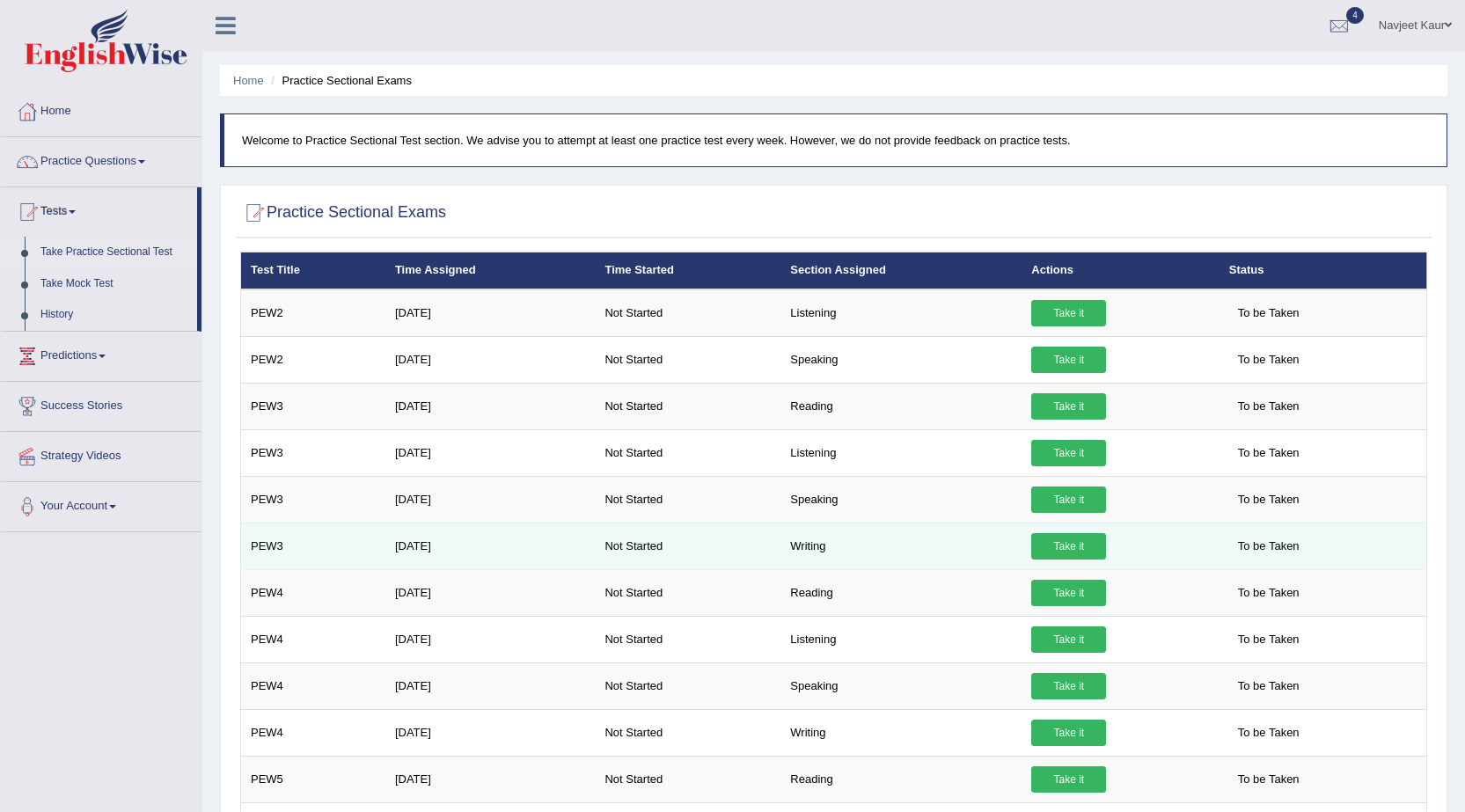
click at [1060, 543] on link "Take it" at bounding box center [1068, 546] width 75 height 27
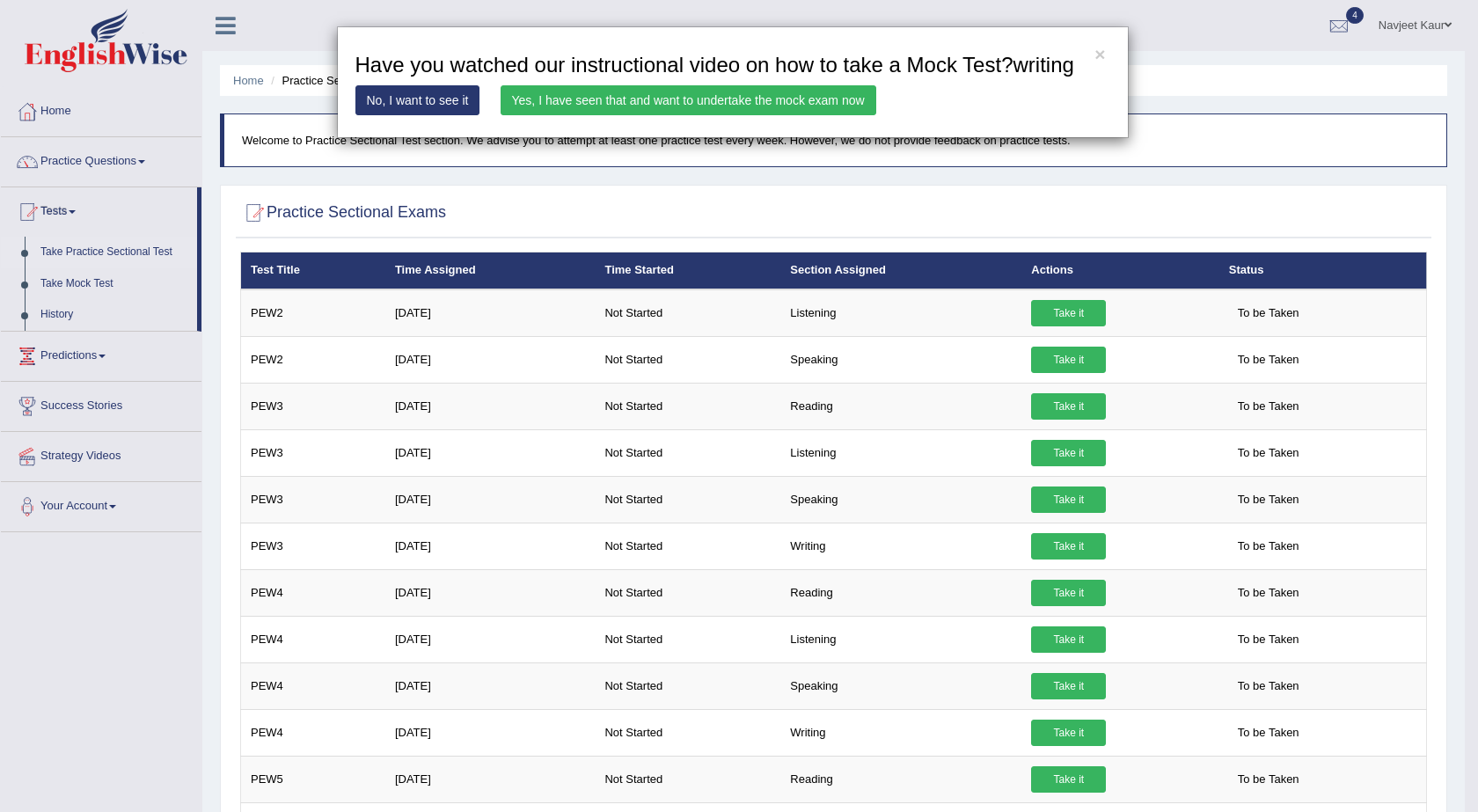
click at [703, 99] on link "Yes, I have seen that and want to undertake the mock exam now" at bounding box center [689, 100] width 376 height 30
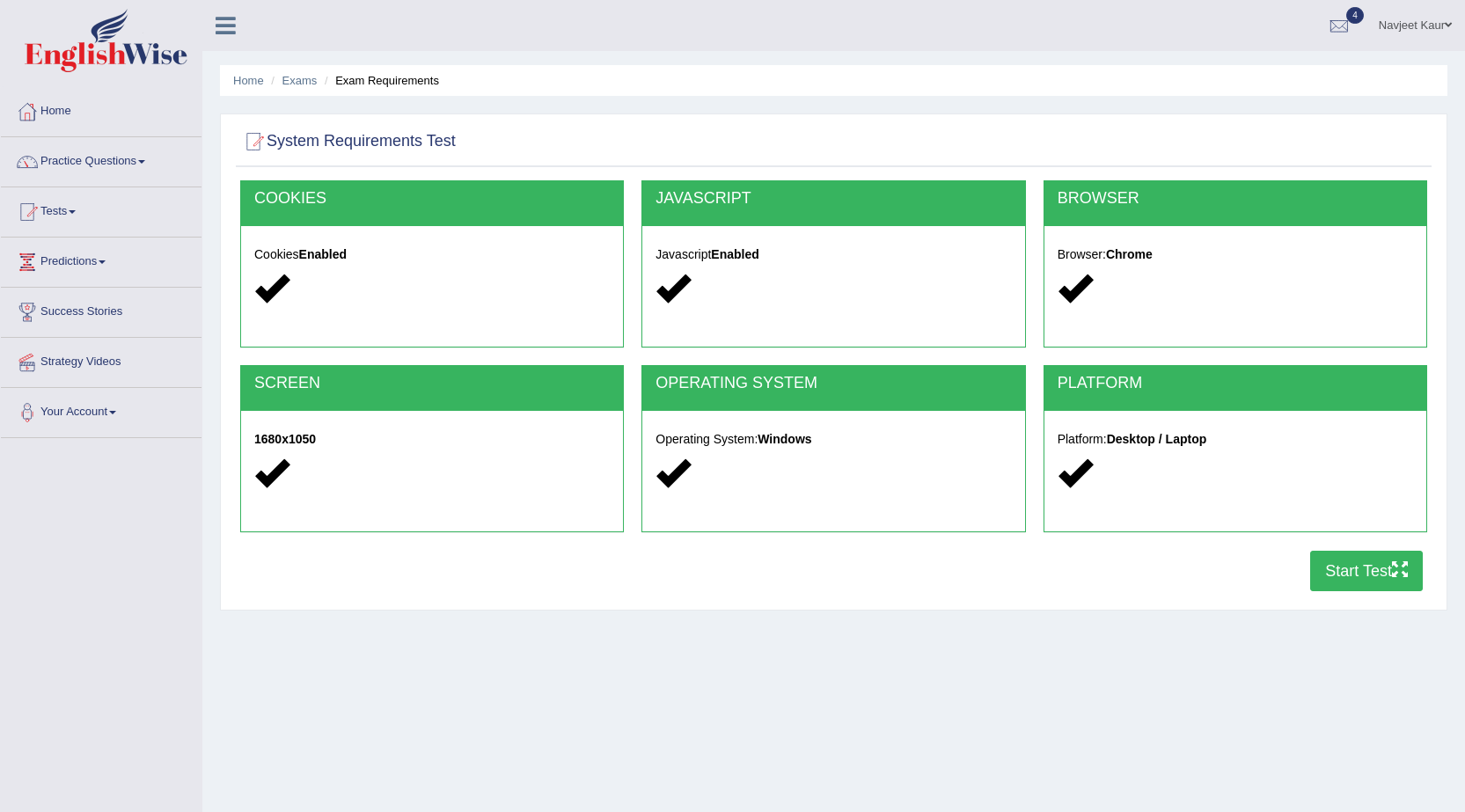
click at [1340, 560] on button "Start Test" at bounding box center [1367, 571] width 113 height 41
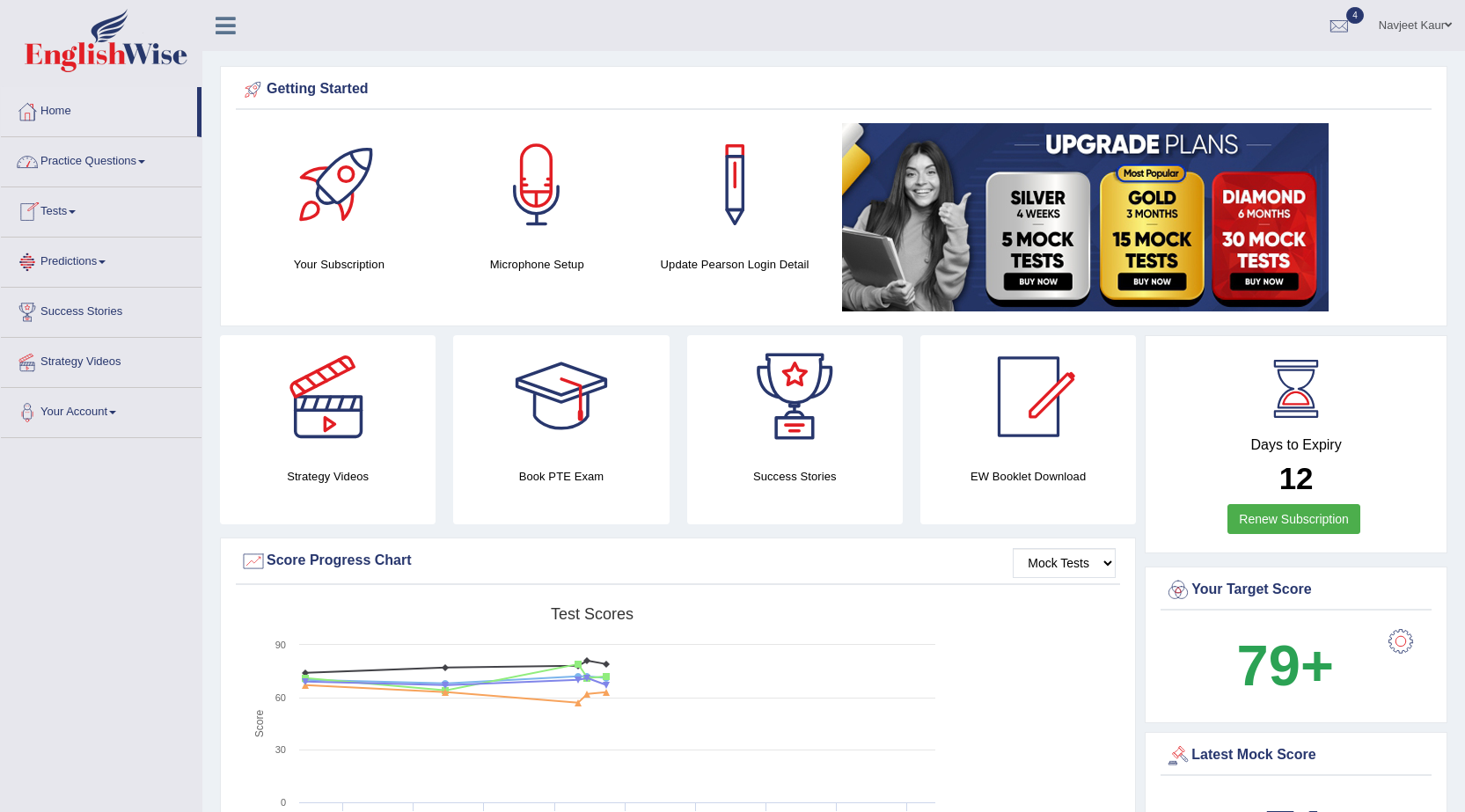
click at [53, 214] on link "Tests" at bounding box center [101, 210] width 201 height 44
click at [67, 251] on link "Take Practice Sectional Test" at bounding box center [115, 252] width 165 height 31
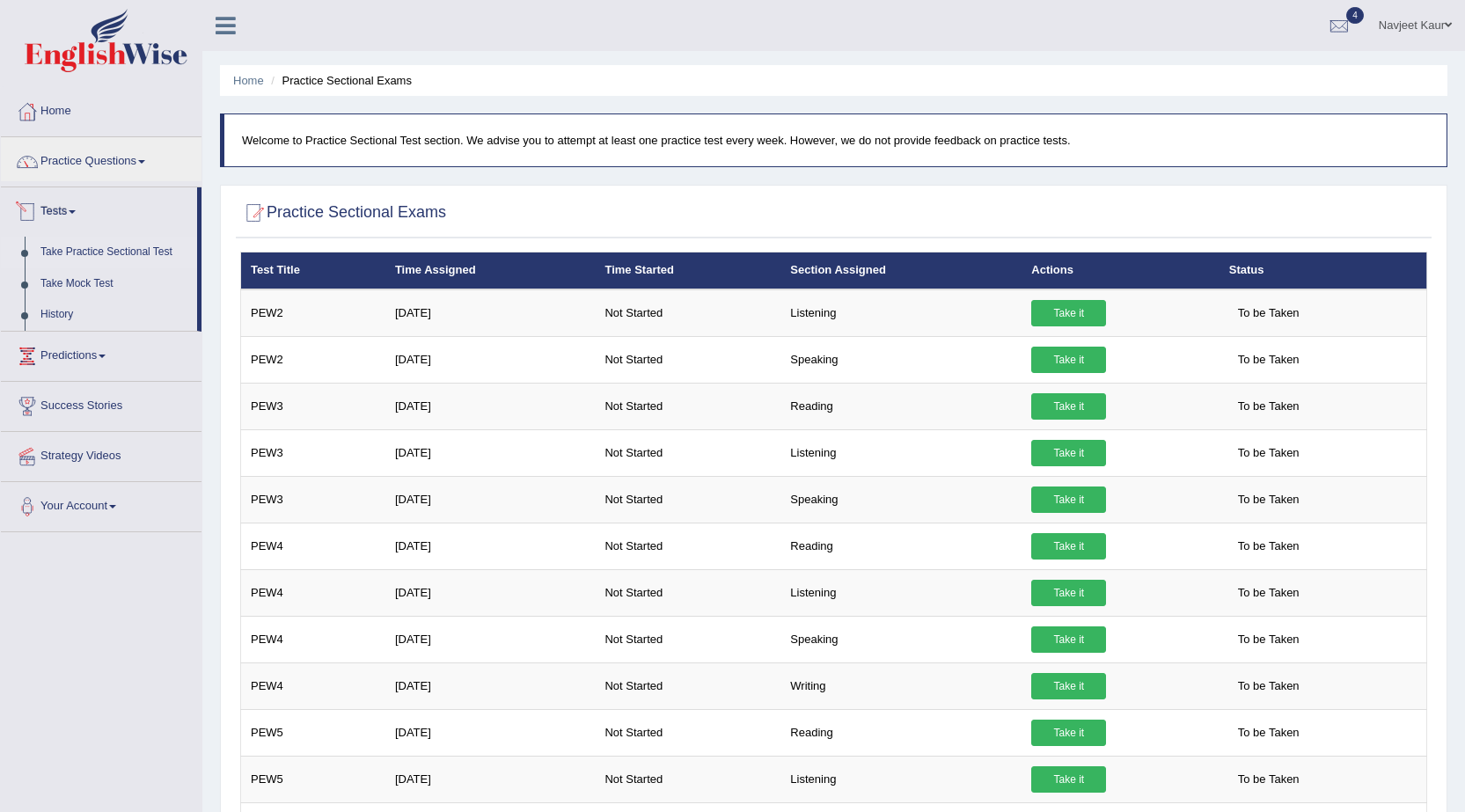
click at [177, 254] on link "Take Practice Sectional Test" at bounding box center [115, 252] width 165 height 31
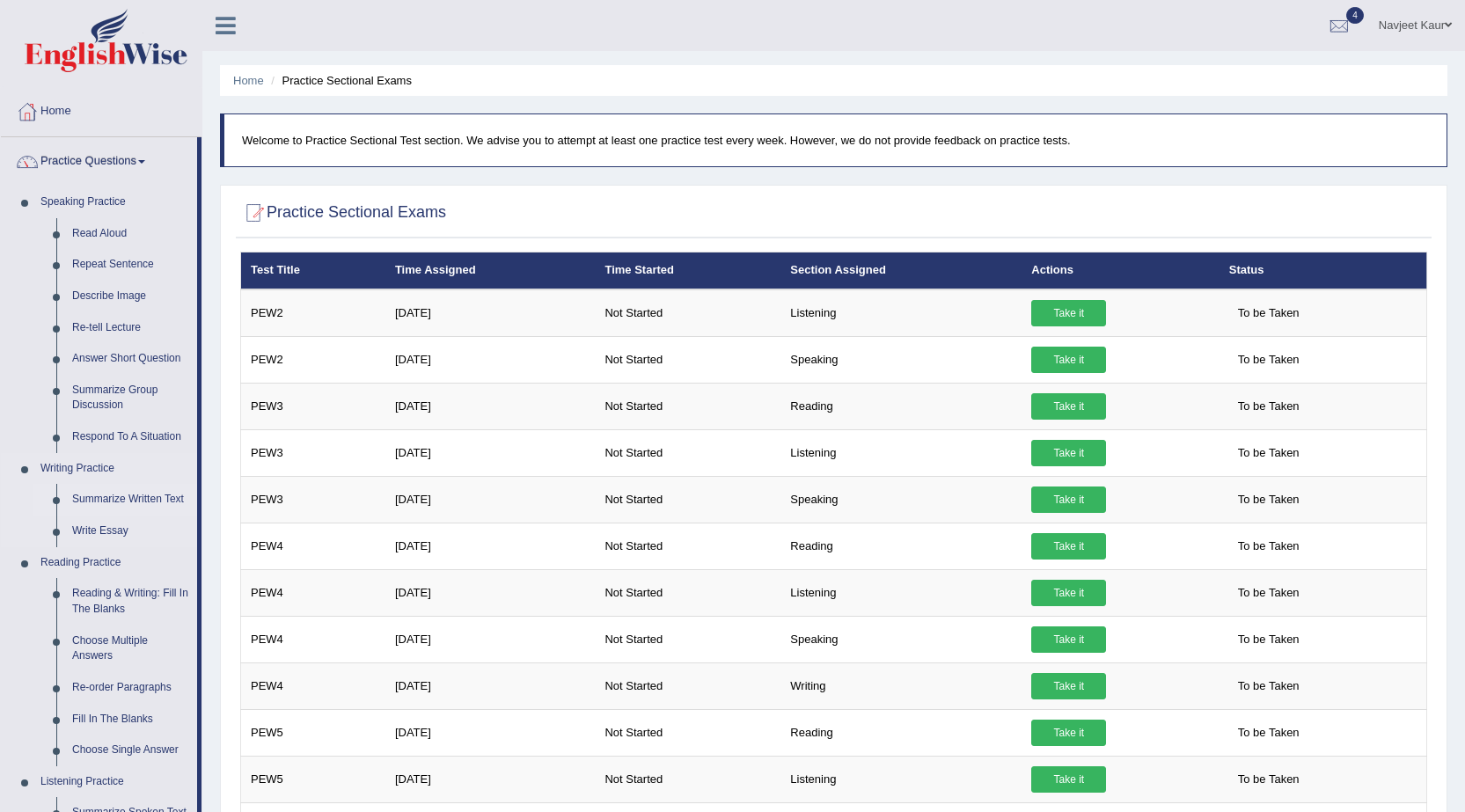
click at [118, 497] on link "Summarize Written Text" at bounding box center [130, 500] width 133 height 31
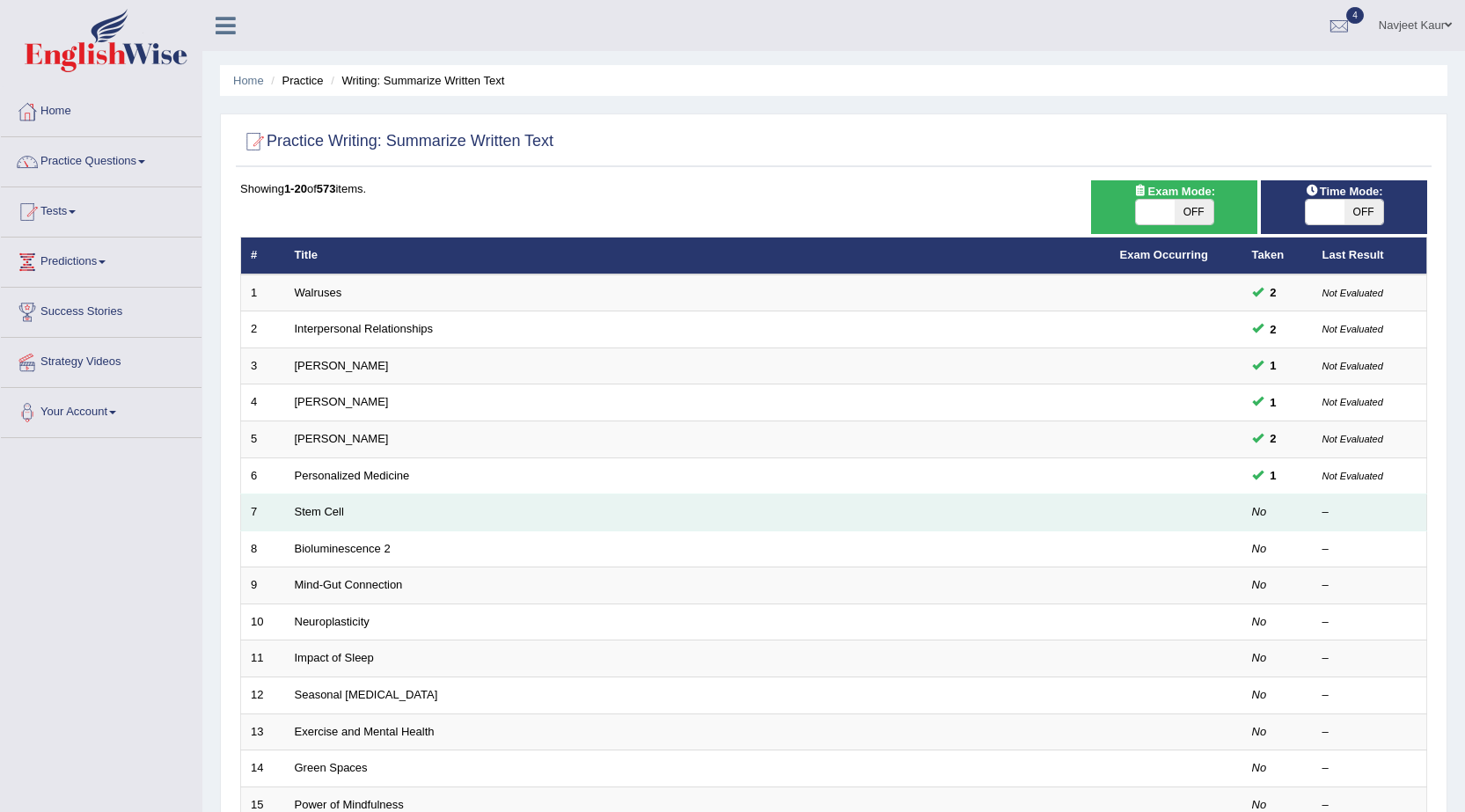
click at [1213, 514] on td at bounding box center [1176, 513] width 132 height 37
click at [1264, 515] on em "No" at bounding box center [1260, 511] width 15 height 13
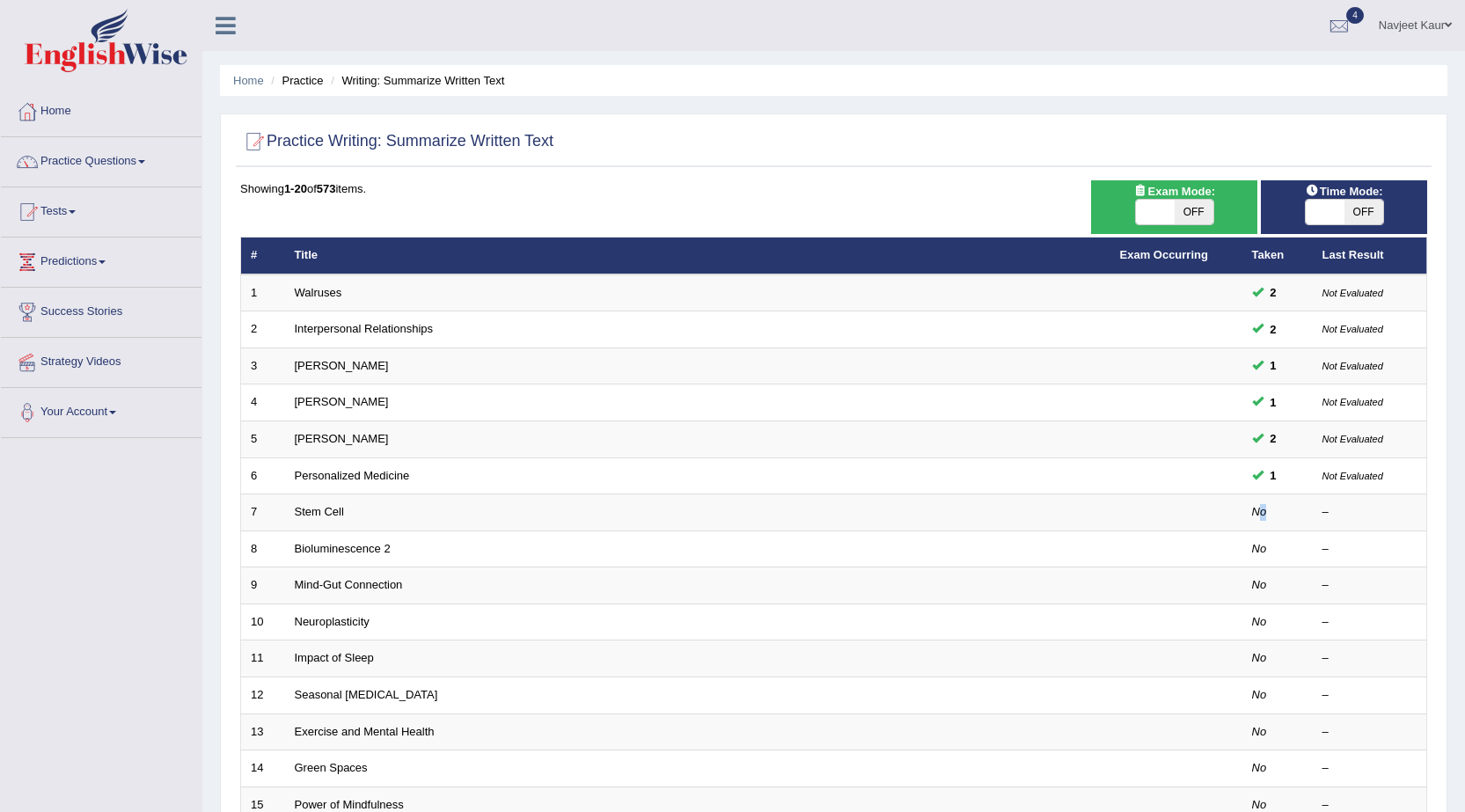
click at [1351, 210] on span "OFF" at bounding box center [1364, 212] width 39 height 25
checkbox input "true"
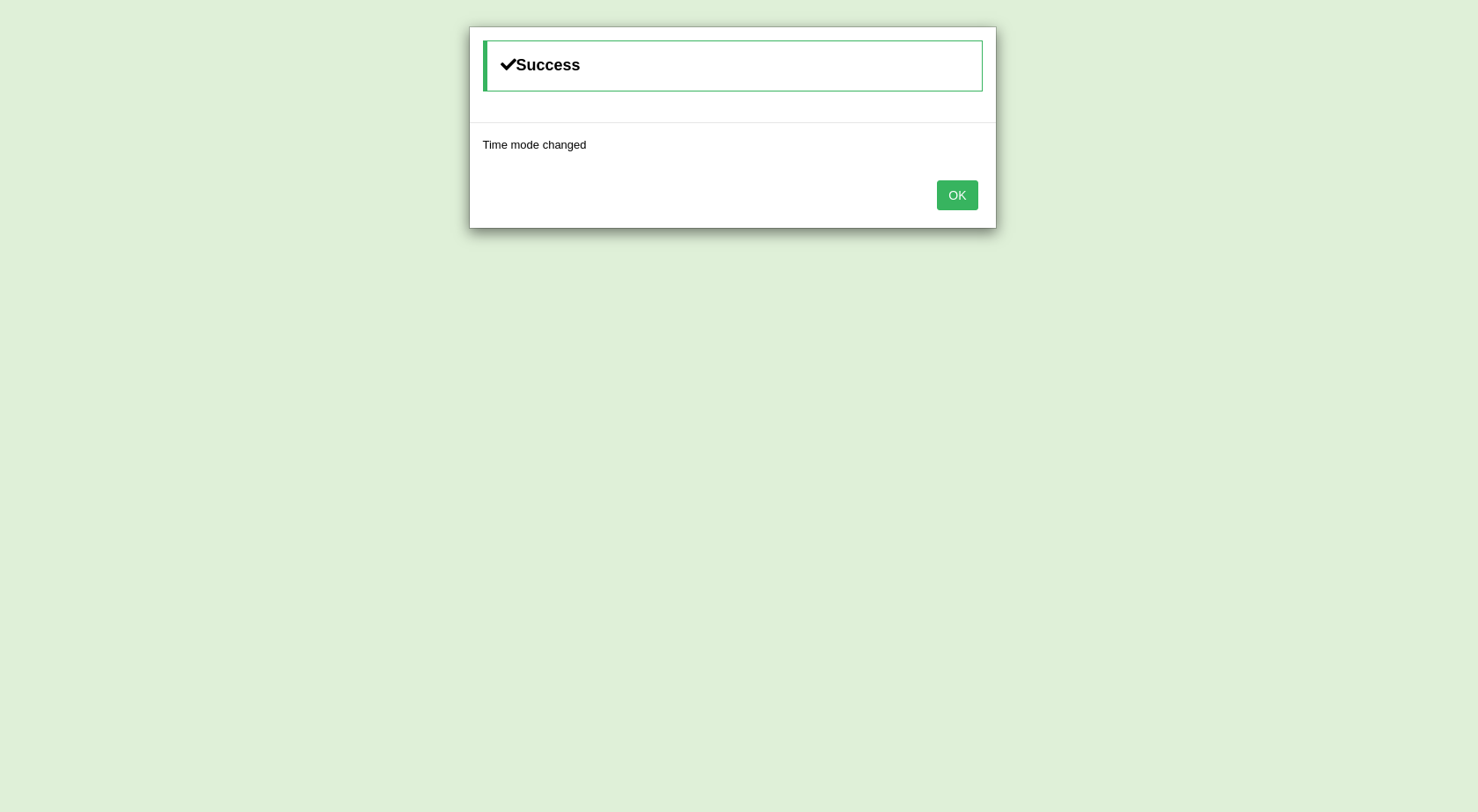
click at [948, 206] on button "OK" at bounding box center [958, 195] width 41 height 30
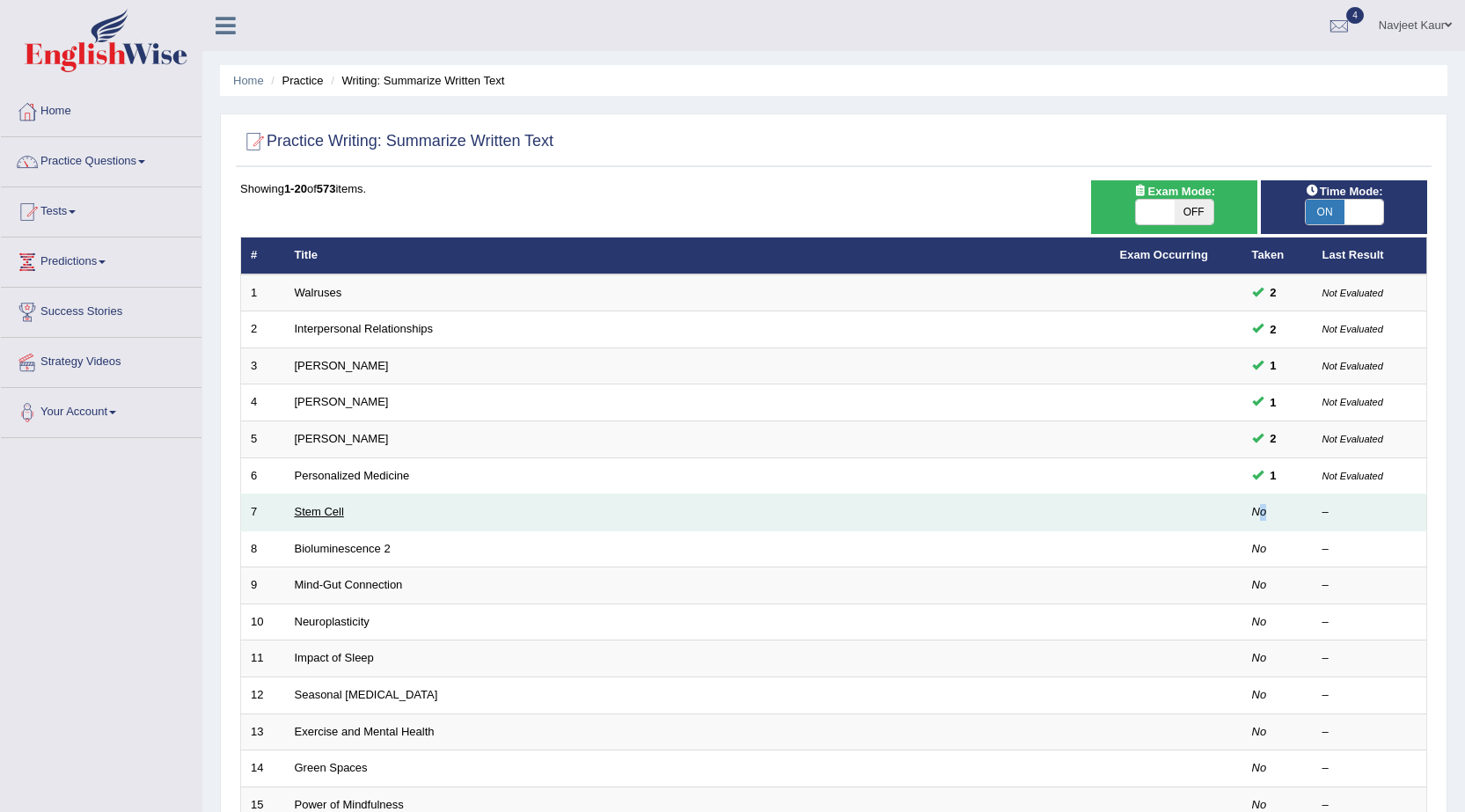
click at [337, 513] on link "Stem Cell" at bounding box center [319, 511] width 49 height 13
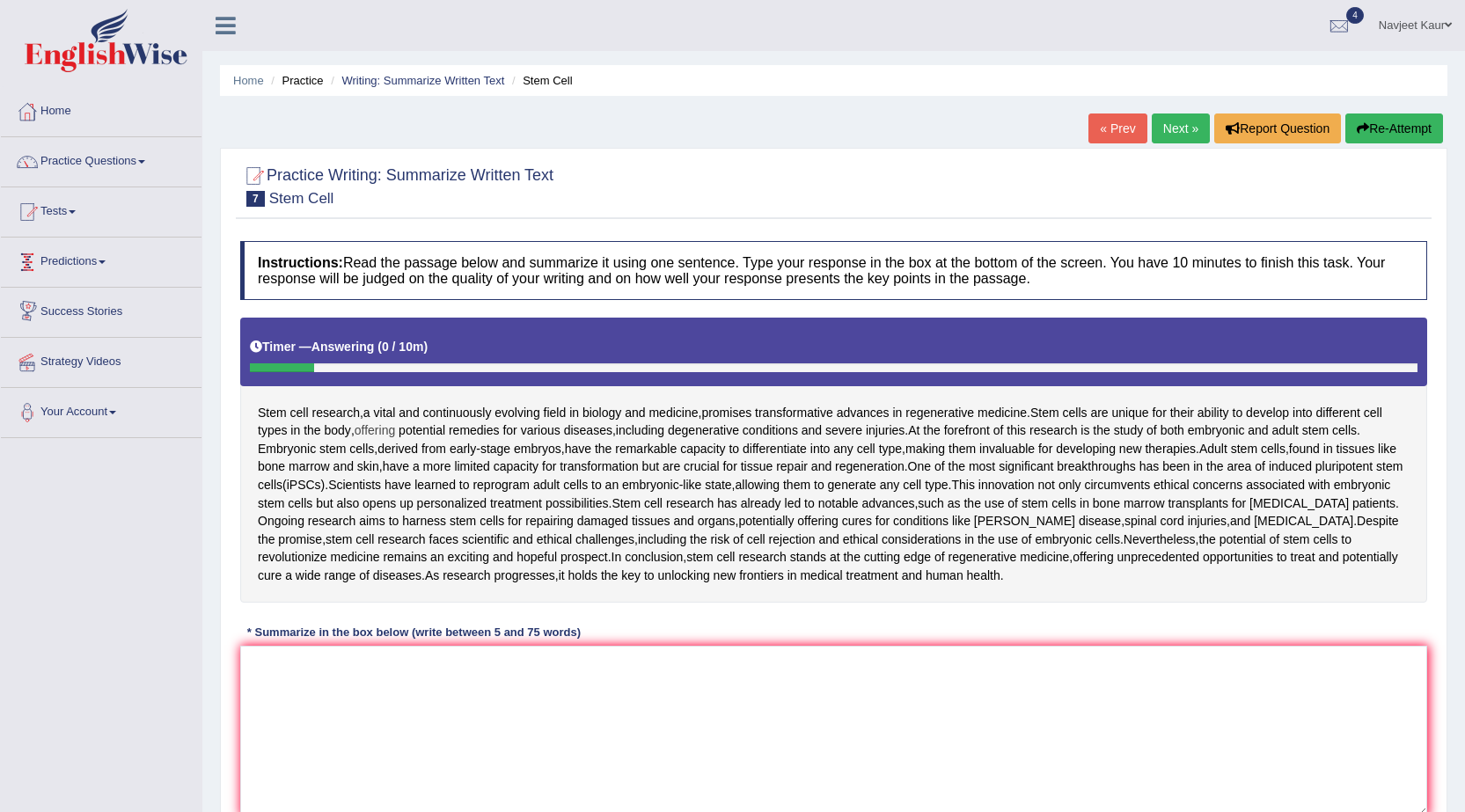
scroll to position [88, 0]
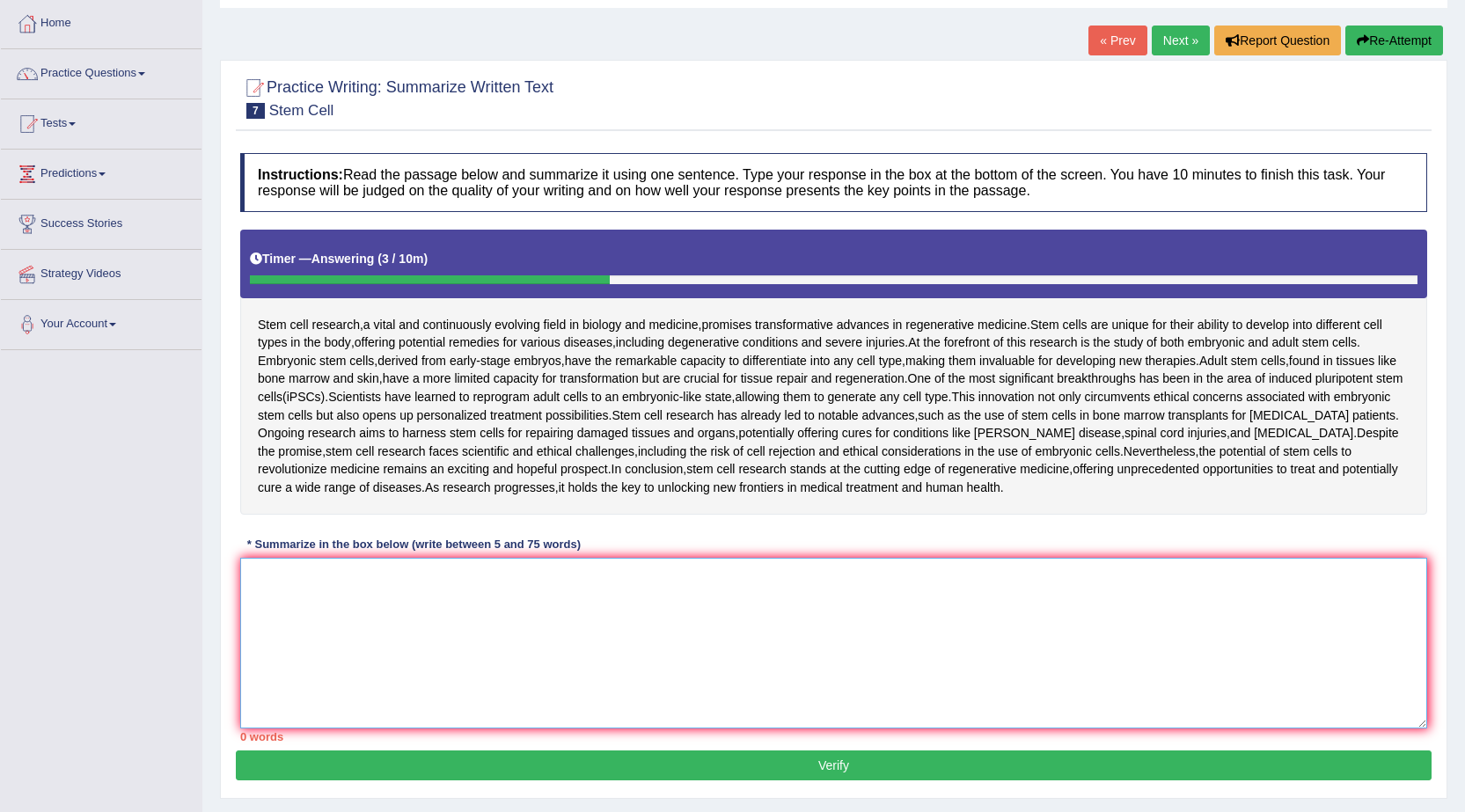
click at [867, 633] on textarea at bounding box center [834, 643] width 1187 height 171
type textarea "S"
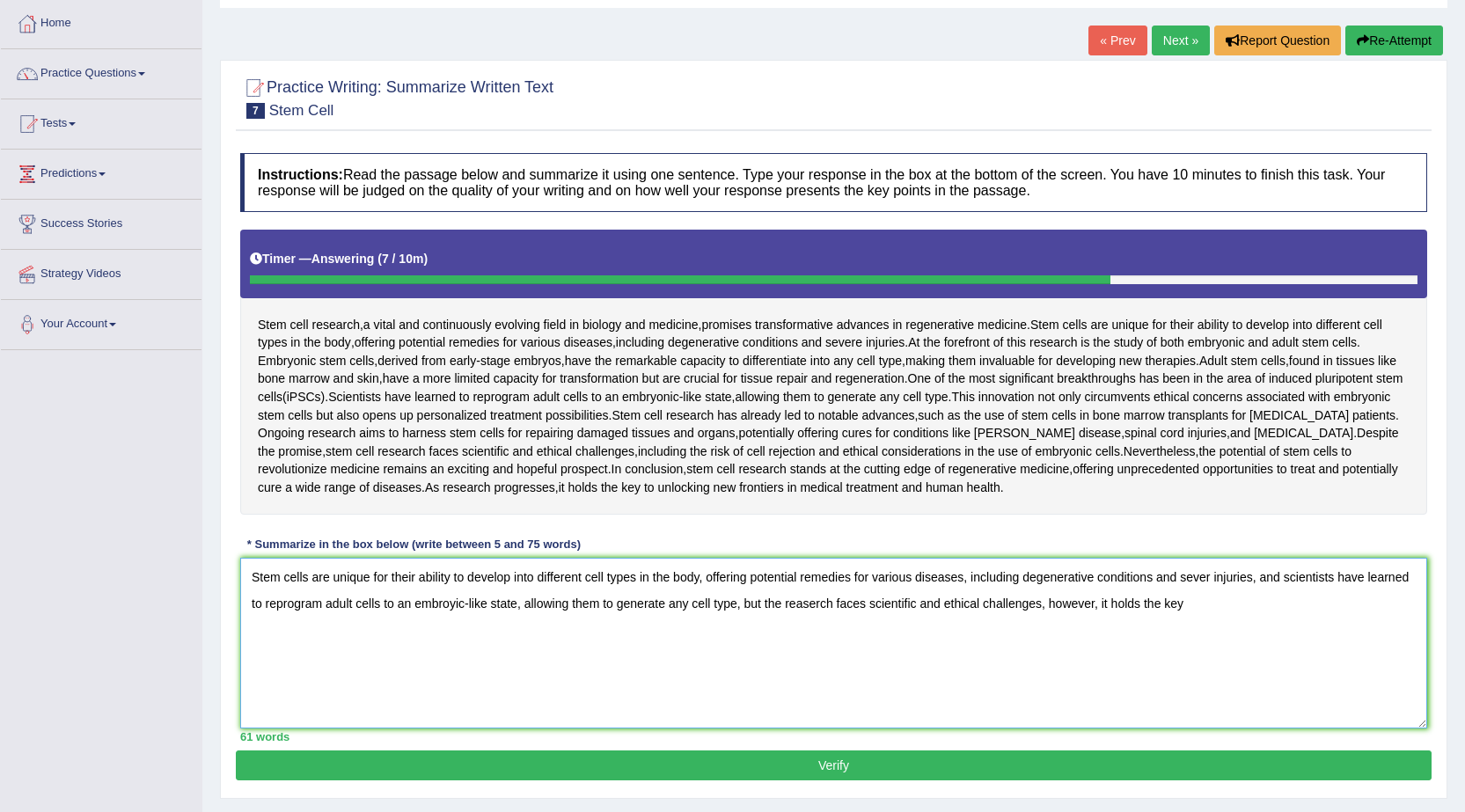
click at [1098, 606] on textarea "Stem cells are unique for their ability to develop into different cell types in…" at bounding box center [834, 643] width 1187 height 171
click at [1310, 599] on textarea "Stem cells are unique for their ability to develop into different cell types in…" at bounding box center [834, 643] width 1187 height 171
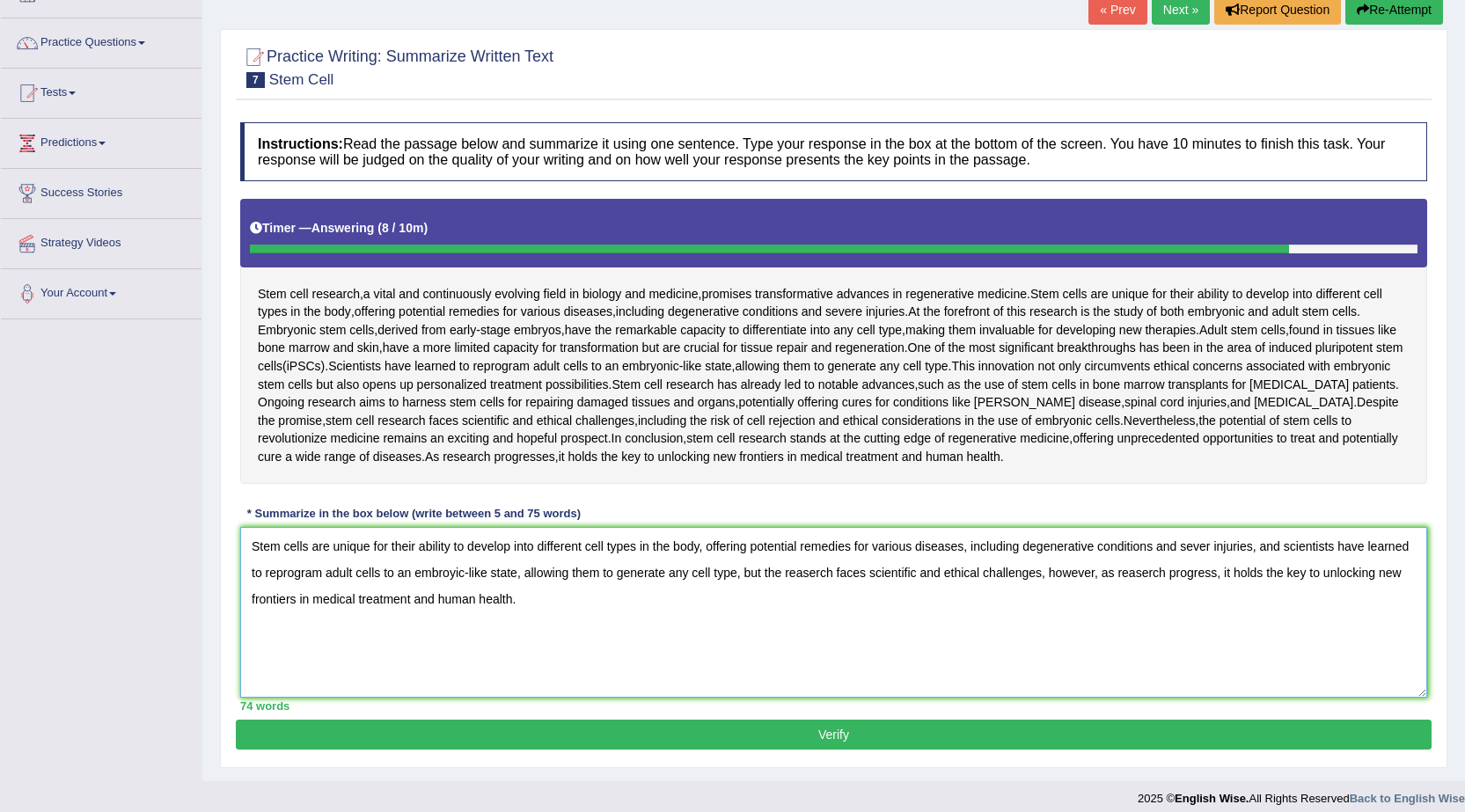
scroll to position [132, 0]
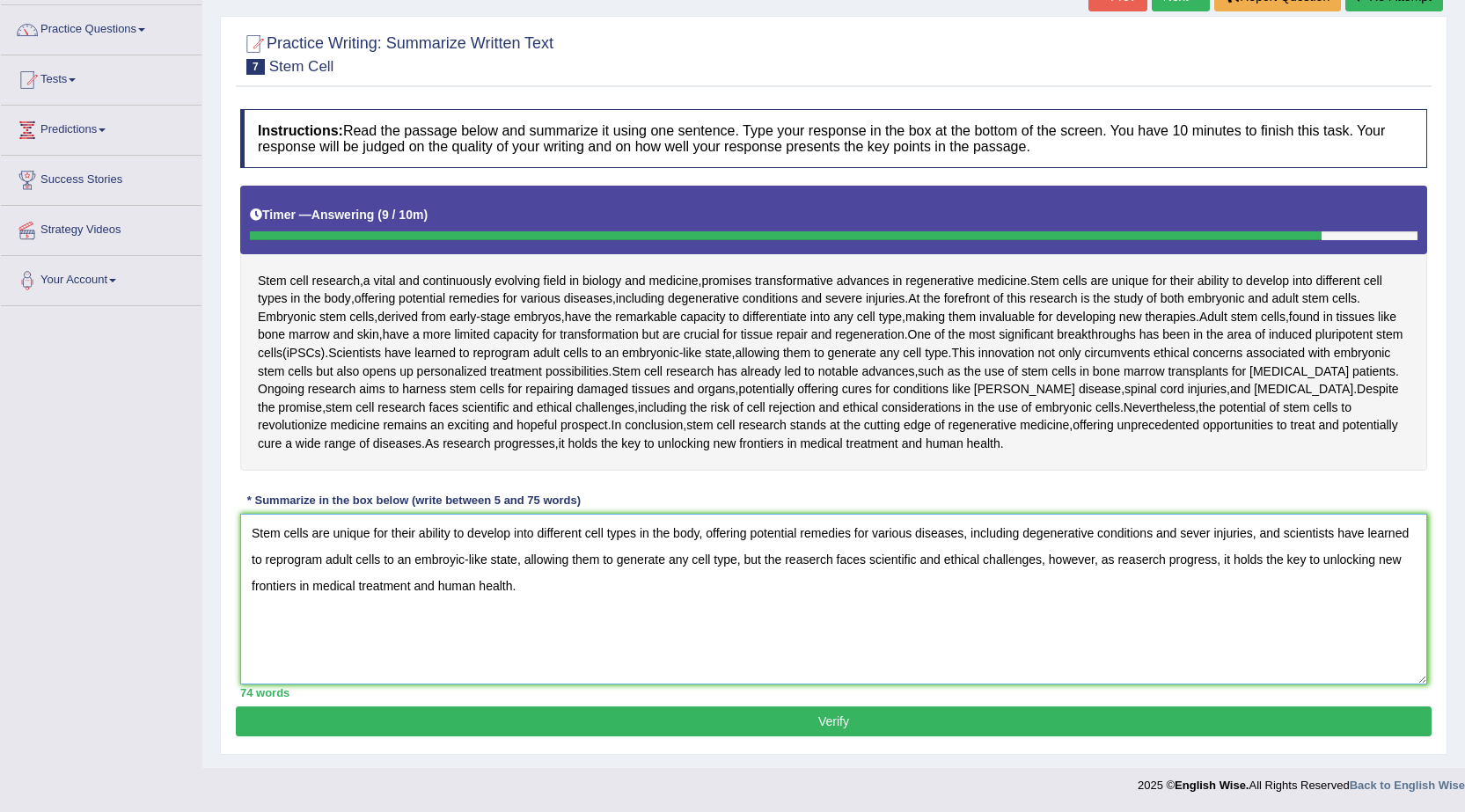
click at [1135, 560] on textarea "Stem cells are unique for their ability to develop into different cell types in…" at bounding box center [834, 599] width 1187 height 171
click at [805, 561] on textarea "Stem cells are unique for their ability to develop into different cell types in…" at bounding box center [834, 599] width 1187 height 171
type textarea "Stem cells are unique for their ability to develop into different cell types in…"
click at [810, 719] on button "Verify" at bounding box center [834, 721] width 1196 height 30
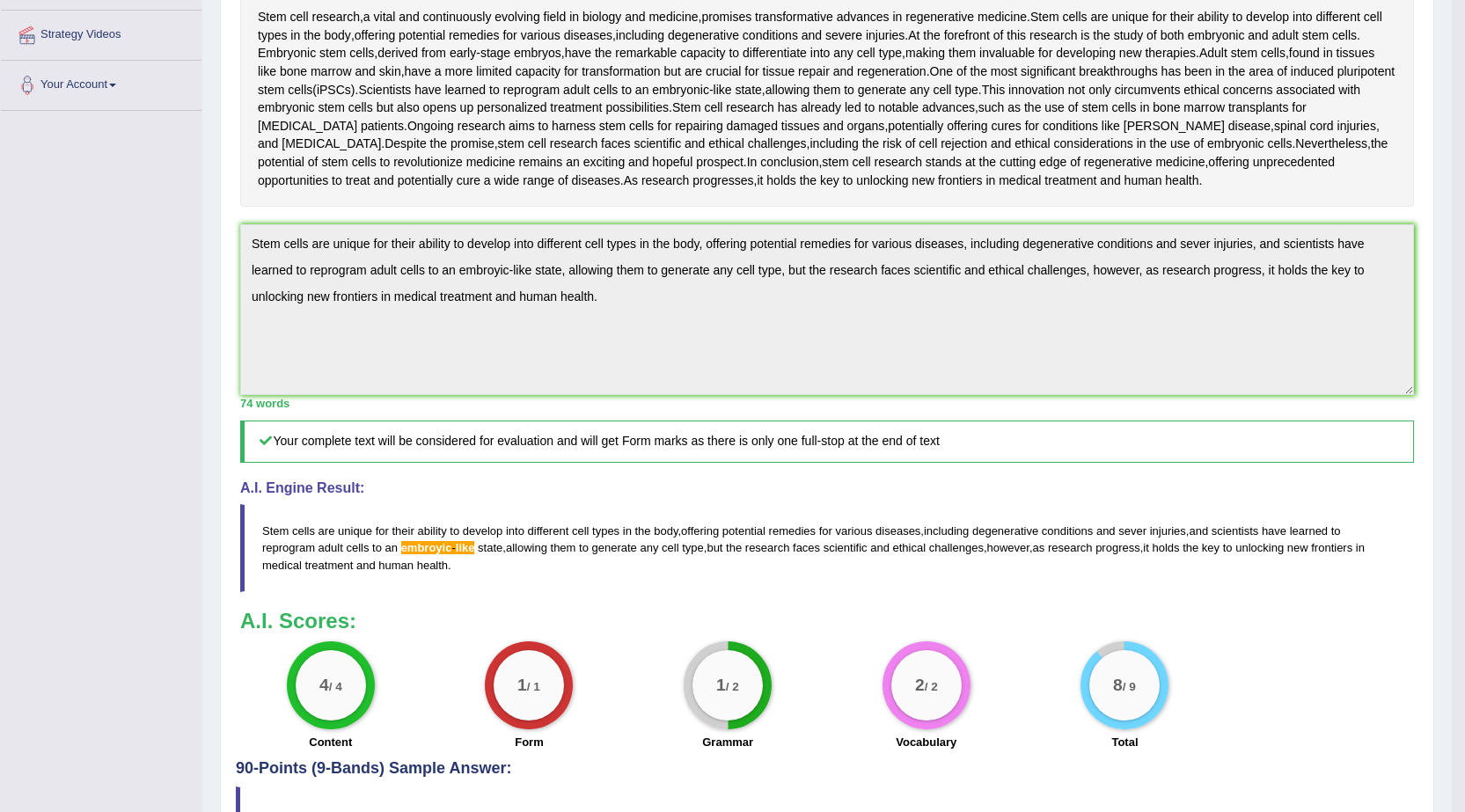
scroll to position [440, 0]
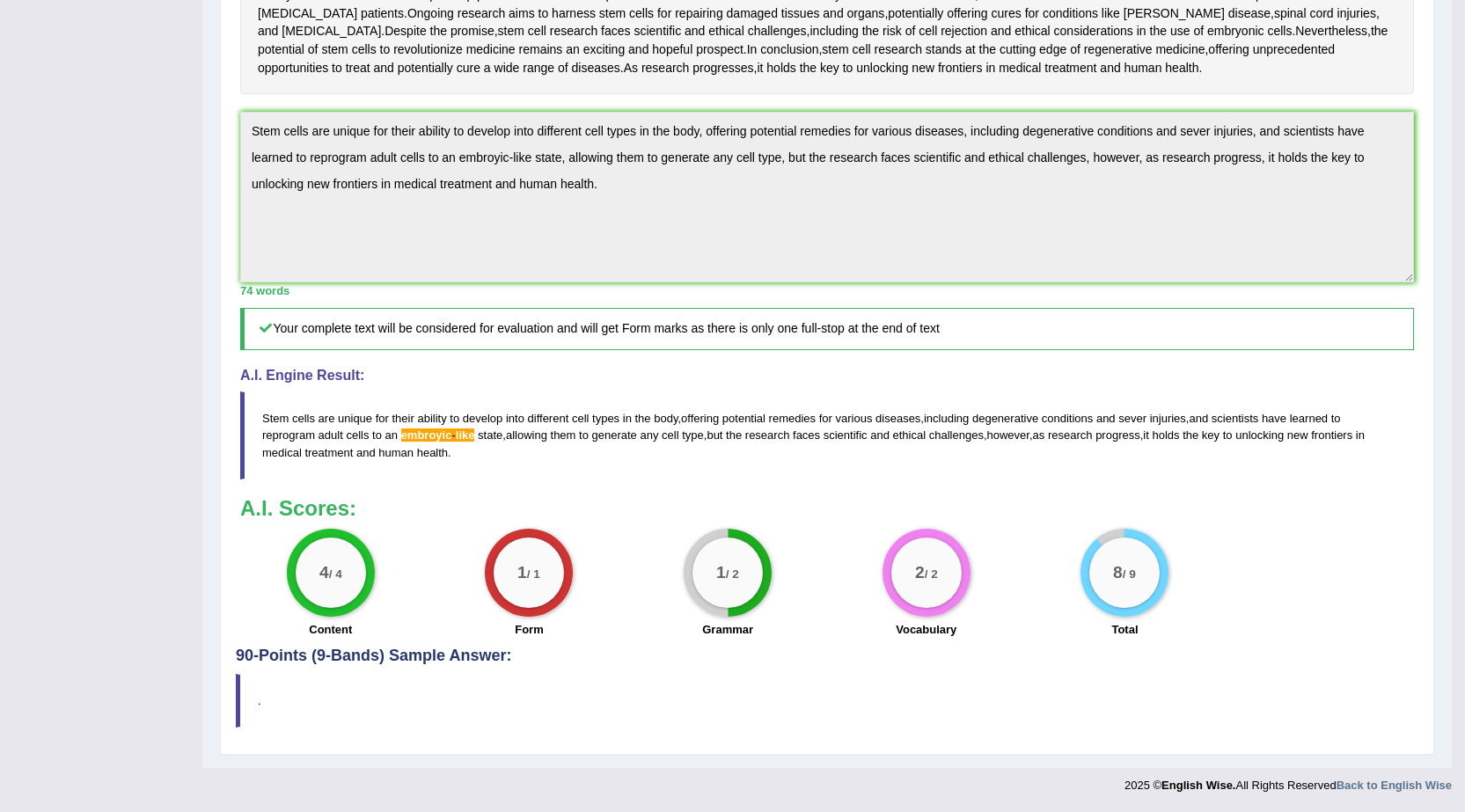
click at [449, 431] on span "embroyic" at bounding box center [426, 435] width 51 height 13
click at [452, 436] on span "-" at bounding box center [453, 435] width 4 height 13
click at [282, 674] on blockquote "." at bounding box center [827, 700] width 1183 height 54
click at [295, 650] on h4 "90-Points (9-Bands) Sample Answer:" at bounding box center [827, 226] width 1183 height 877
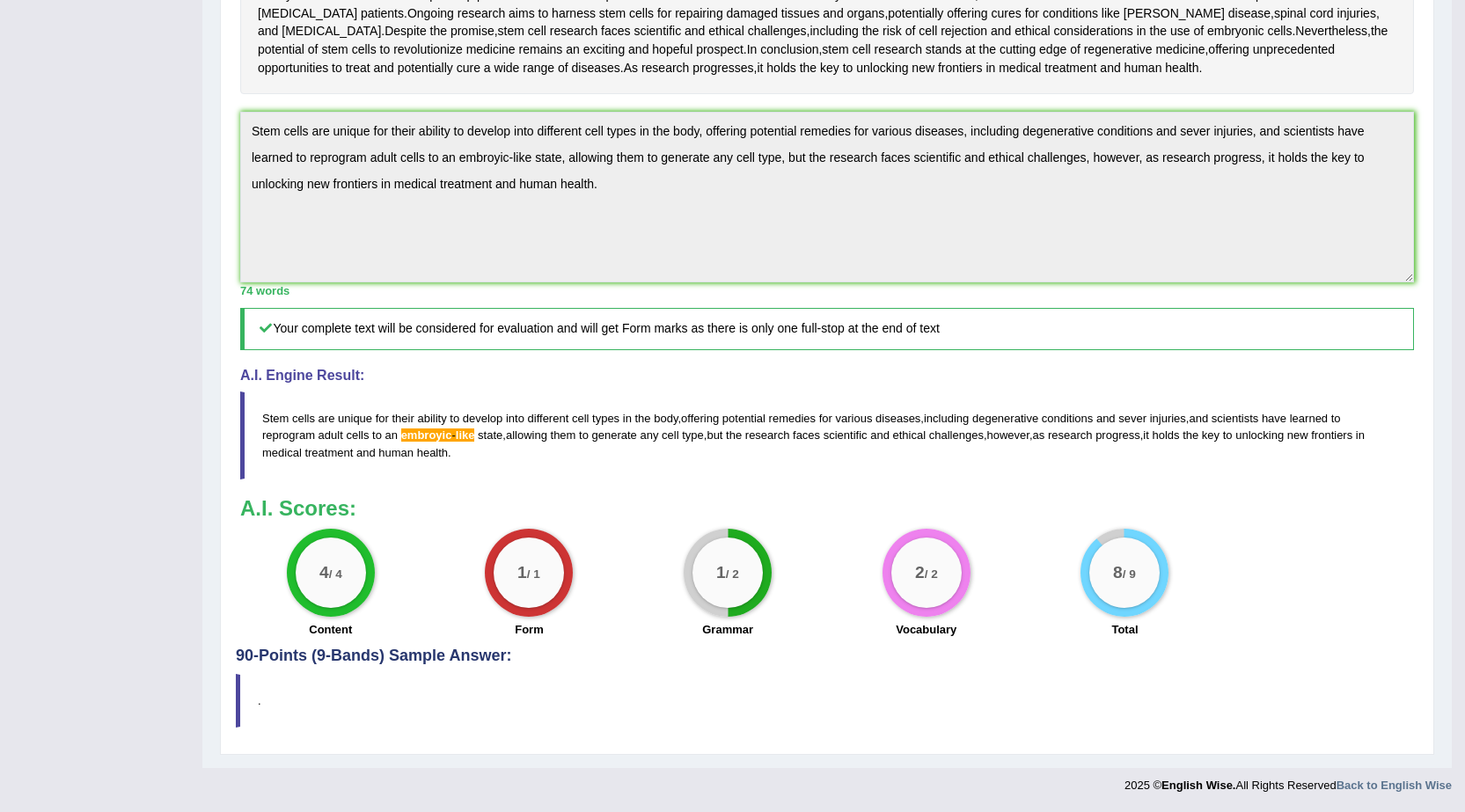
click at [1127, 566] on div "8 / 9" at bounding box center [1125, 573] width 70 height 70
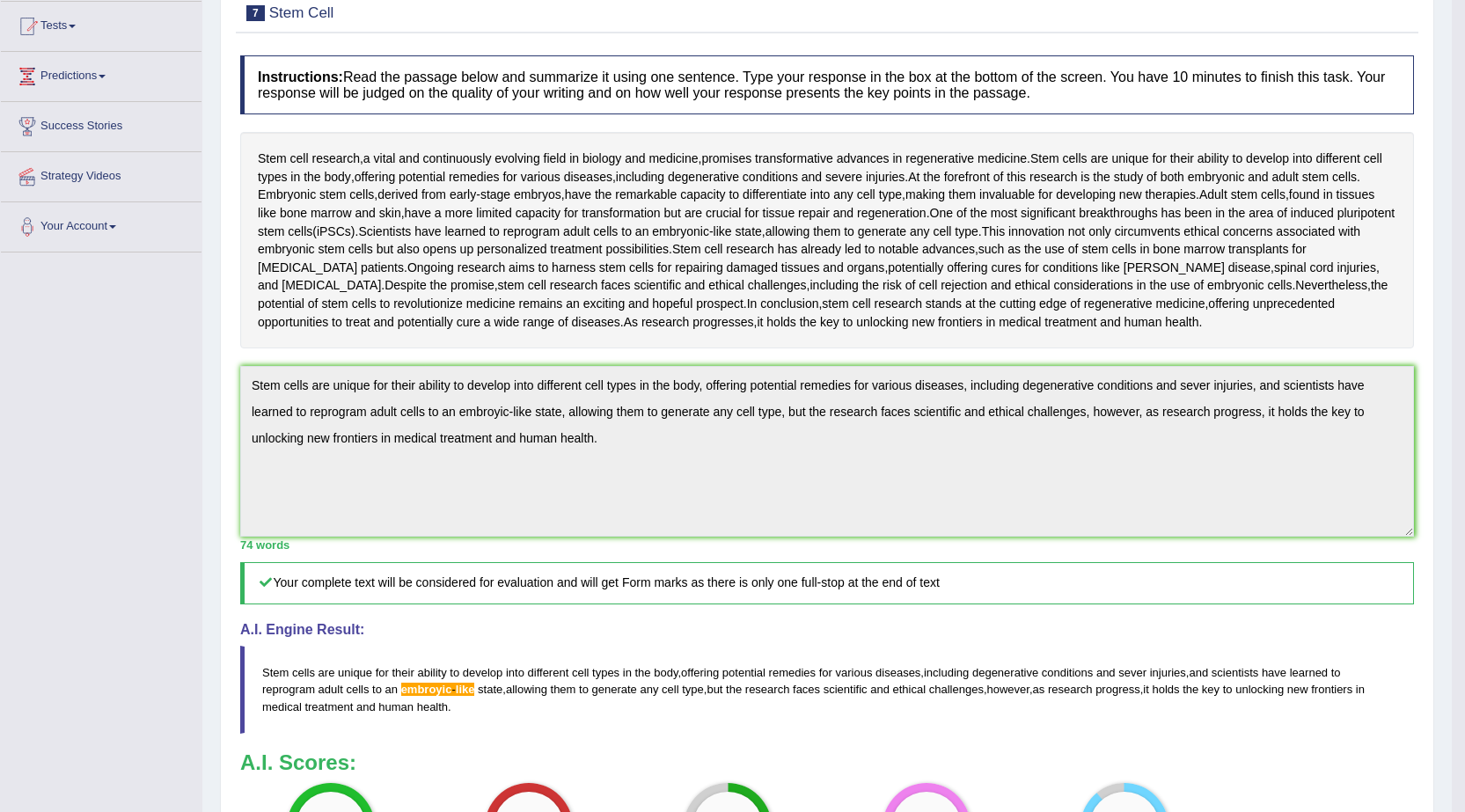
scroll to position [0, 0]
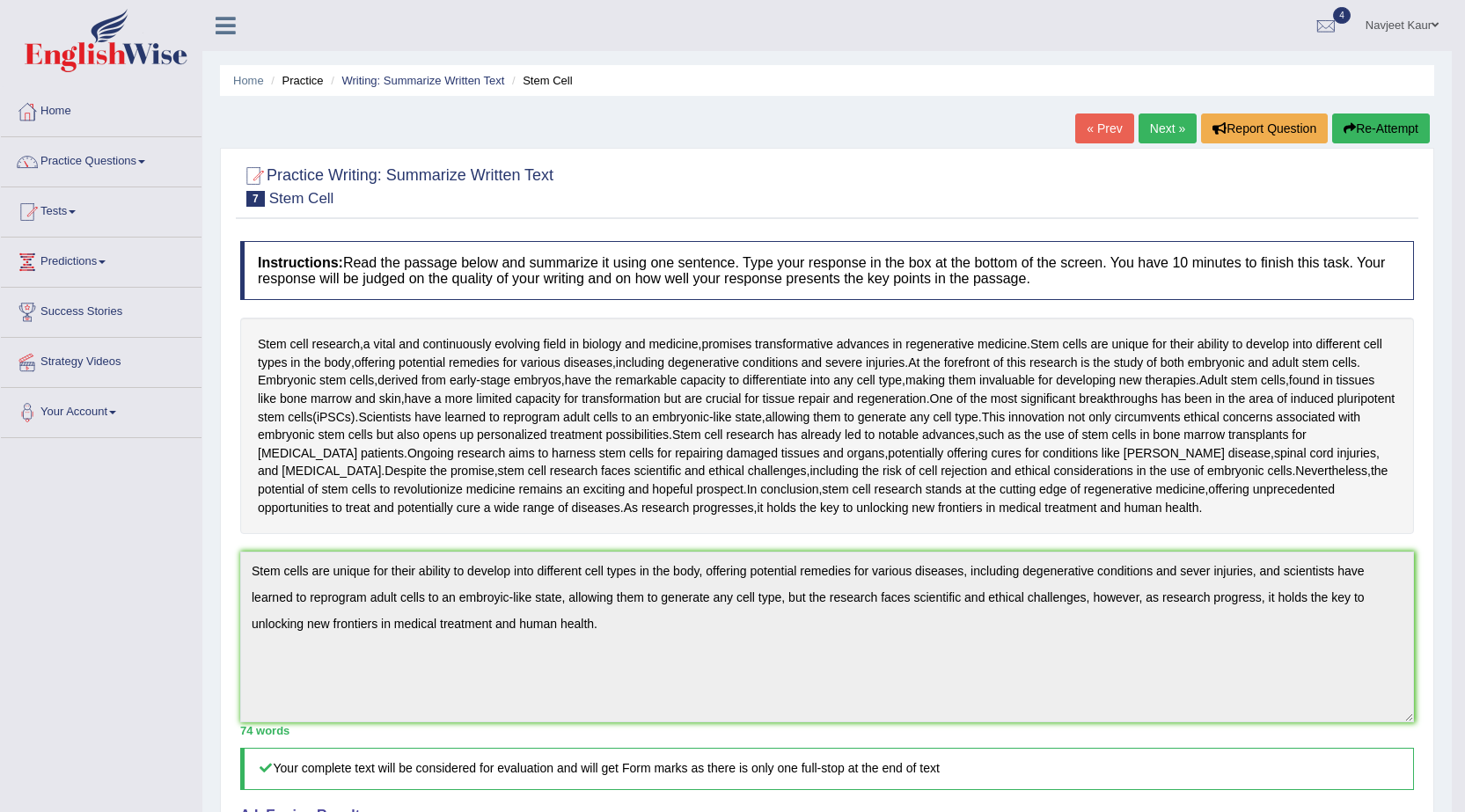
click at [1147, 136] on link "Next »" at bounding box center [1167, 128] width 58 height 30
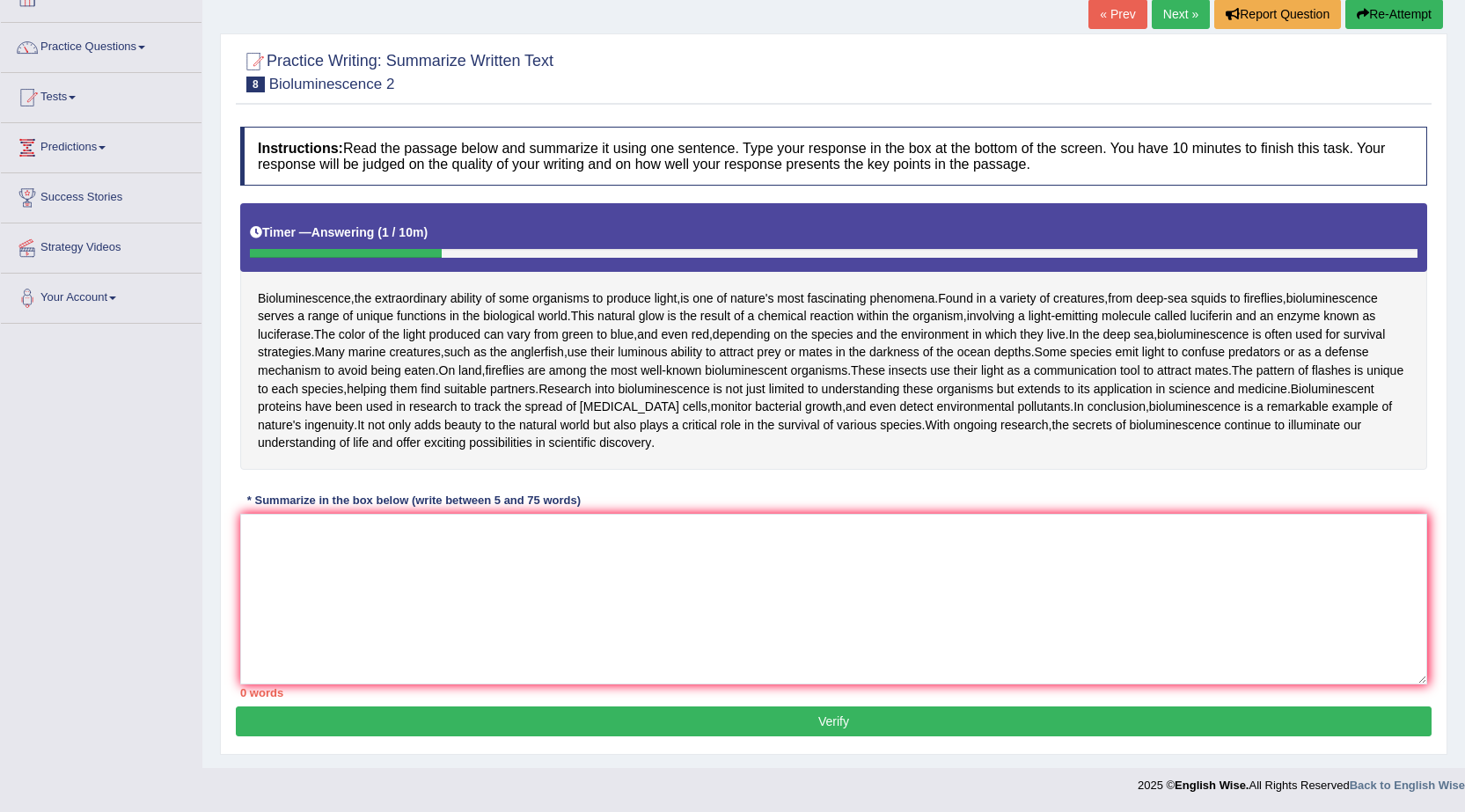
click at [339, 559] on textarea at bounding box center [834, 599] width 1187 height 171
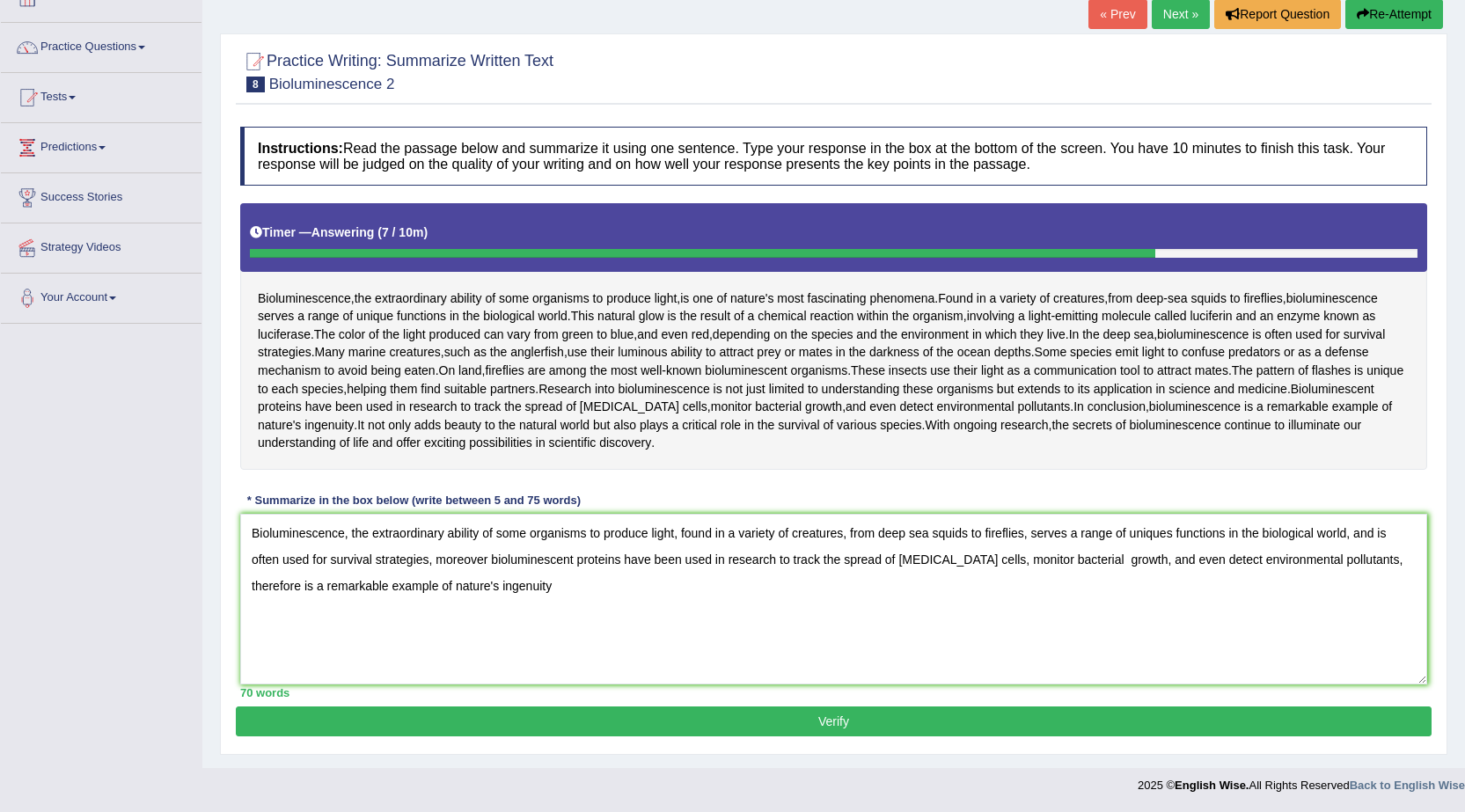
click at [506, 587] on textarea "Bioluminescence, the extraordinary ability of some organisms to produce light, …" at bounding box center [834, 599] width 1187 height 171
click at [726, 589] on textarea "Bioluminescence, the extraordinary ability of some organisms to produce light, …" at bounding box center [834, 599] width 1187 height 171
type textarea "Bioluminescence, the extraordinary ability of some organisms to produce light, …"
click at [831, 727] on button "Verify" at bounding box center [834, 721] width 1196 height 30
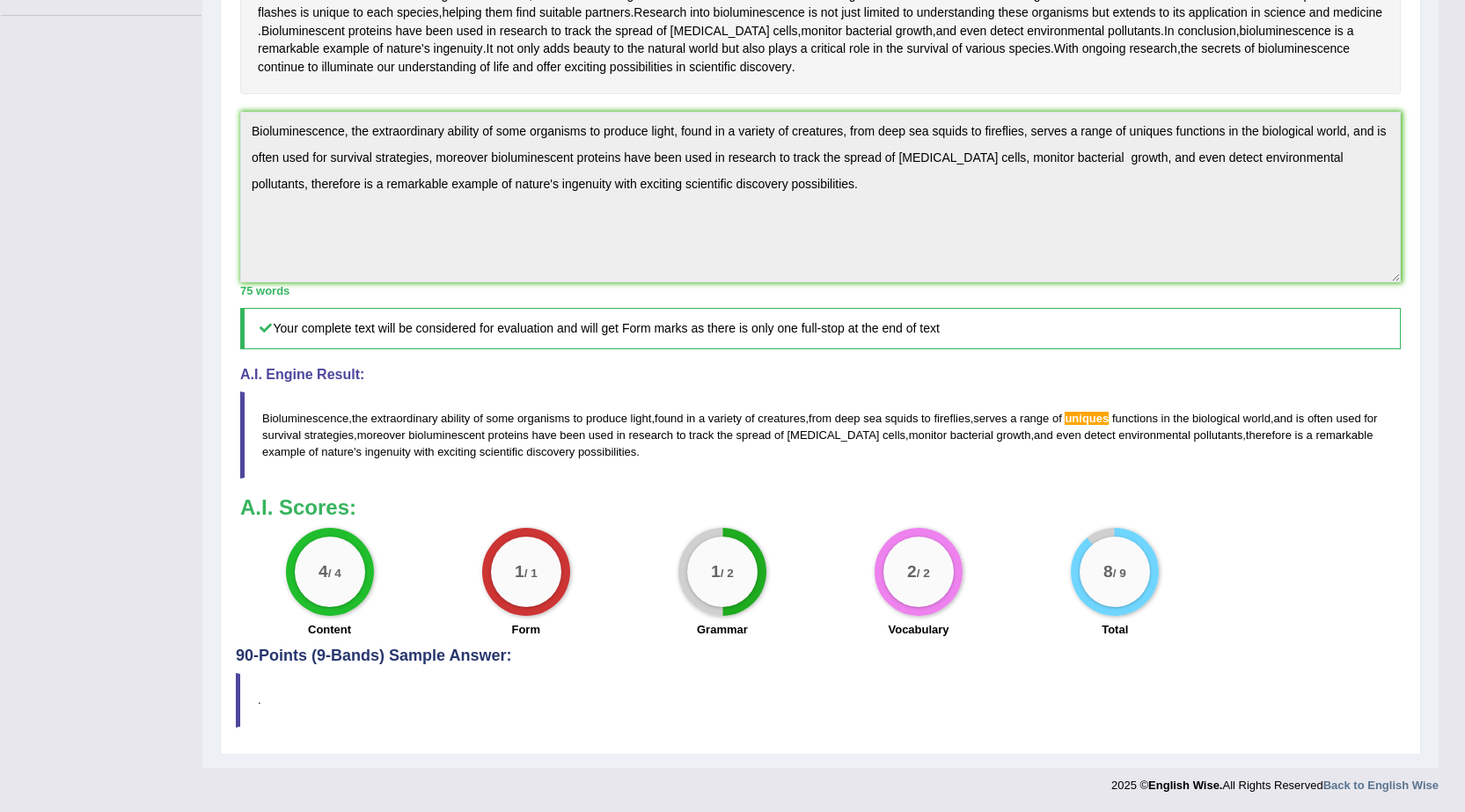
scroll to position [334, 0]
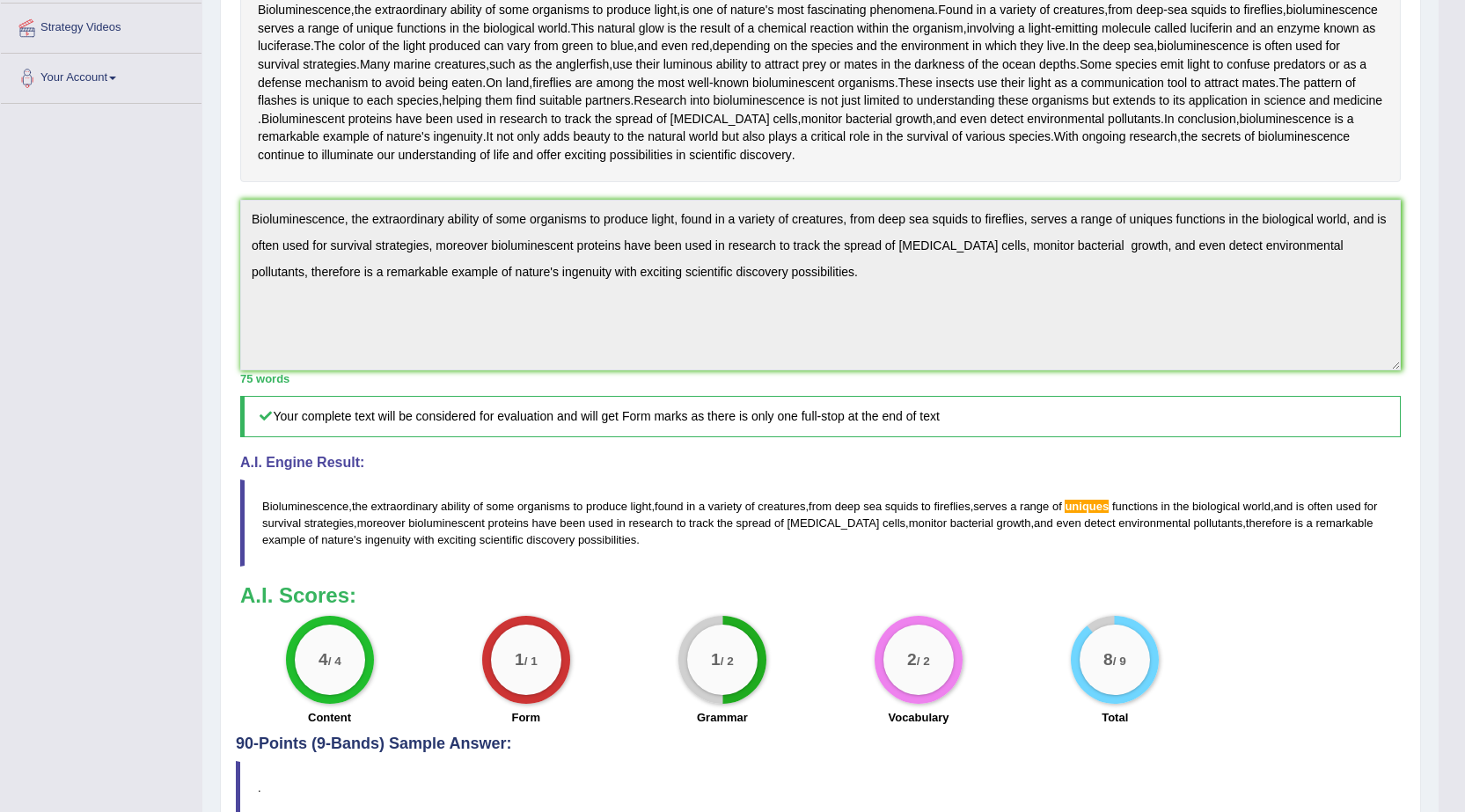
click at [1109, 505] on span "uniques" at bounding box center [1087, 506] width 44 height 13
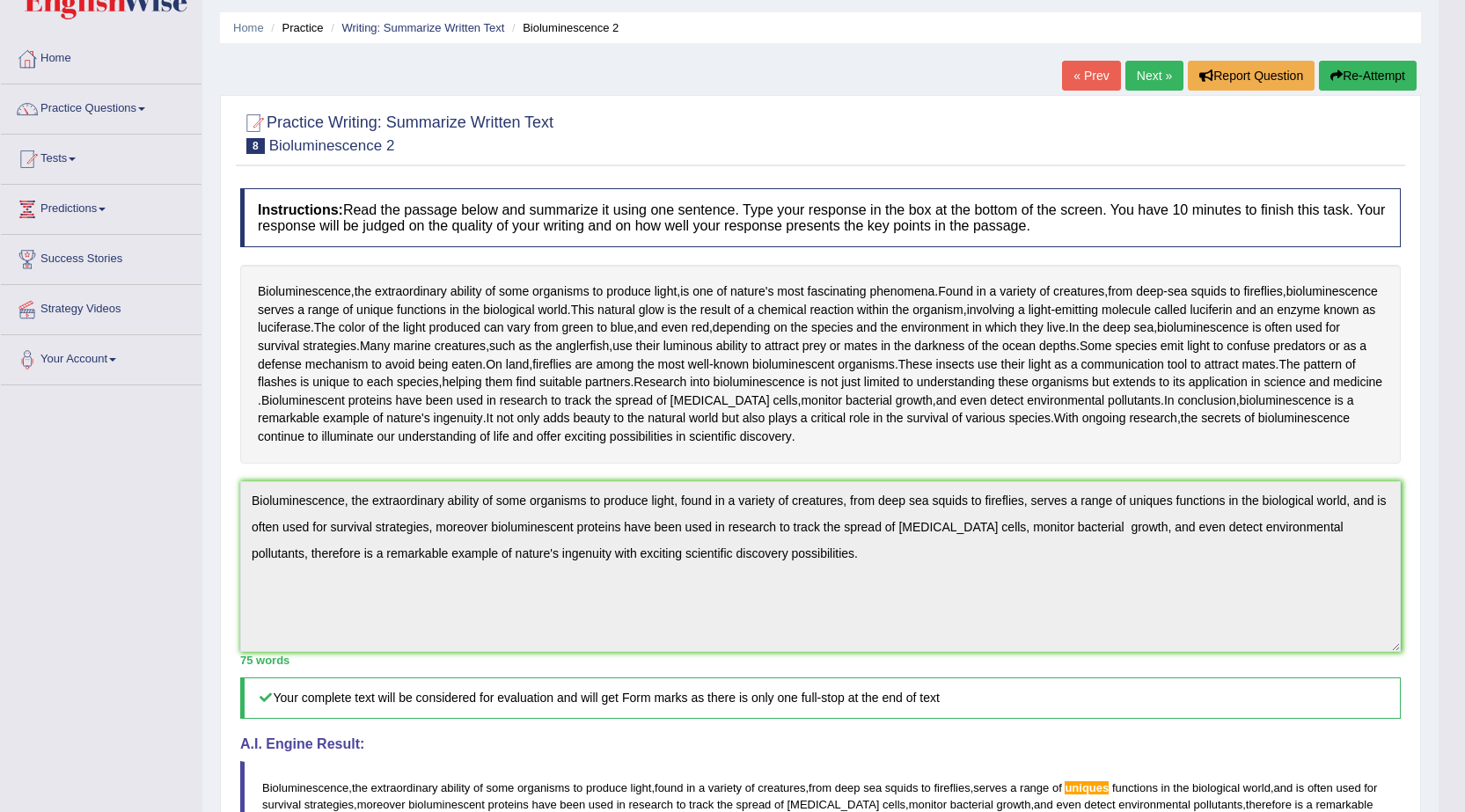
scroll to position [0, 0]
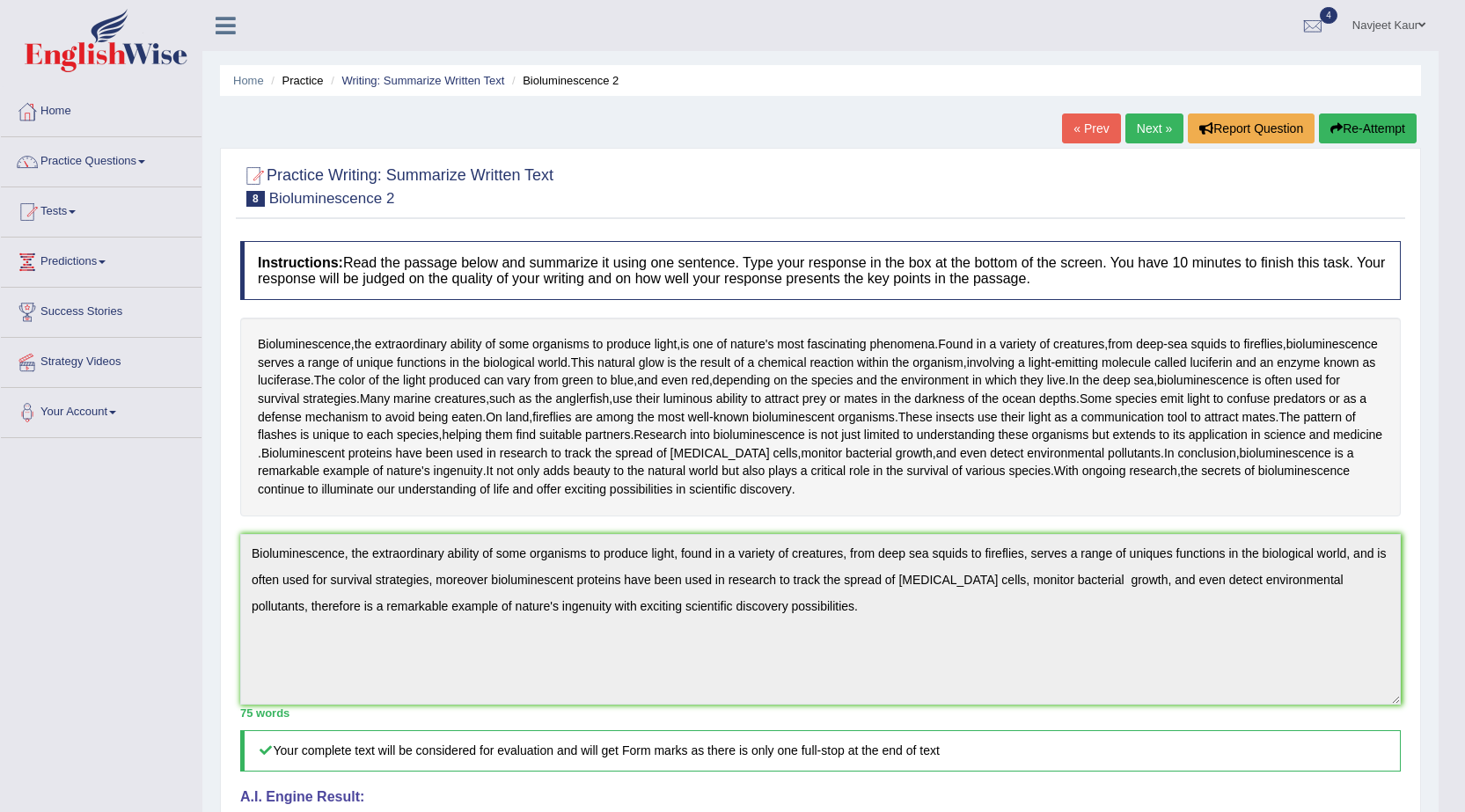
click at [1373, 125] on button "Re-Attempt" at bounding box center [1368, 128] width 98 height 30
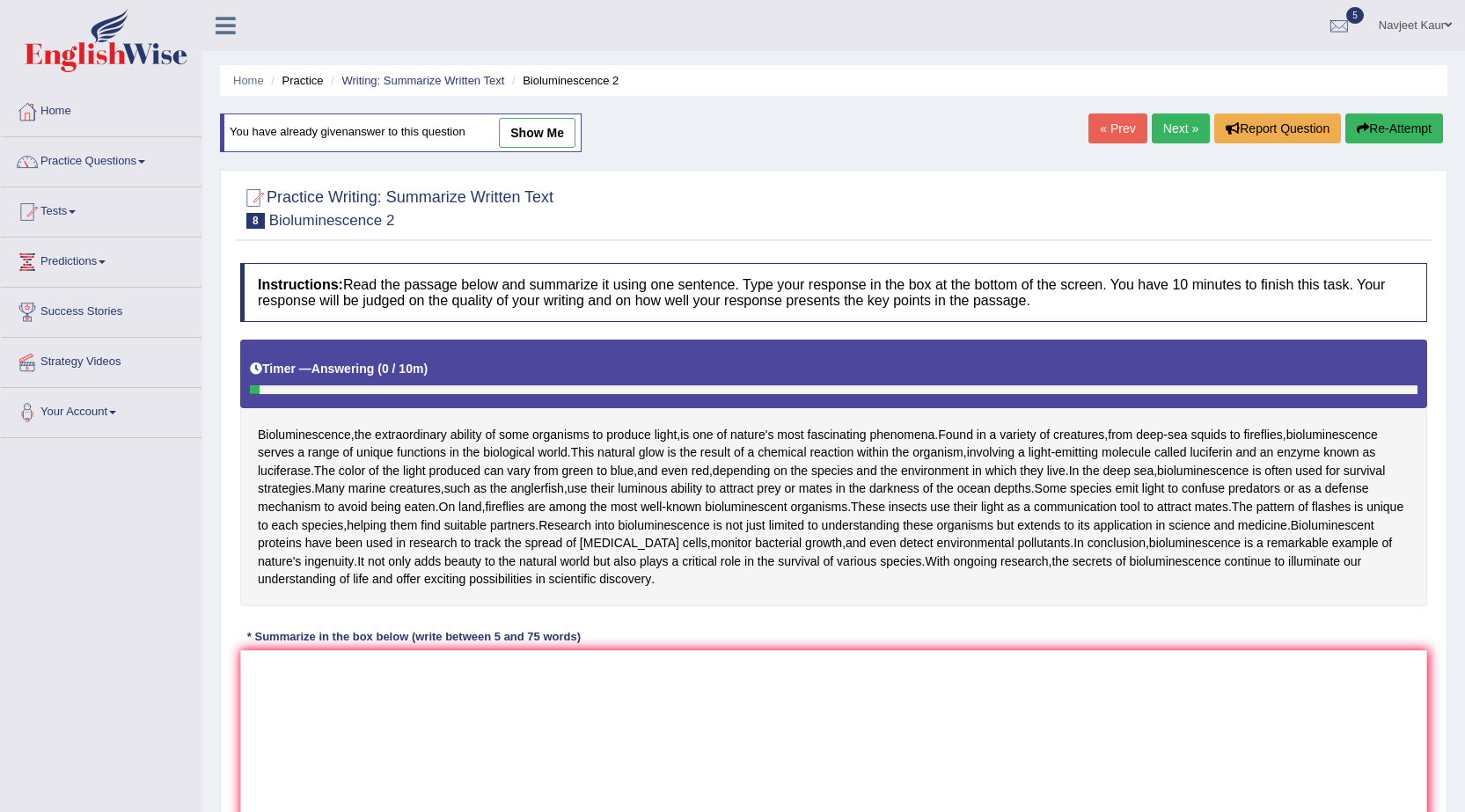
click at [1163, 124] on link "Next »" at bounding box center [1180, 128] width 58 height 30
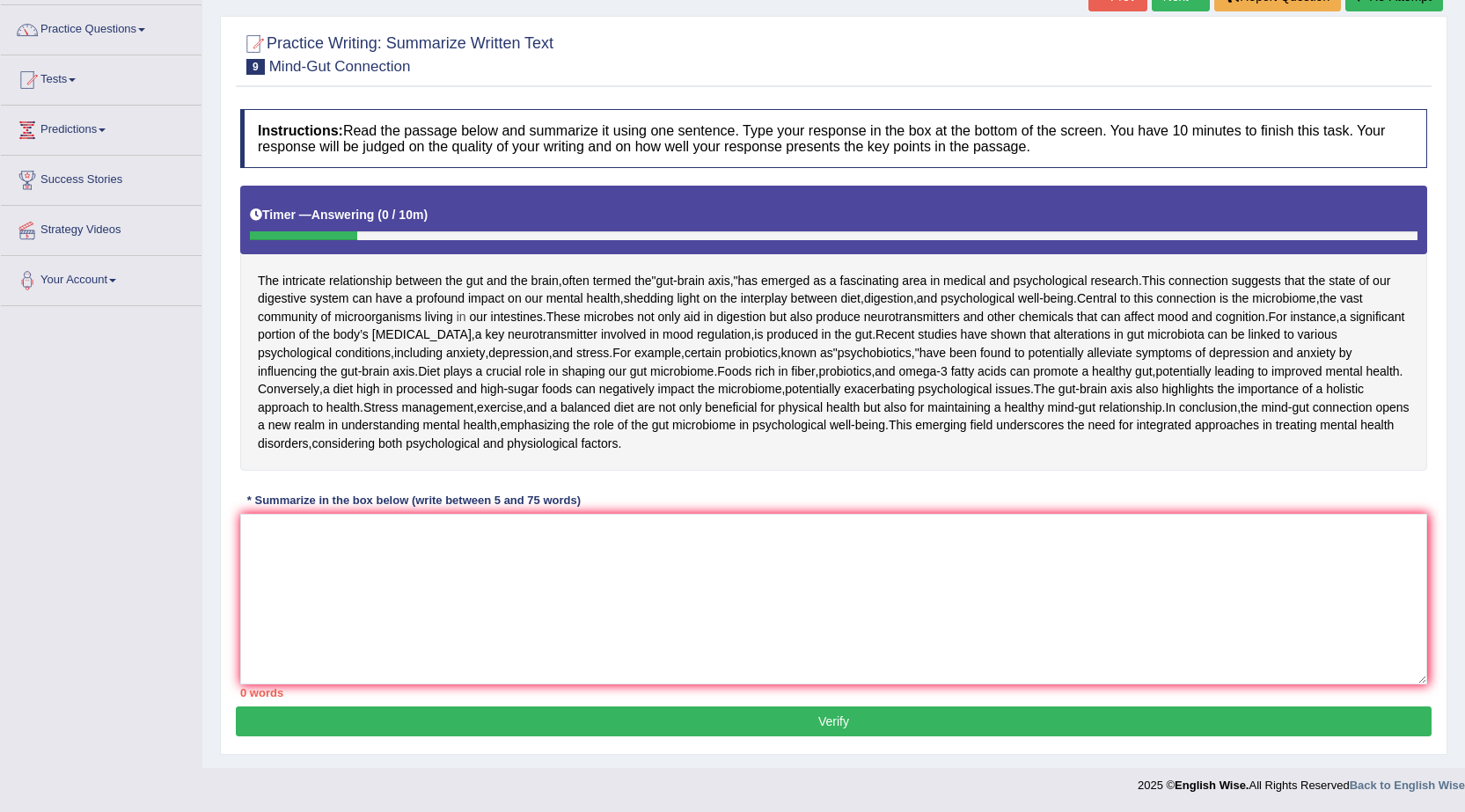
scroll to position [171, 0]
click at [362, 656] on textarea at bounding box center [834, 599] width 1187 height 171
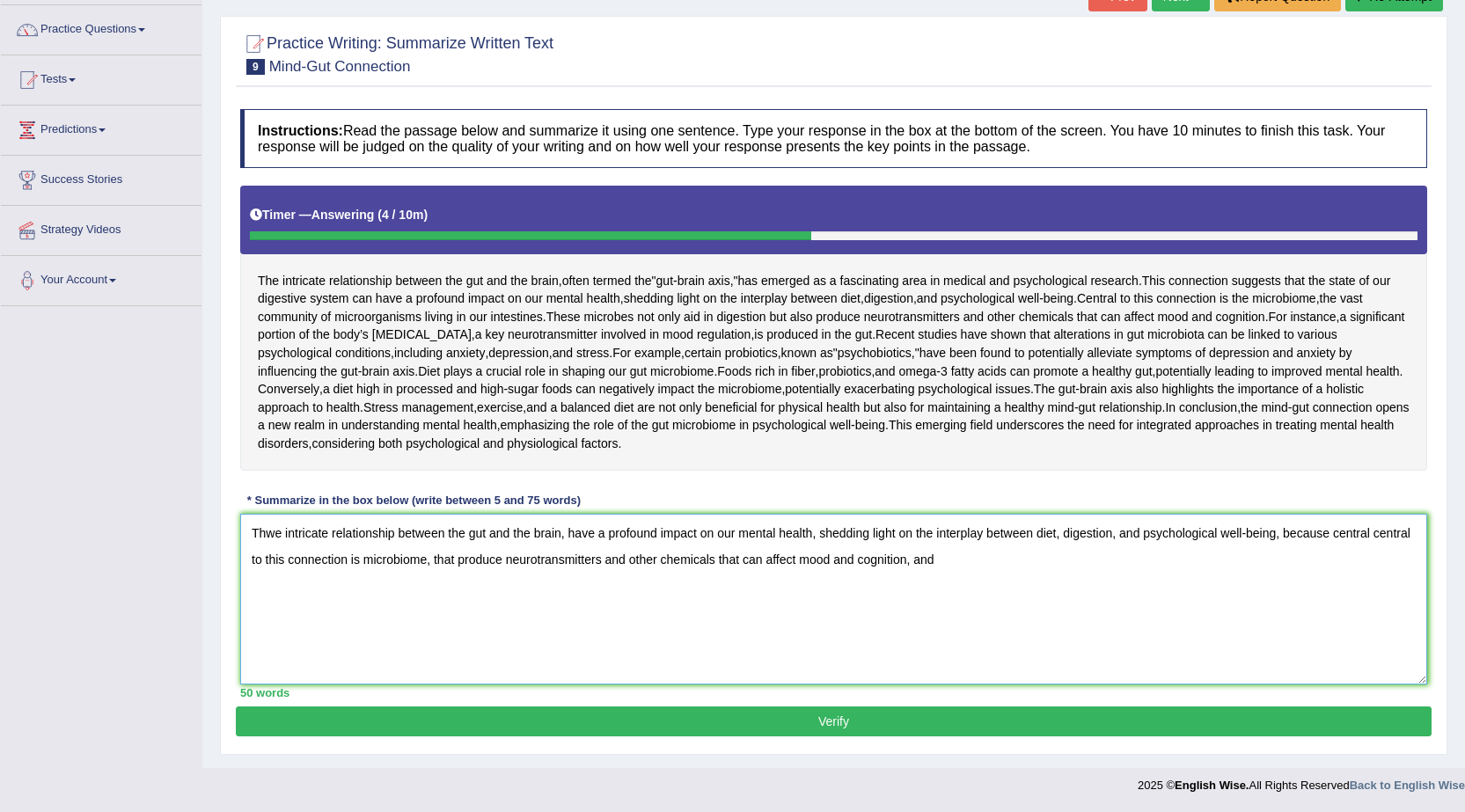
click at [1370, 624] on textarea "Thwe intricate relationship between the gut and the brain, have a profound impa…" at bounding box center [834, 599] width 1187 height 171
click at [275, 621] on textarea "Thwe intricate relationship between the gut and the brain, have a profound impa…" at bounding box center [834, 599] width 1187 height 171
click at [899, 649] on textarea "The intricate relationship between the gut and the brain, have a profound impac…" at bounding box center [834, 599] width 1187 height 171
click at [979, 642] on textarea "The intricate relationship between the gut and the brain, have a profound impac…" at bounding box center [834, 599] width 1187 height 171
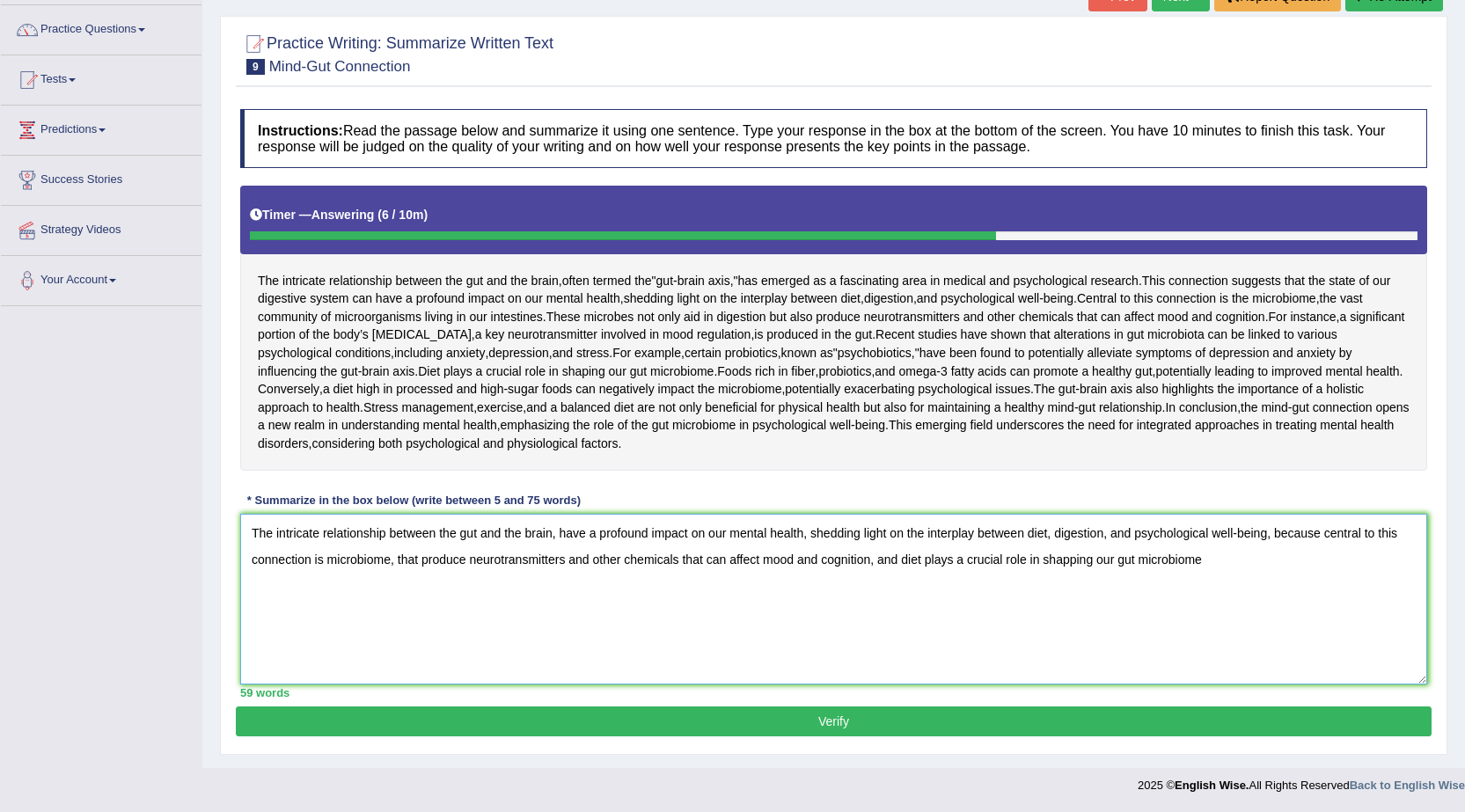
click at [1221, 564] on textarea "The intricate relationship between the gut and the brain, have a profound impac…" at bounding box center [834, 599] width 1187 height 171
click at [1239, 645] on textarea "The intricate relationship between the gut and the brain, have a profound impac…" at bounding box center [834, 599] width 1187 height 171
click at [486, 675] on textarea "The intricate relationship between the gut and the brain, have a profound impac…" at bounding box center [834, 599] width 1187 height 171
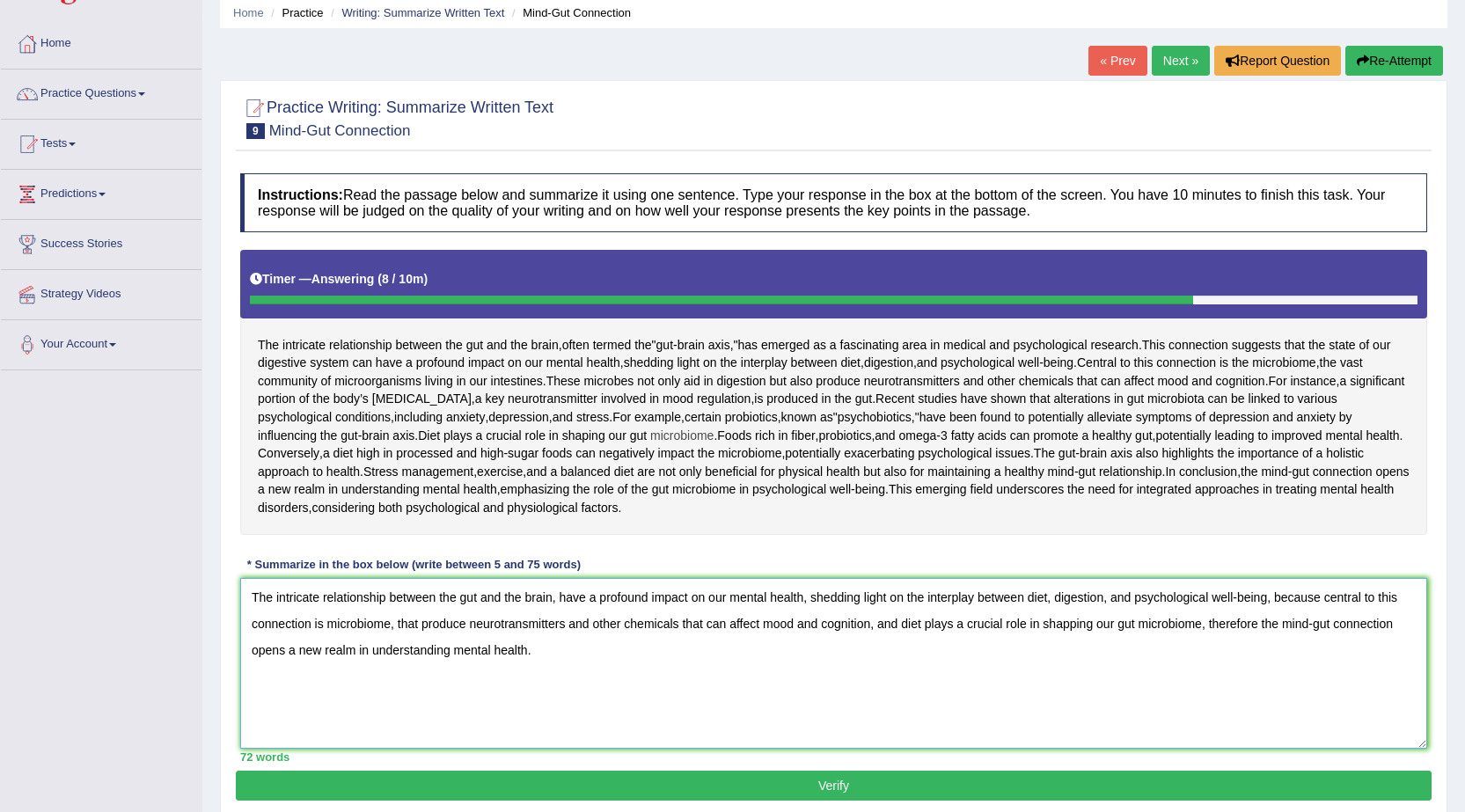
scroll to position [176, 0]
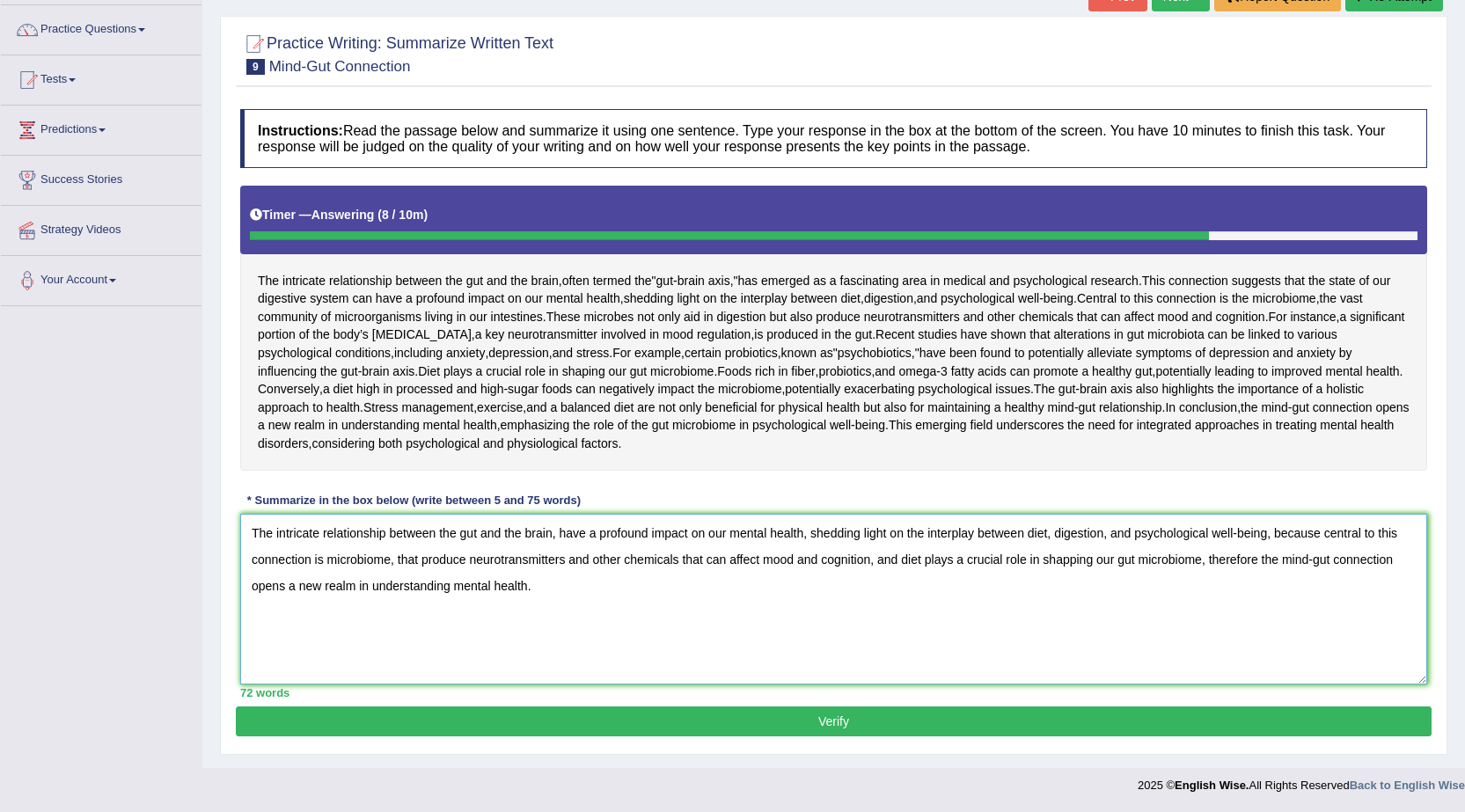
click at [555, 617] on textarea "The intricate relationship between the gut and the brain, have a profound impac…" at bounding box center [834, 599] width 1187 height 171
type textarea "The intricate relationship between the gut and the brain, have a profound impac…"
click at [801, 721] on button "Verify" at bounding box center [834, 721] width 1196 height 30
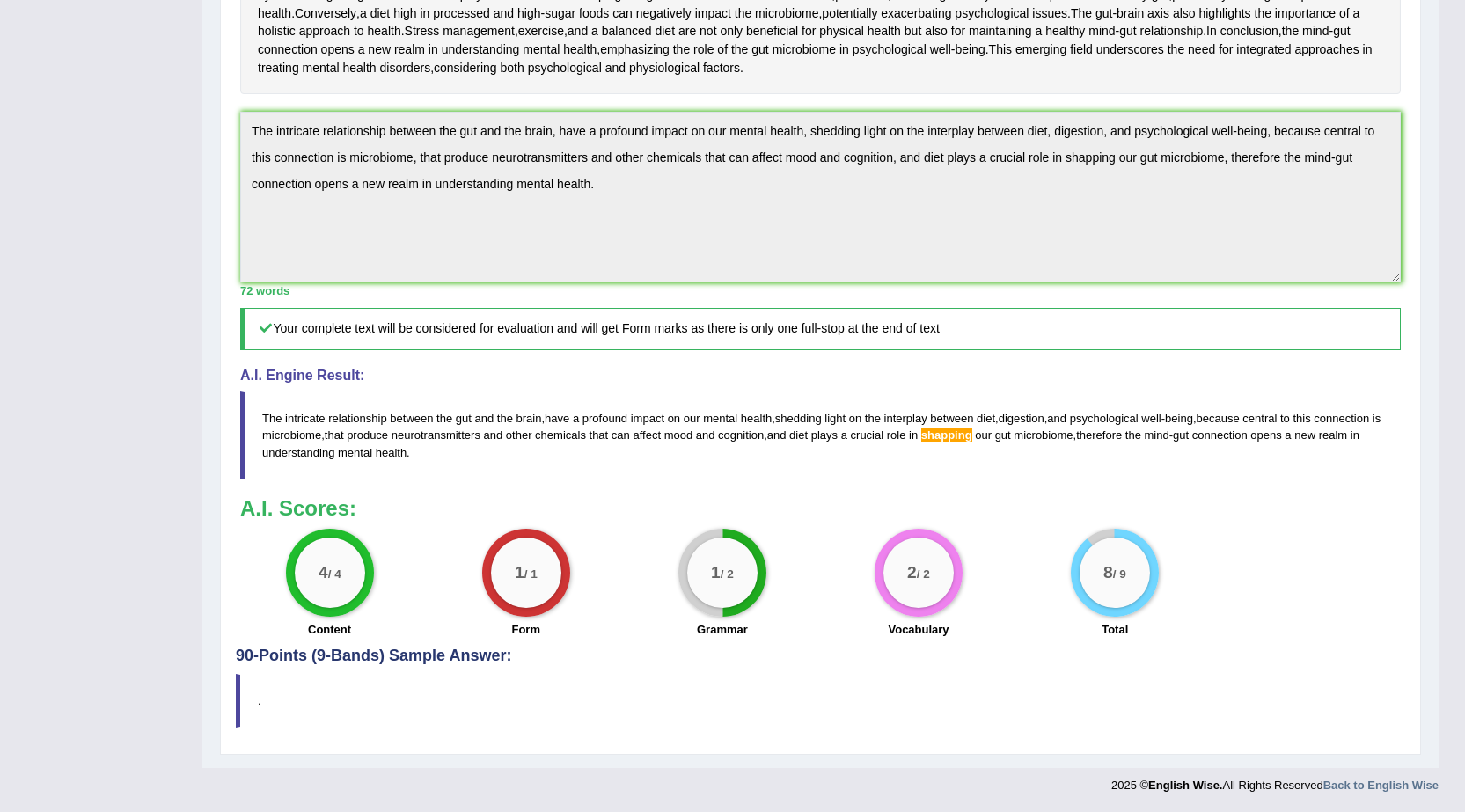
scroll to position [566, 0]
click at [972, 431] on span "shapping" at bounding box center [946, 435] width 51 height 13
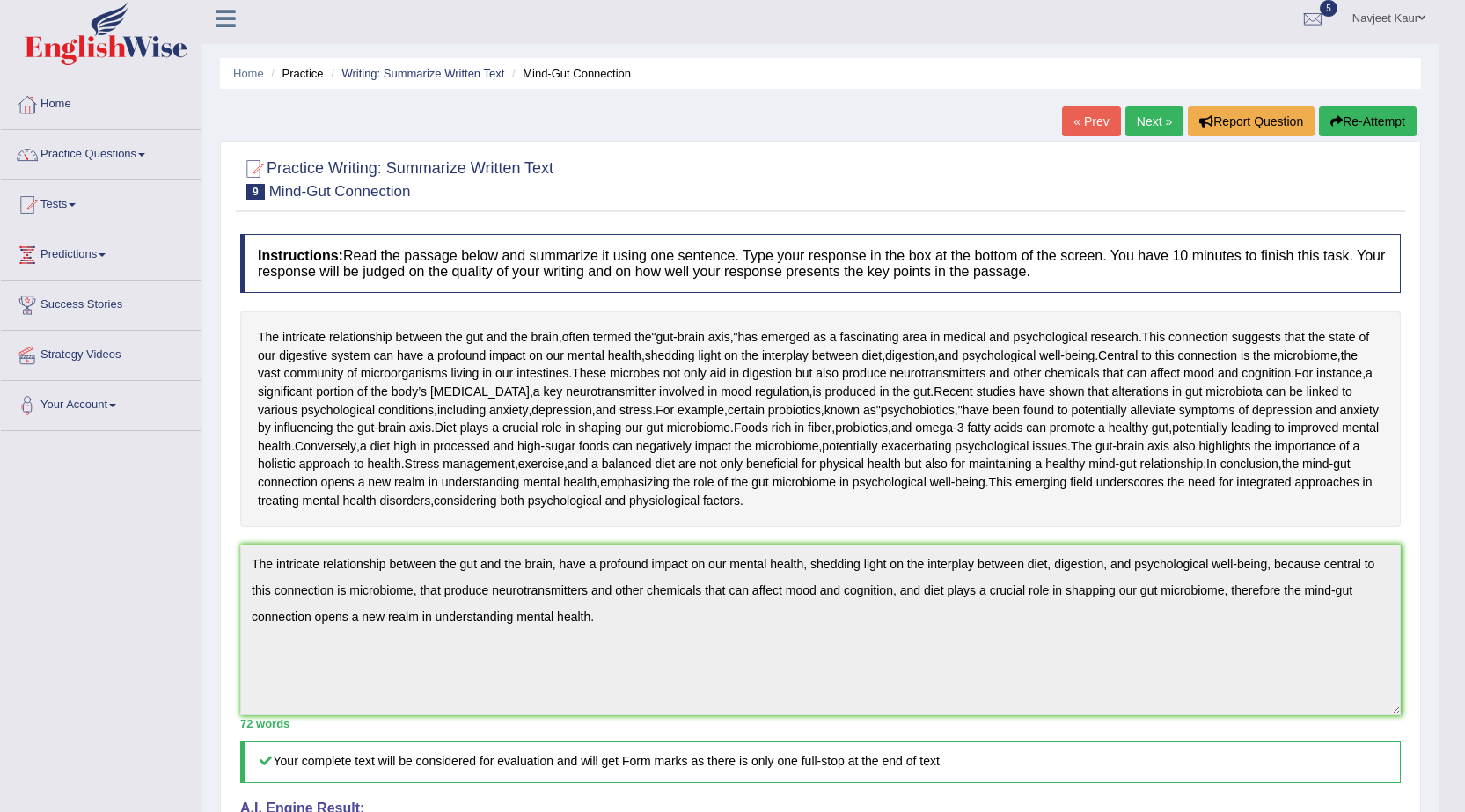
scroll to position [0, 0]
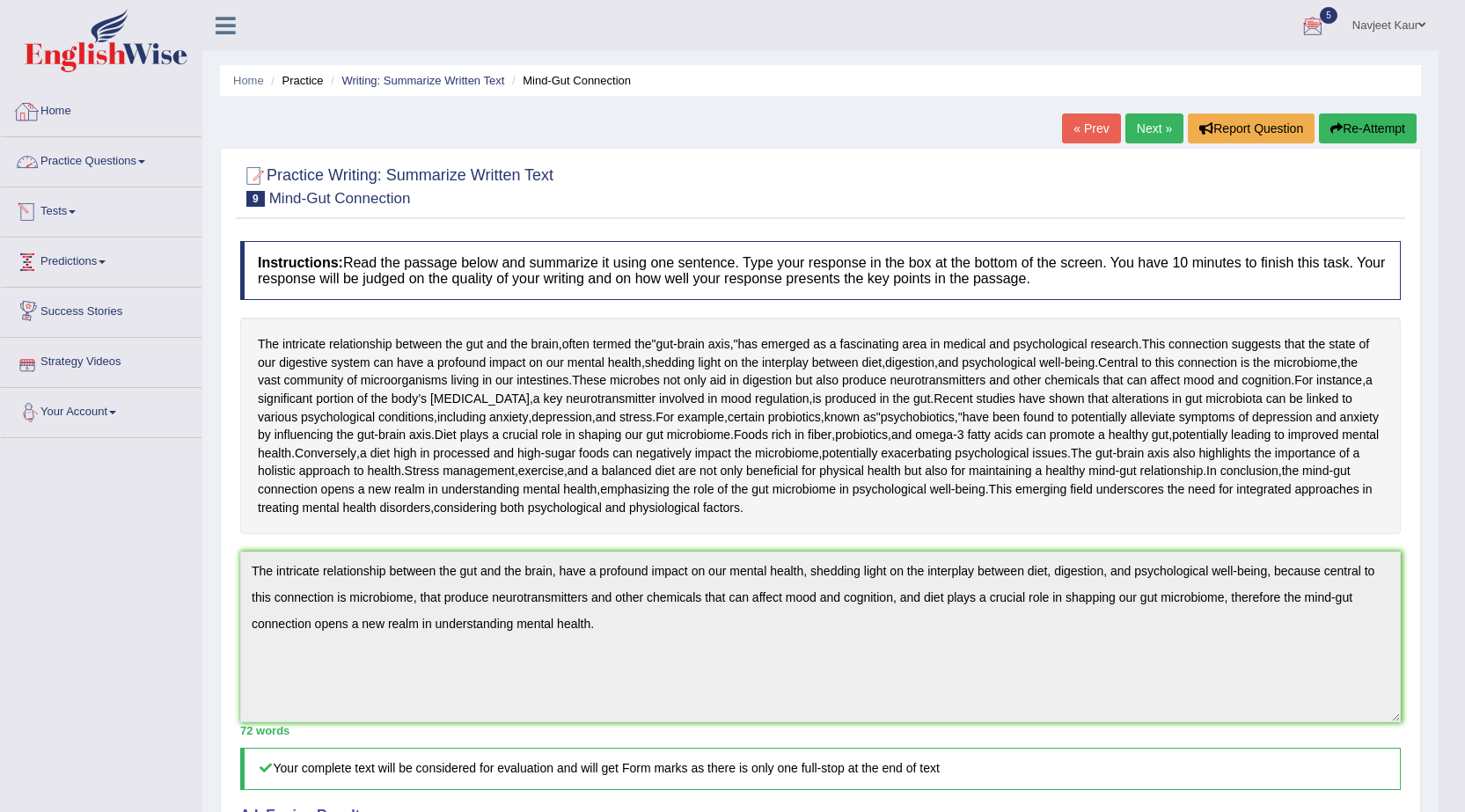
click at [88, 101] on link "Home" at bounding box center [101, 109] width 201 height 44
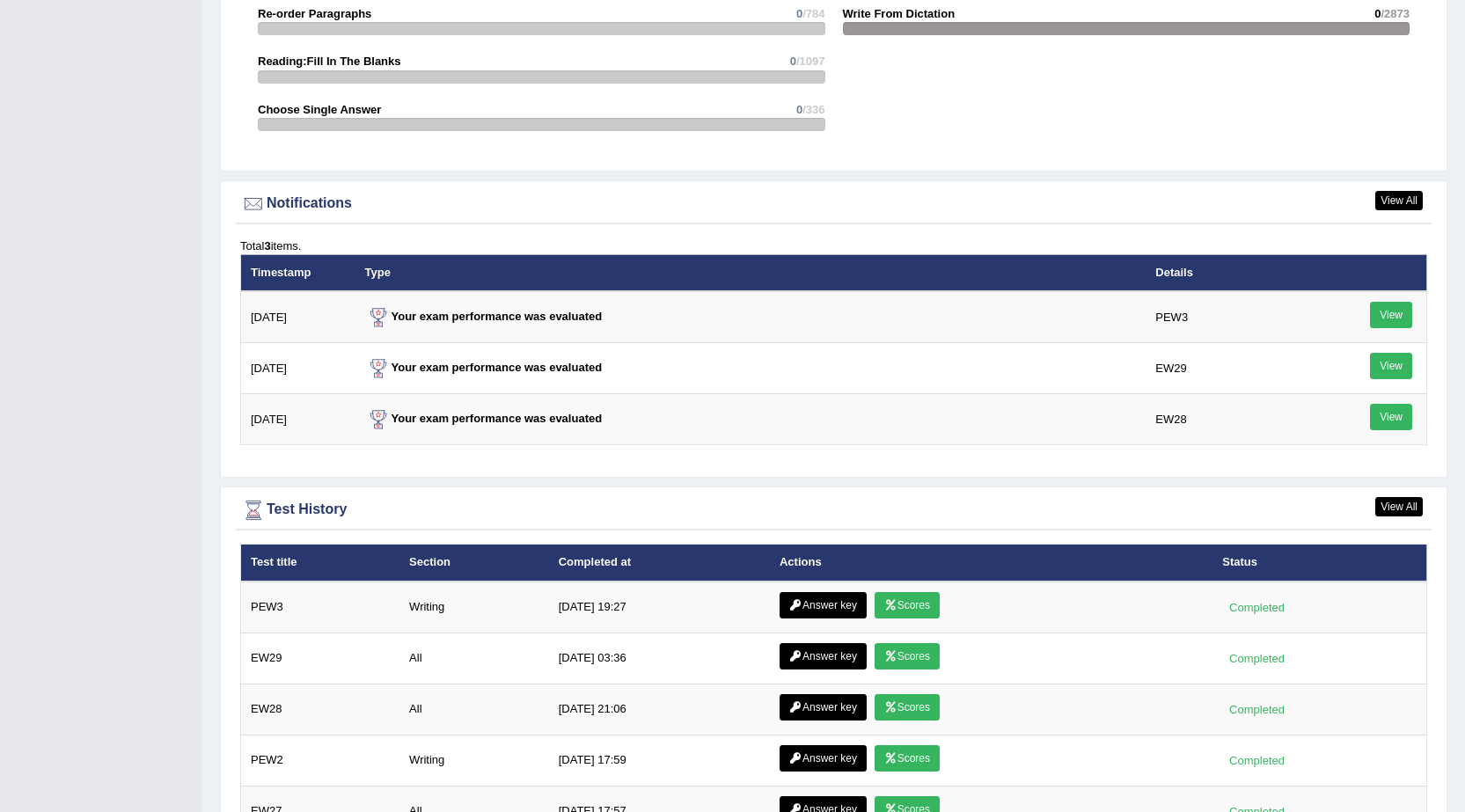
scroll to position [2236, 0]
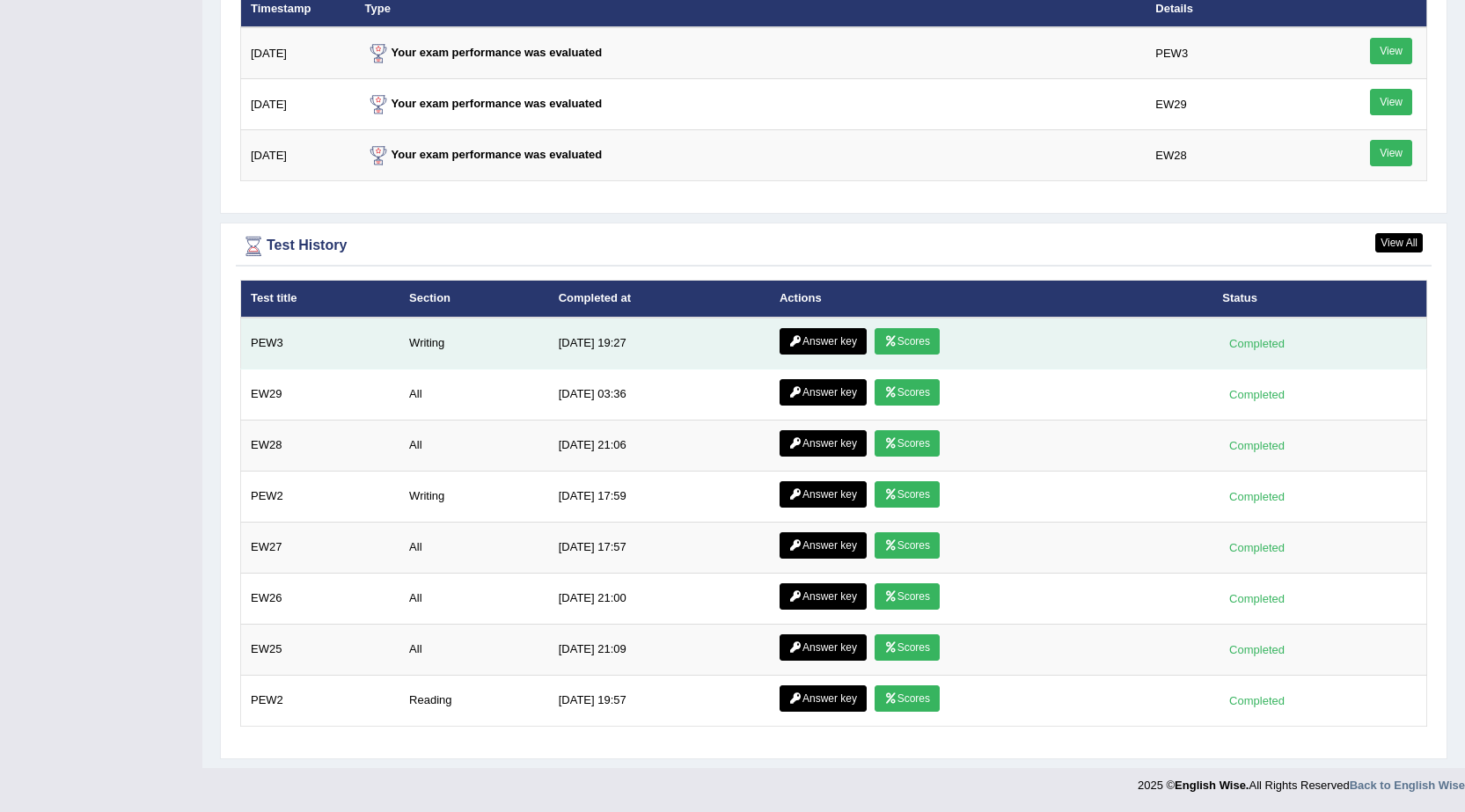
click at [909, 325] on td "Answer key Scores" at bounding box center [991, 344] width 443 height 52
click at [908, 337] on link "Scores" at bounding box center [907, 341] width 65 height 27
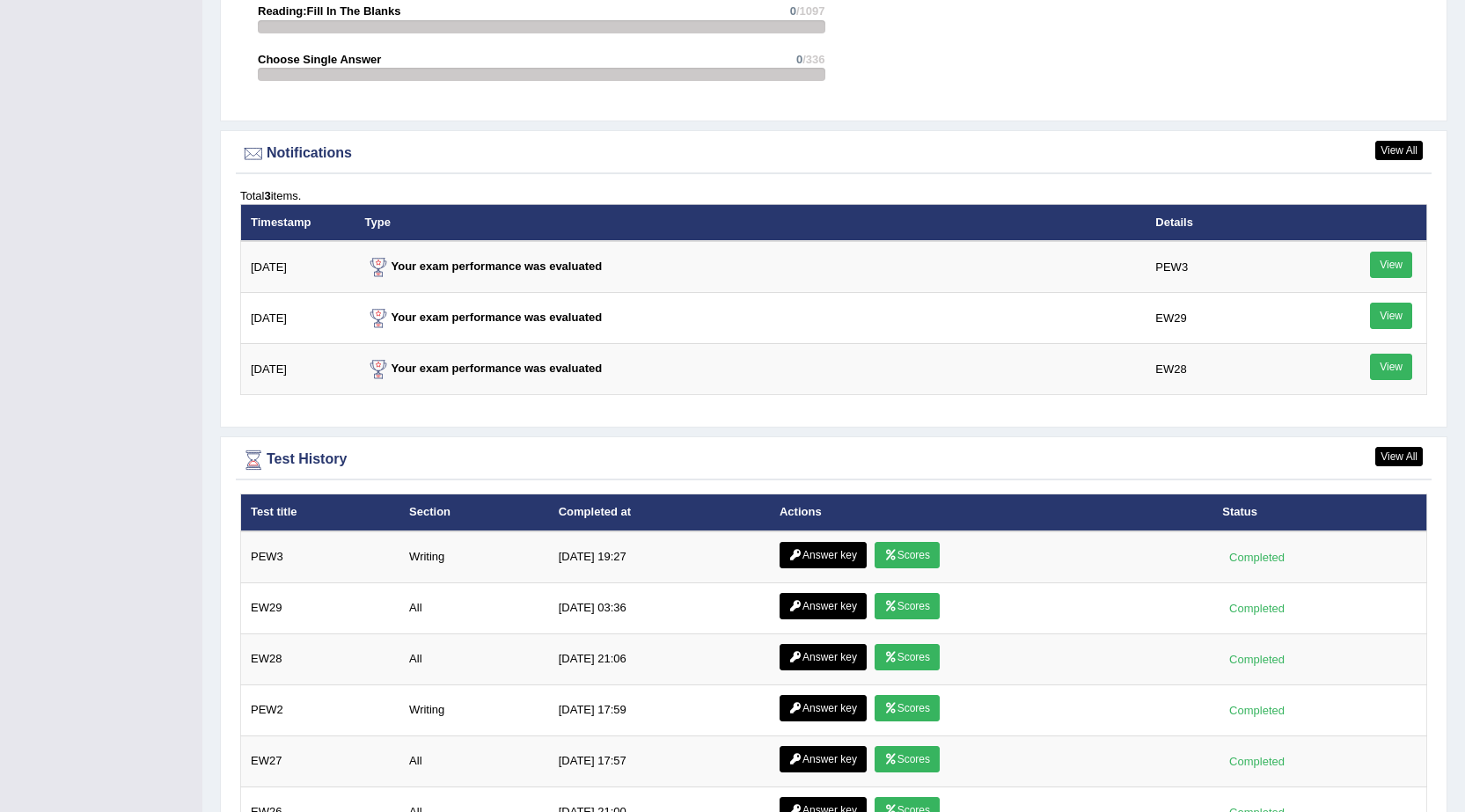
scroll to position [2025, 0]
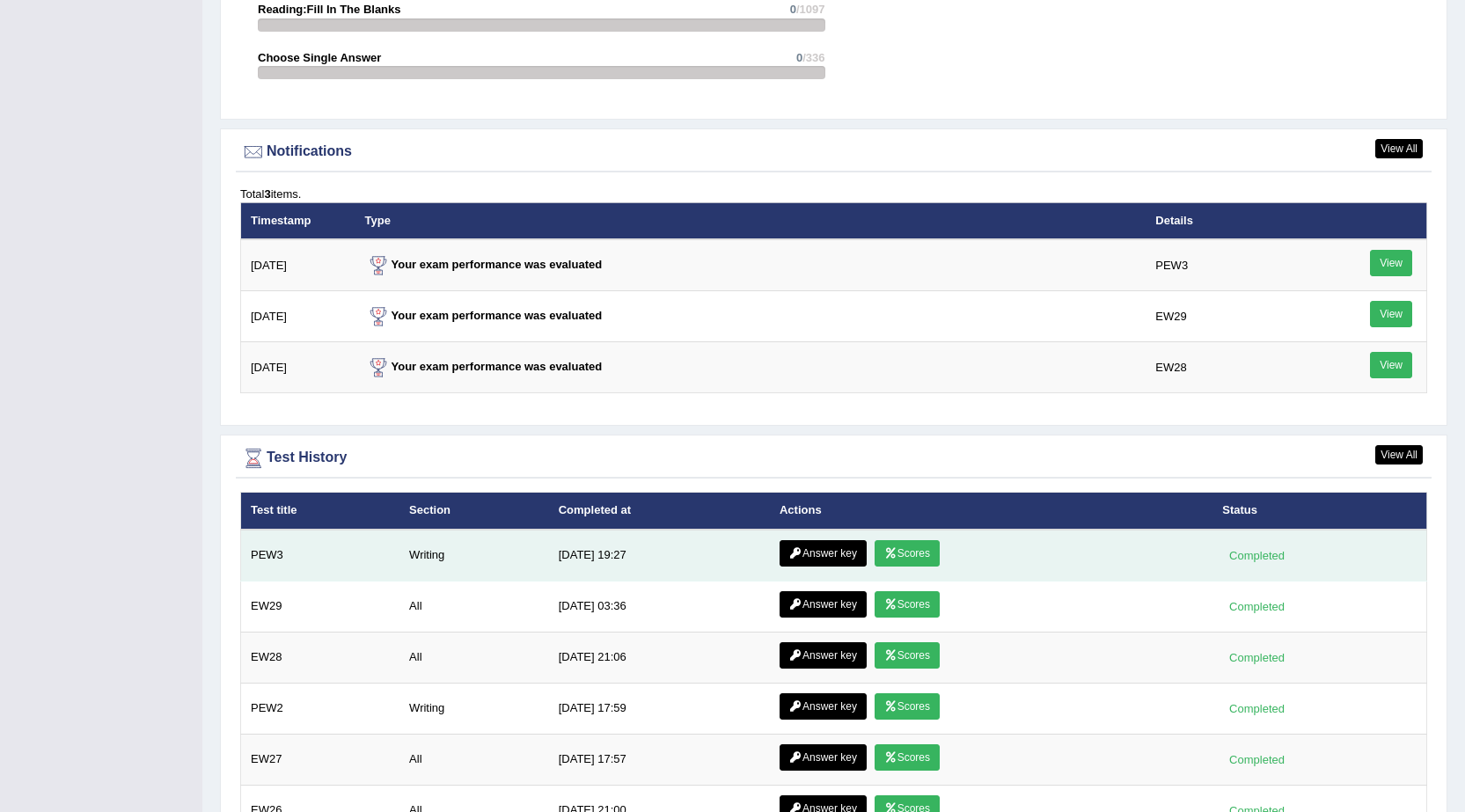
click at [789, 548] on icon at bounding box center [796, 552] width 13 height 10
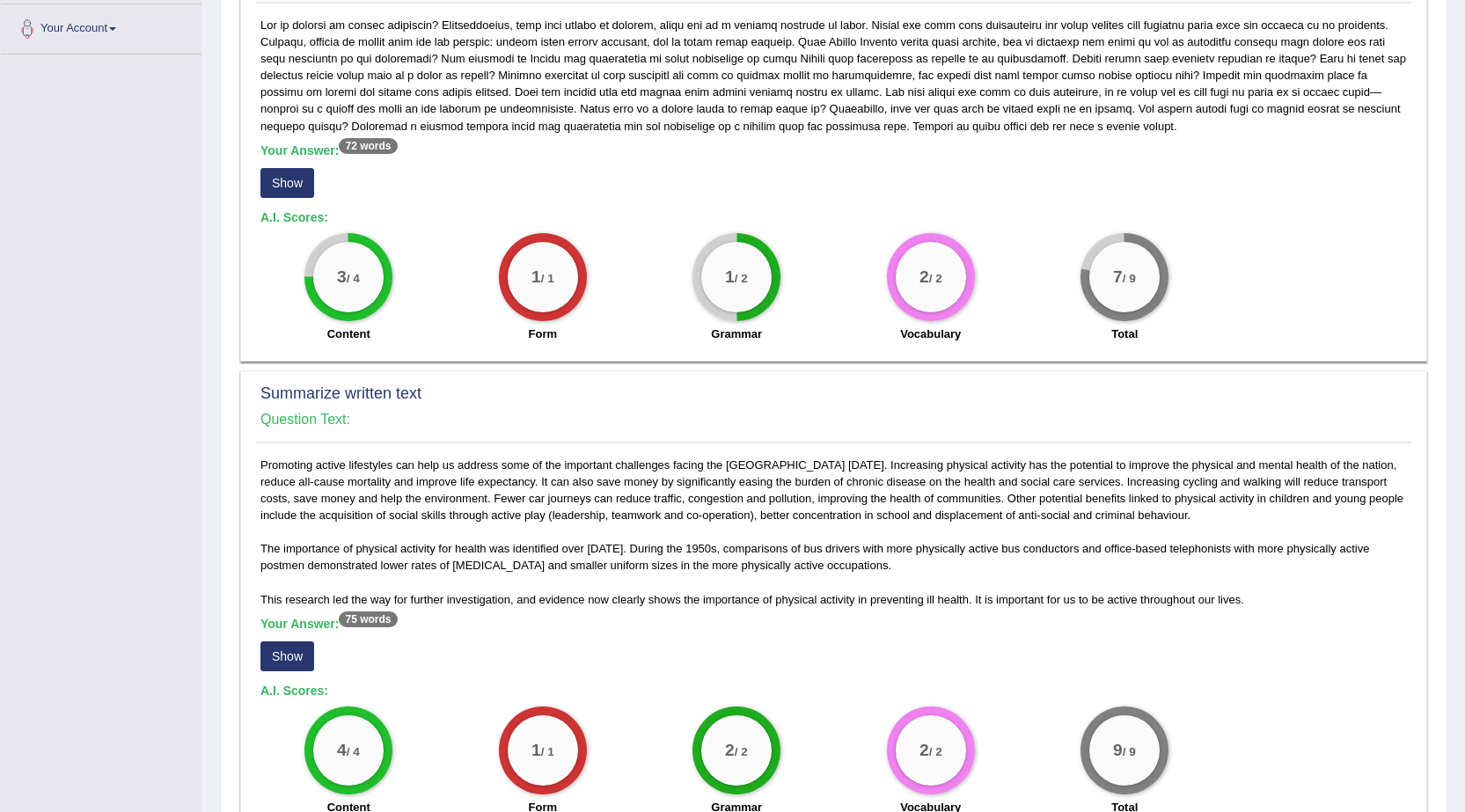
scroll to position [440, 0]
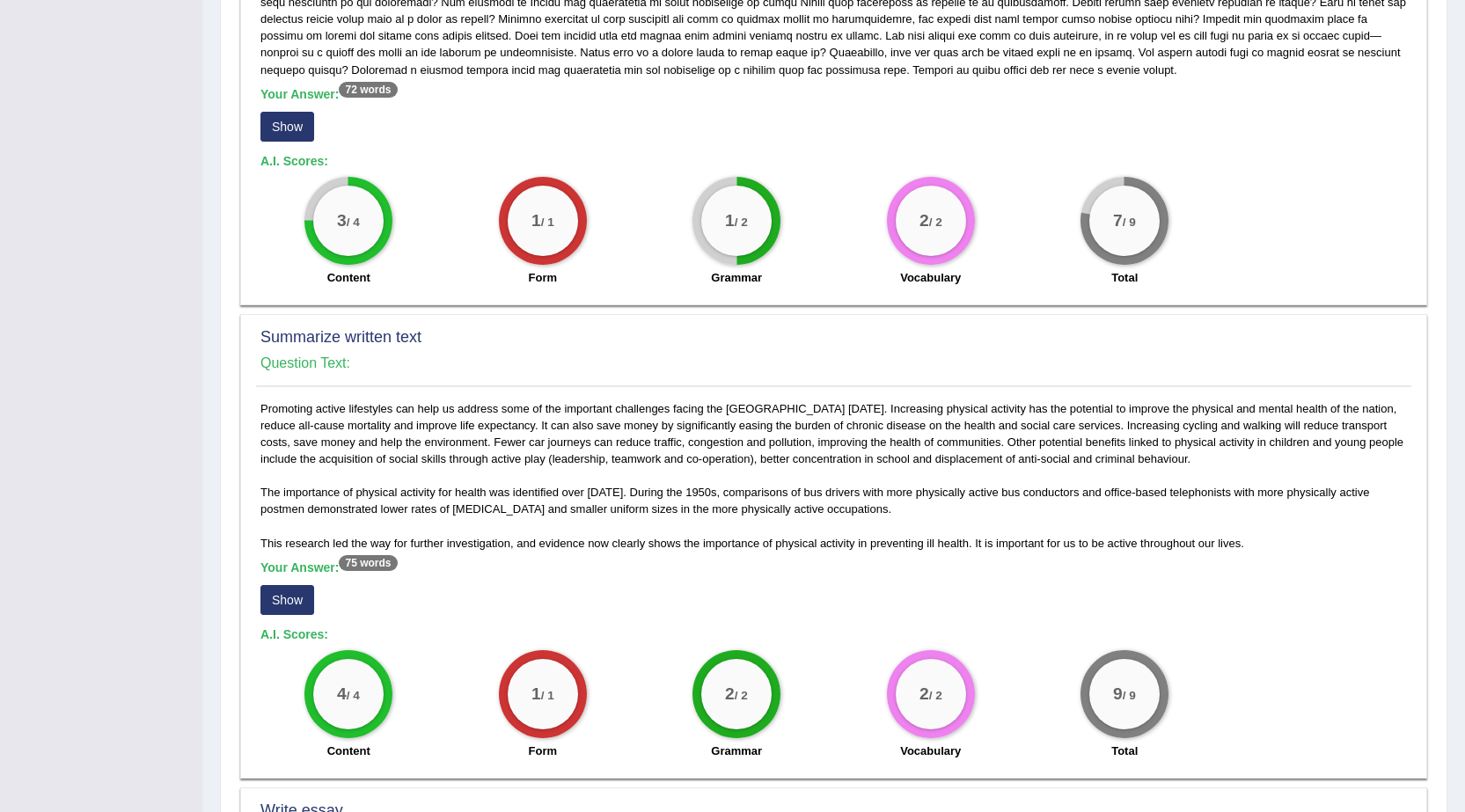
click at [300, 117] on button "Show" at bounding box center [287, 127] width 54 height 30
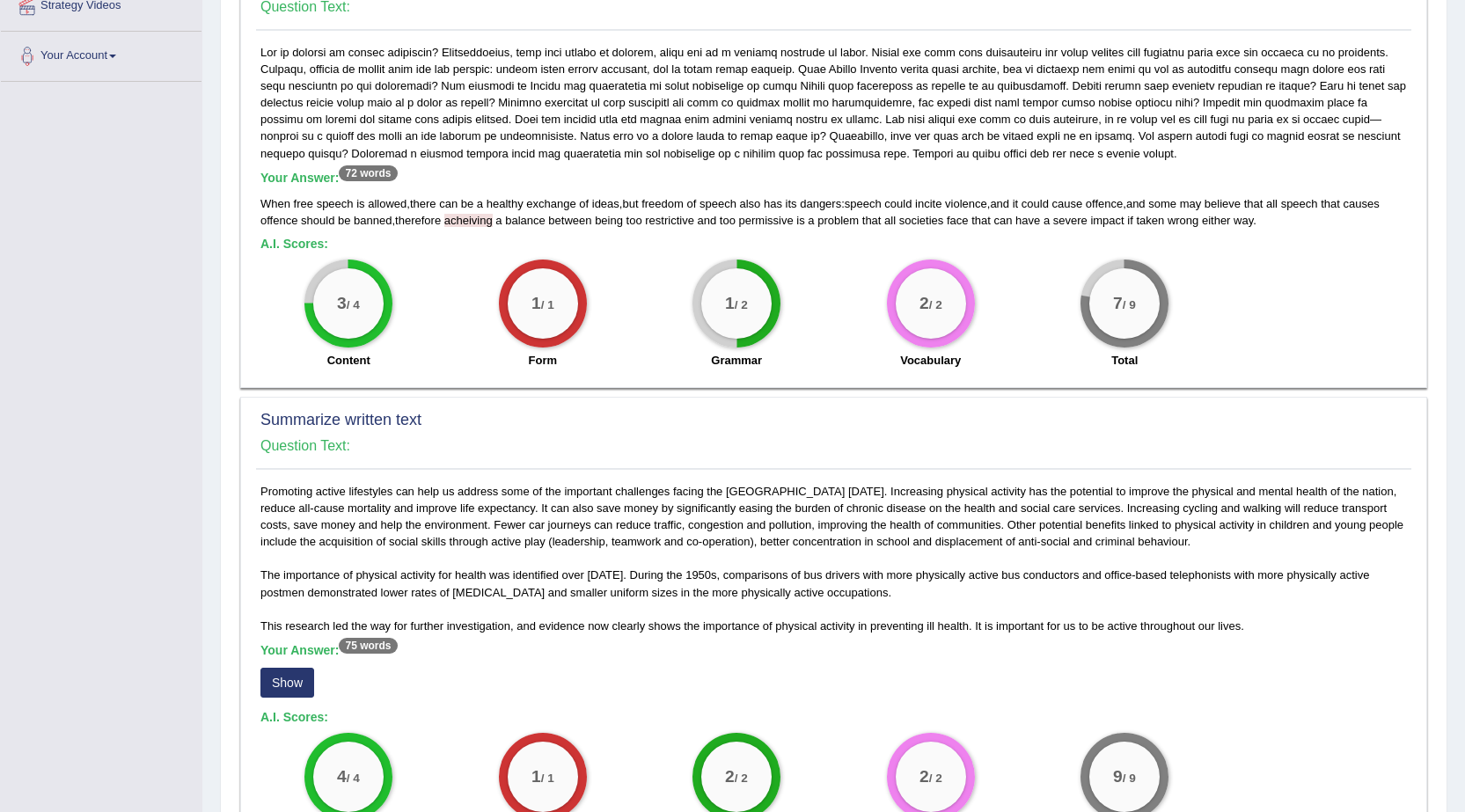
scroll to position [352, 0]
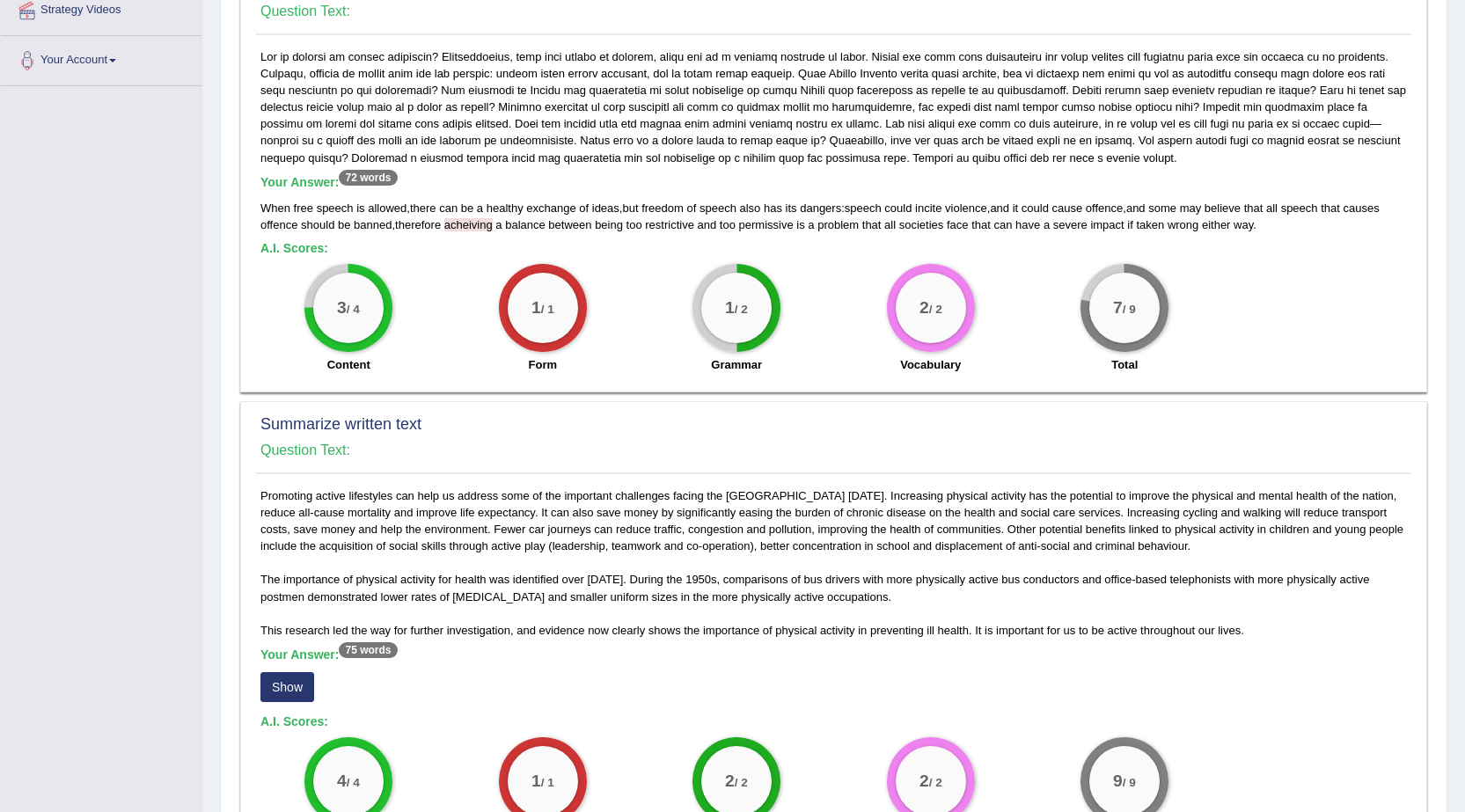
click at [299, 145] on div "Your Answer: 72 words When free speech is allowed , there can be a healthy exch…" at bounding box center [834, 215] width 1155 height 335
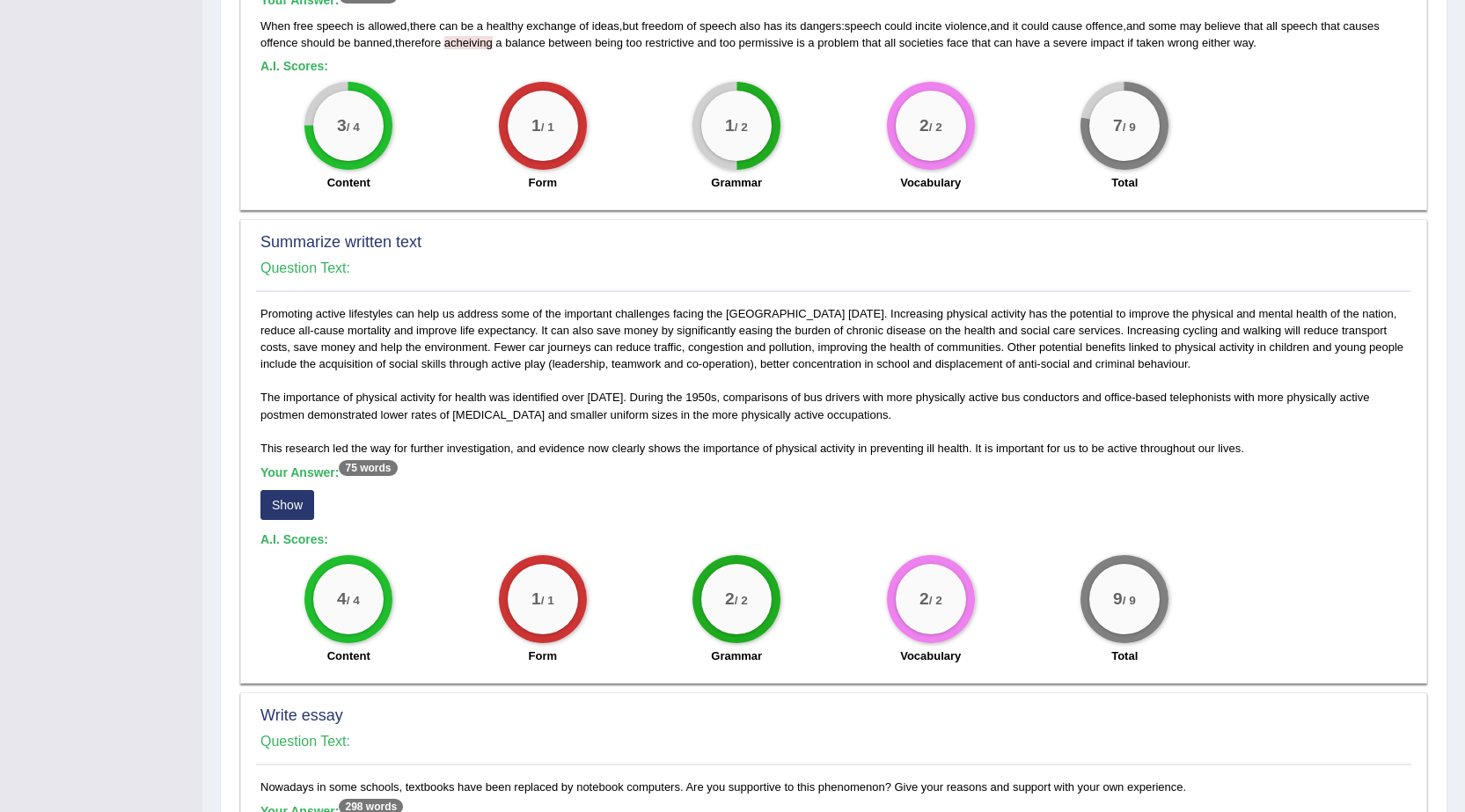
scroll to position [527, 0]
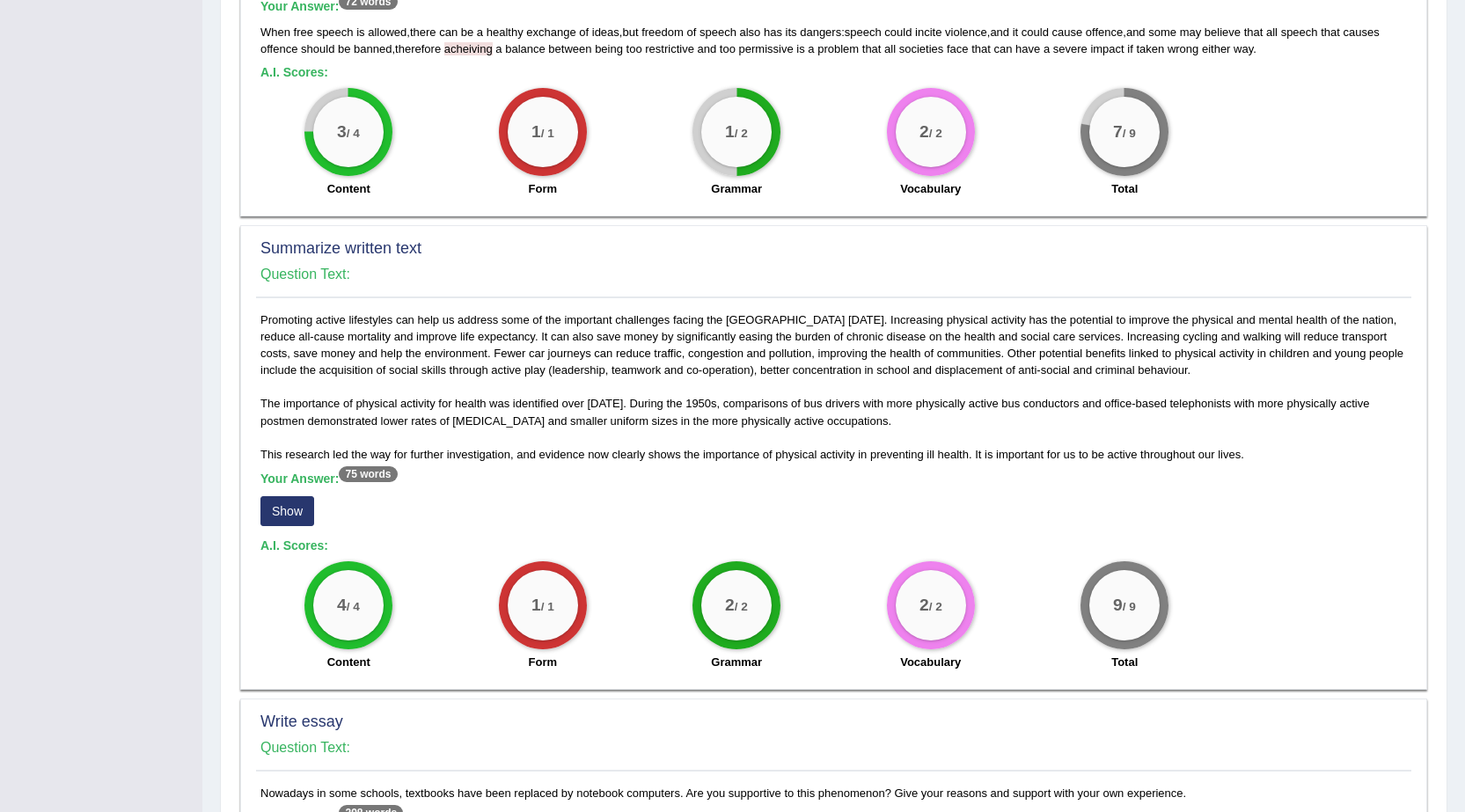
click at [277, 513] on button "Show" at bounding box center [287, 511] width 54 height 30
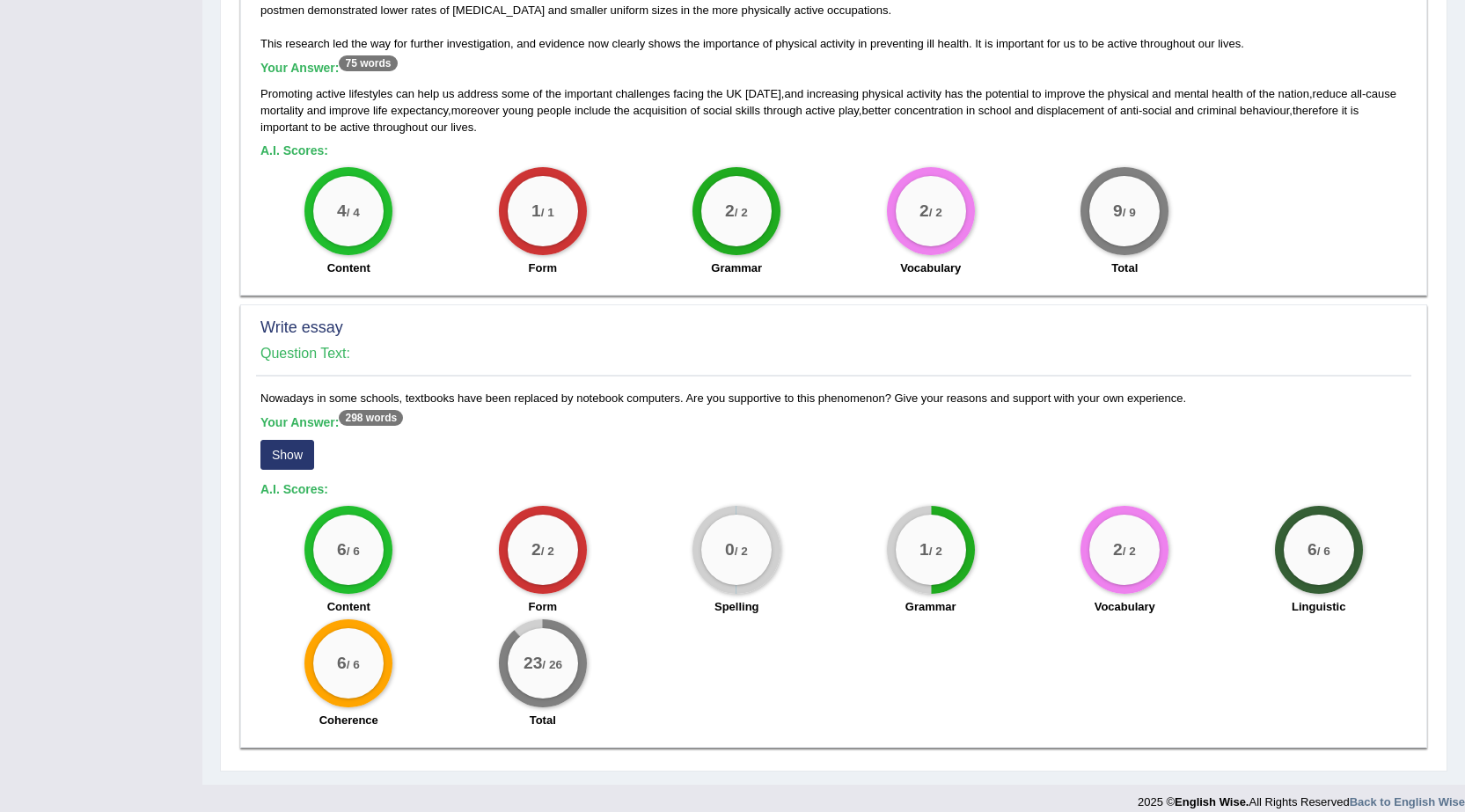
scroll to position [955, 0]
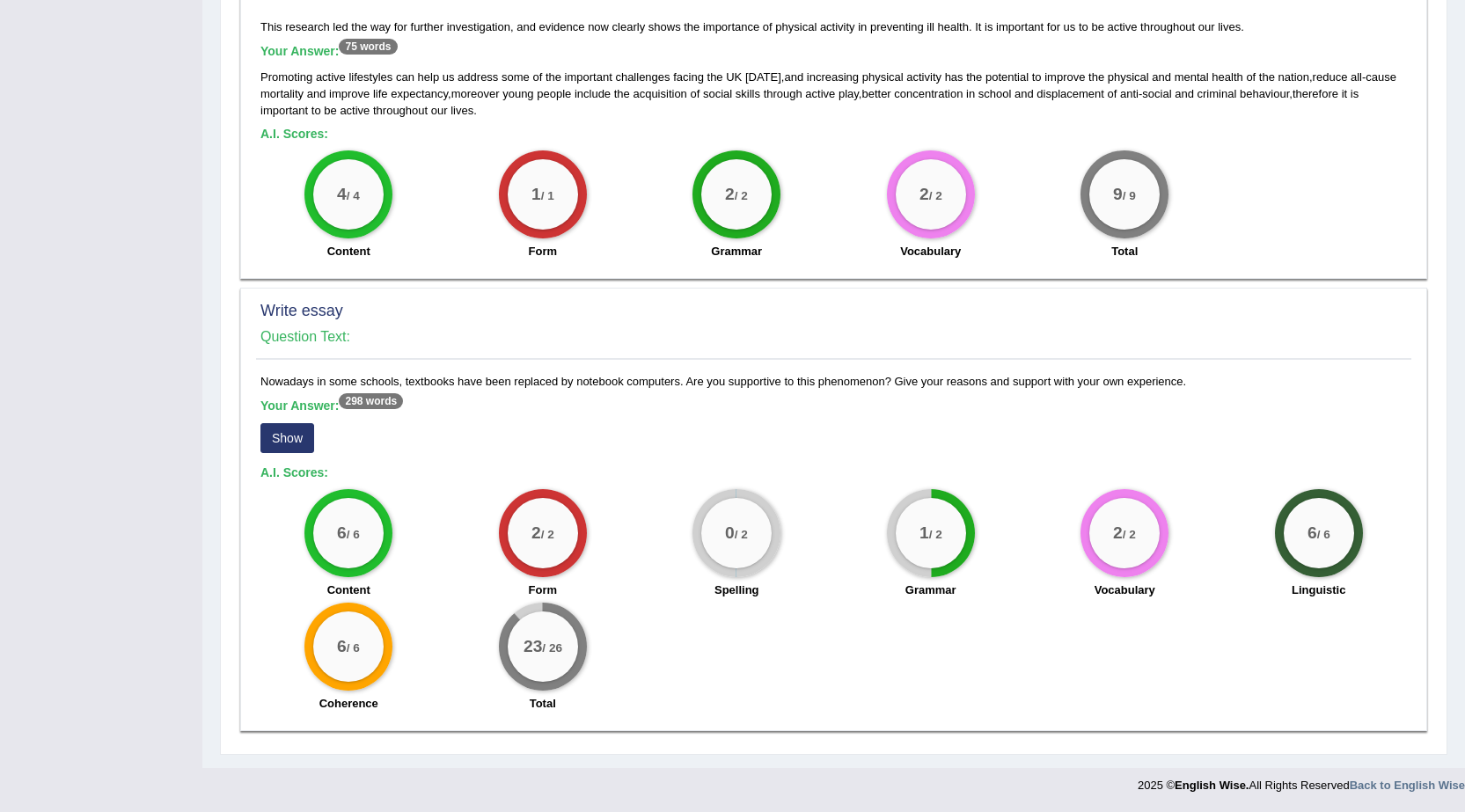
click at [283, 441] on button "Show" at bounding box center [287, 438] width 54 height 30
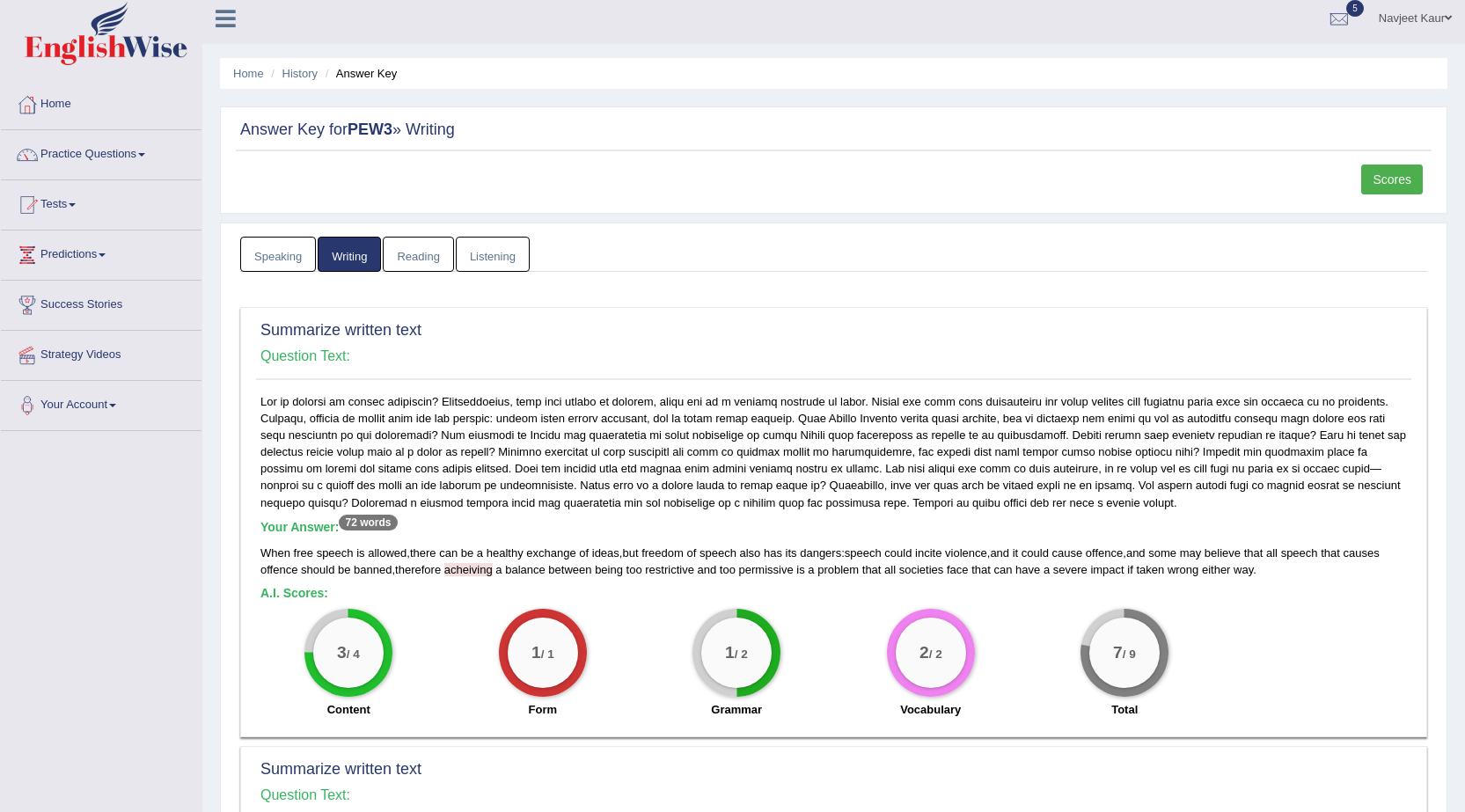
scroll to position [0, 0]
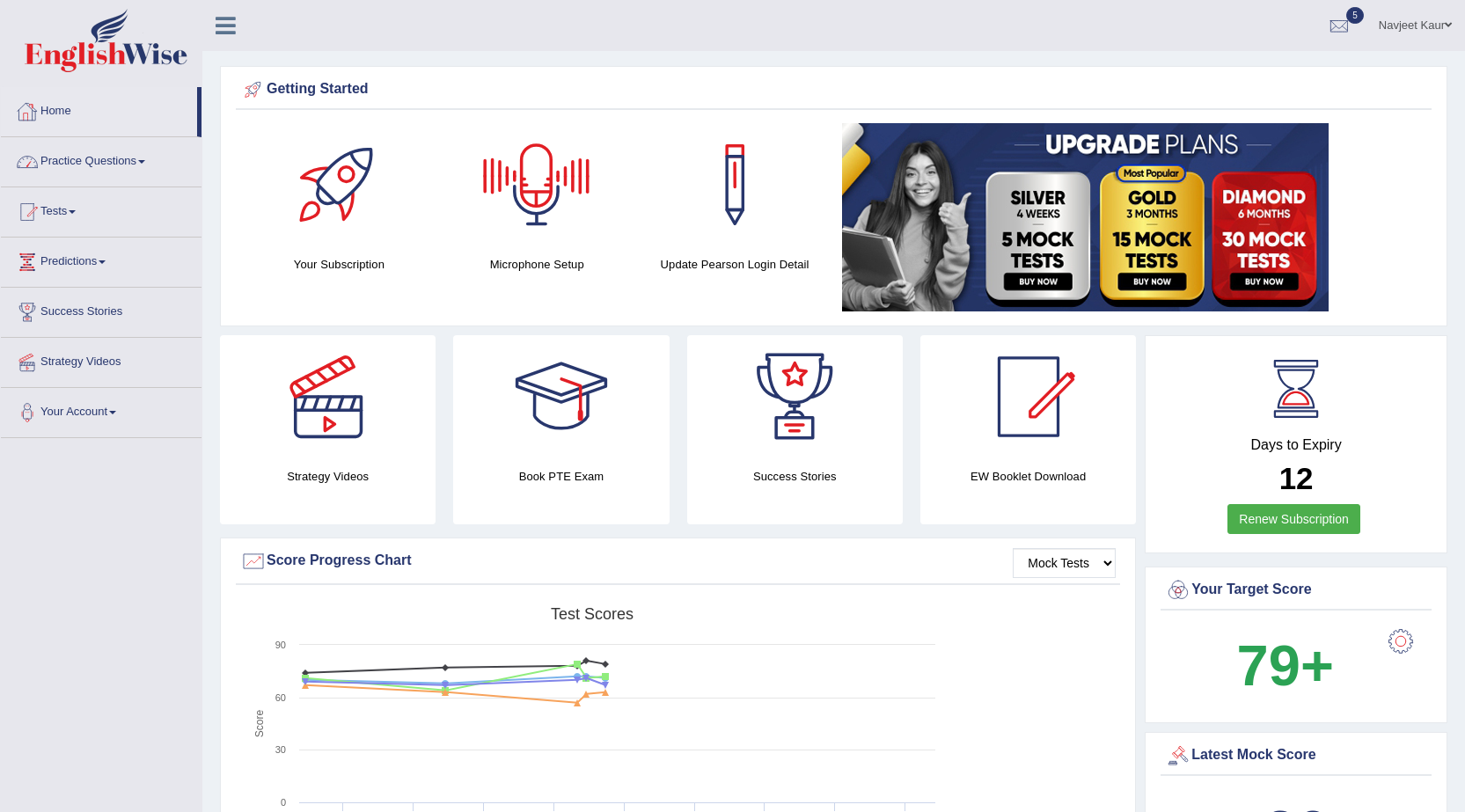
click at [78, 113] on link "Home" at bounding box center [99, 109] width 196 height 44
click at [1422, 29] on link "Navjeet Kaur" at bounding box center [1416, 23] width 100 height 46
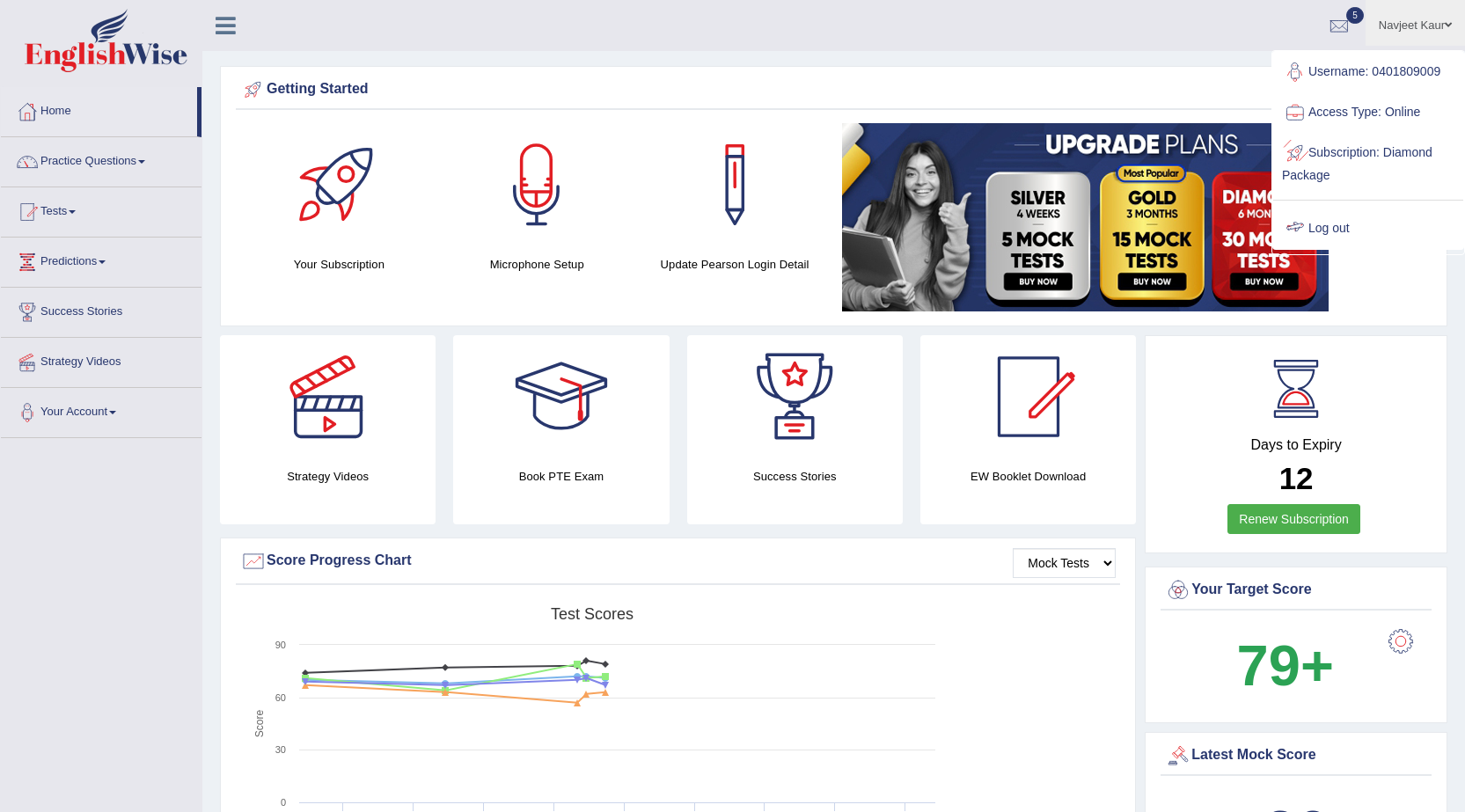
click at [1342, 228] on link "Log out" at bounding box center [1369, 229] width 190 height 41
